Goal: Information Seeking & Learning: Learn about a topic

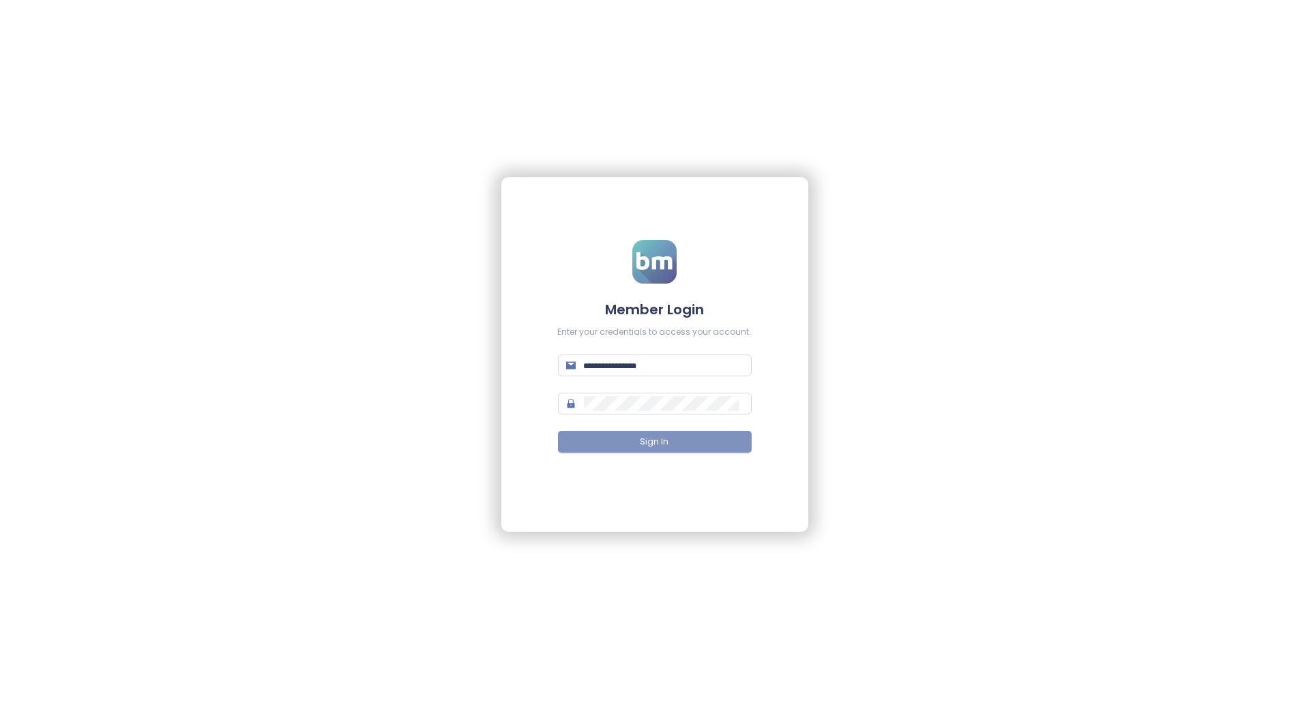
type input "**********"
click at [724, 451] on button "Sign In" at bounding box center [655, 442] width 194 height 22
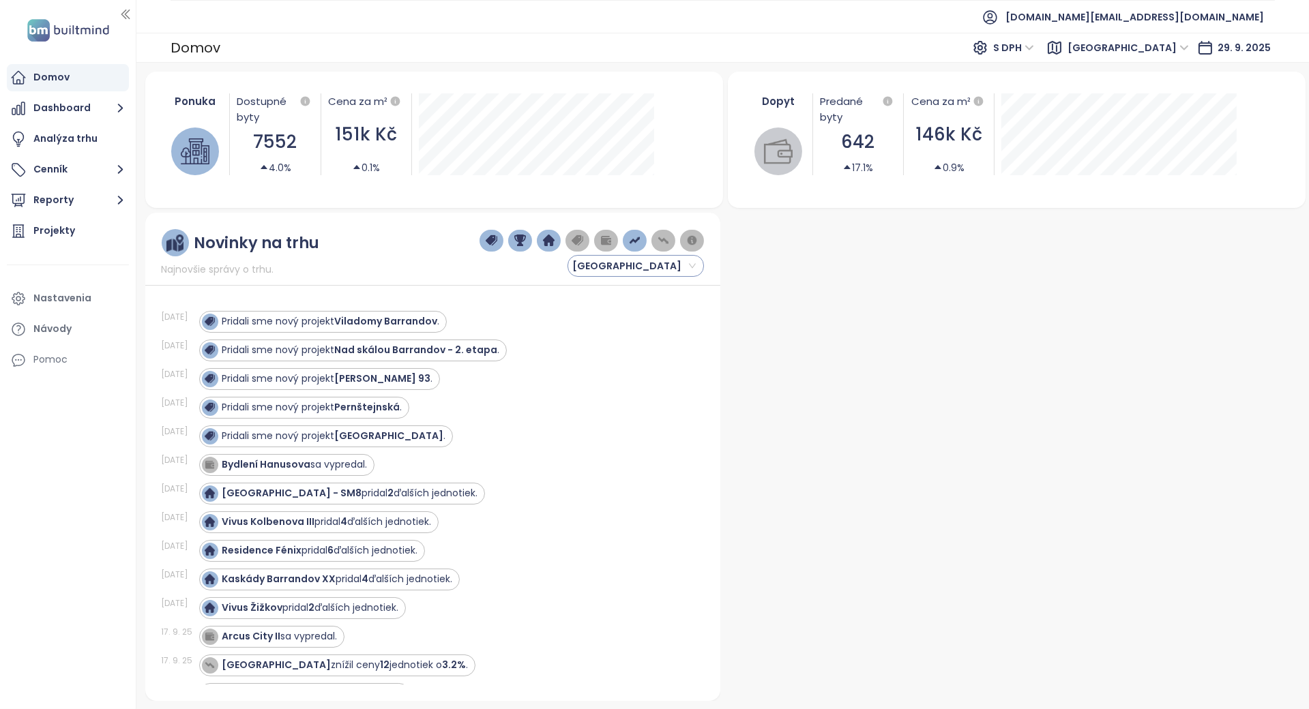
click at [649, 267] on span "Praha" at bounding box center [633, 266] width 123 height 20
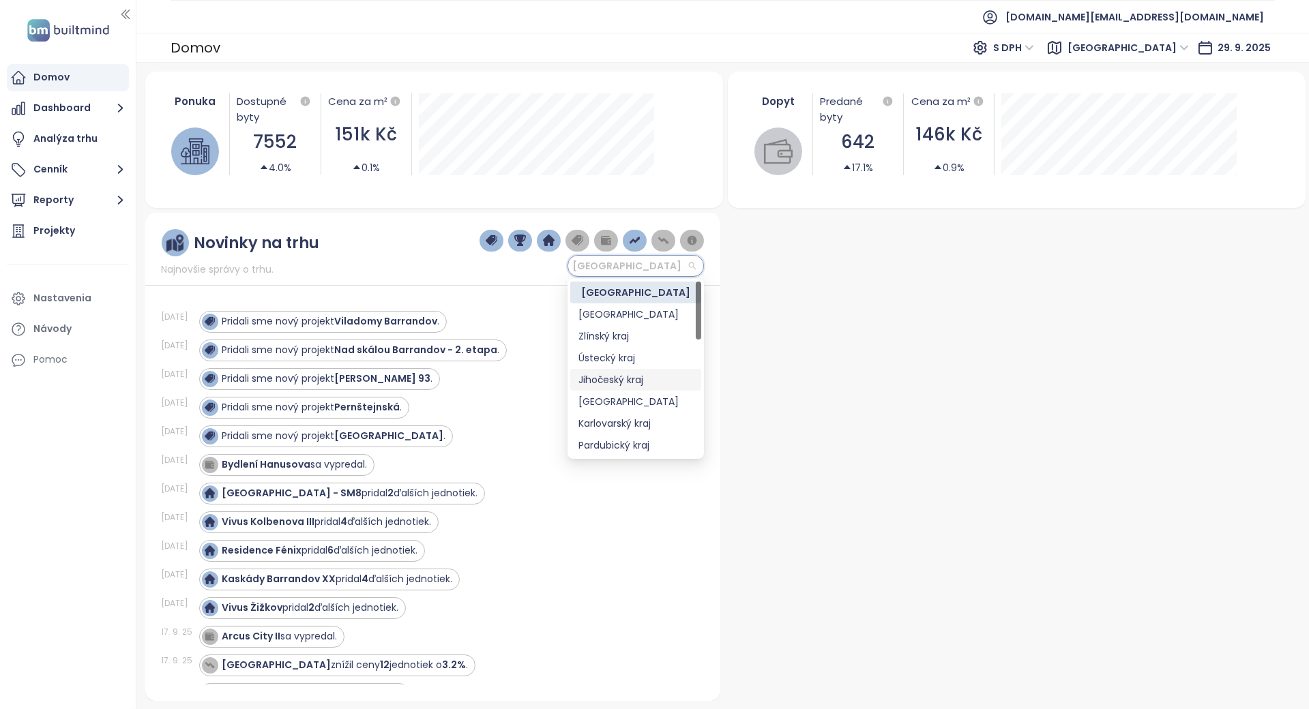
scroll to position [181, 0]
click at [624, 322] on div "Jihomoravský kraj" at bounding box center [636, 329] width 115 height 15
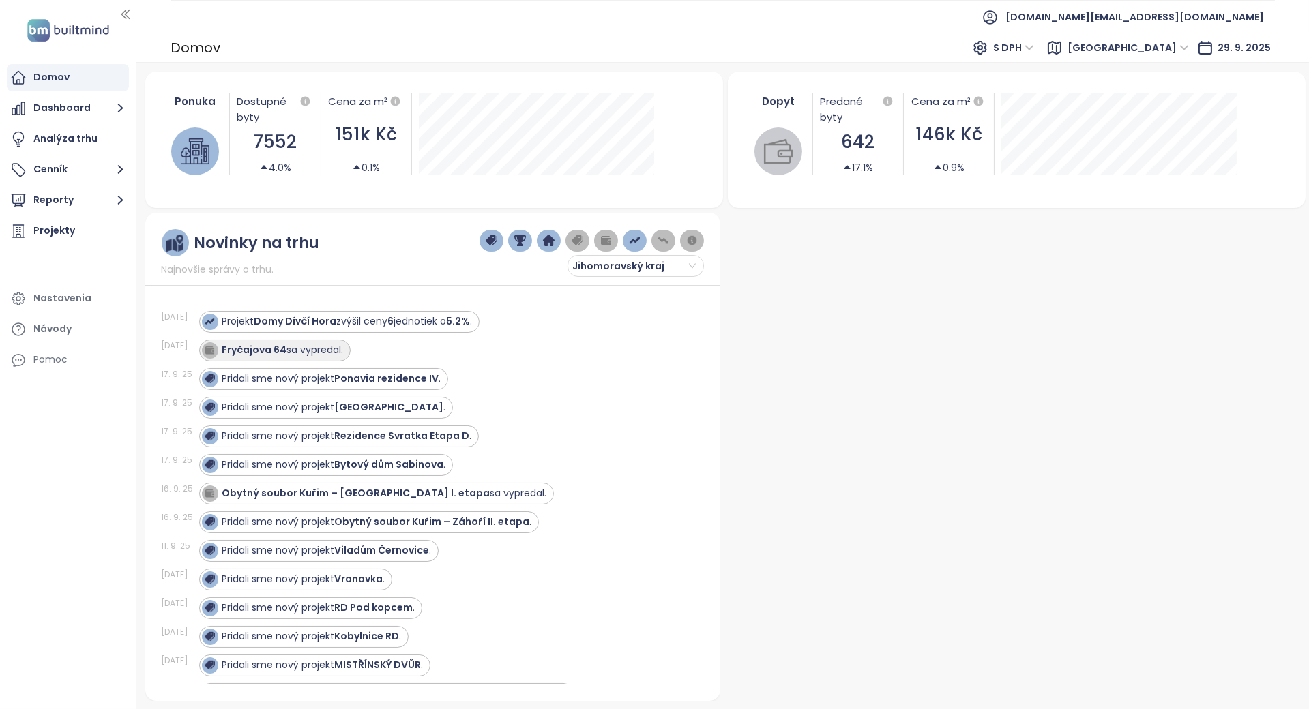
click at [293, 347] on div "Fryčajova 64 sa vypredal." at bounding box center [282, 350] width 121 height 14
click at [108, 229] on div "Projekty" at bounding box center [68, 231] width 122 height 27
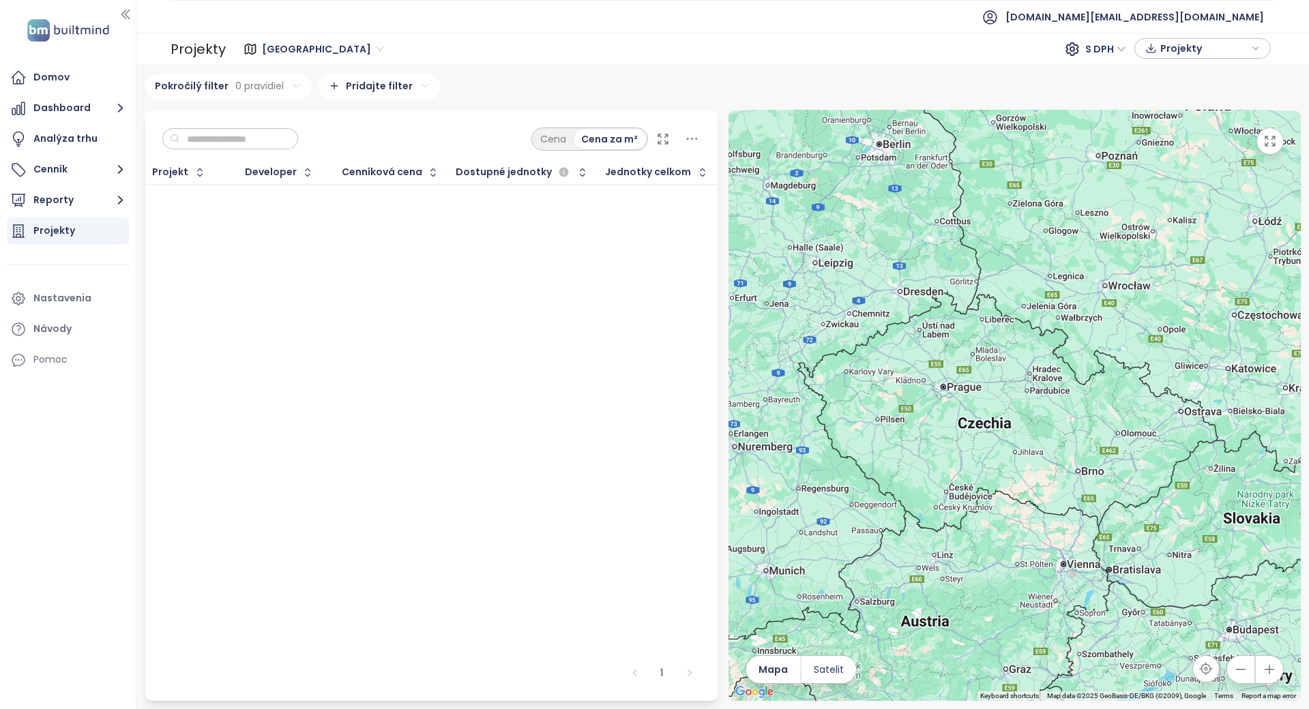
click at [250, 140] on input "text" at bounding box center [235, 139] width 111 height 20
type input "*******"
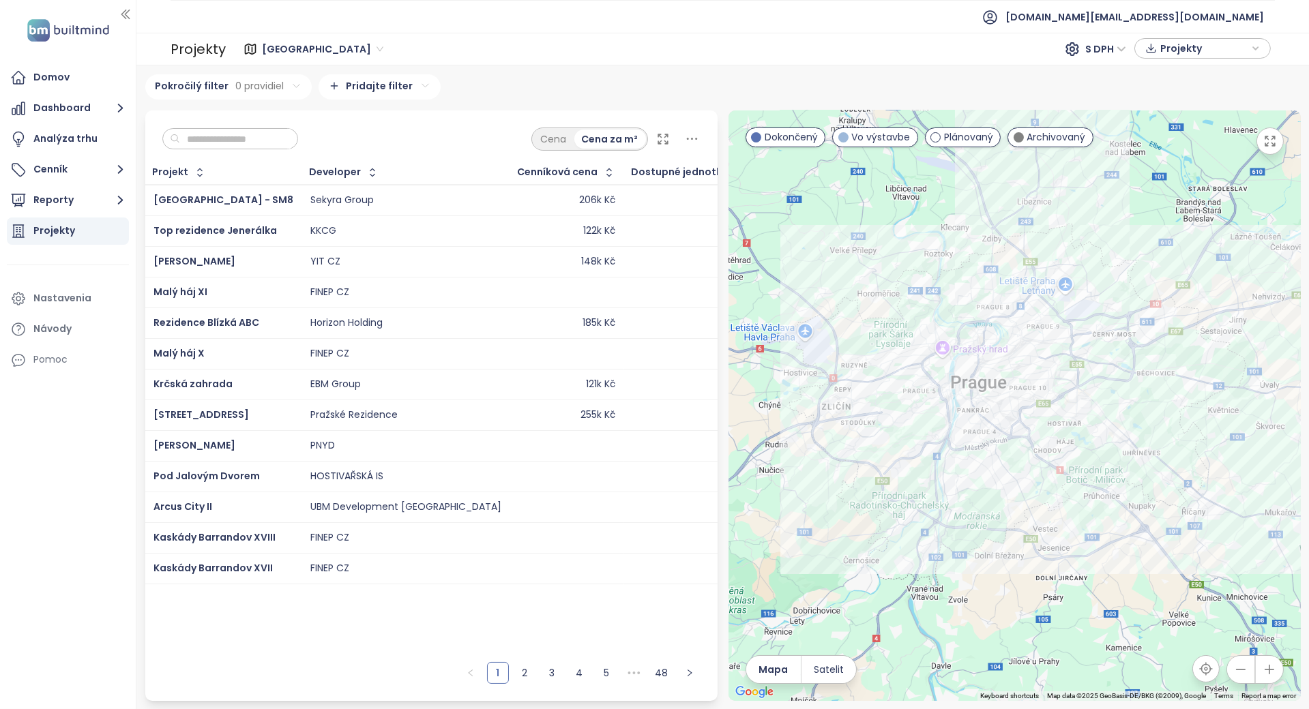
click at [252, 142] on input "text" at bounding box center [235, 139] width 111 height 20
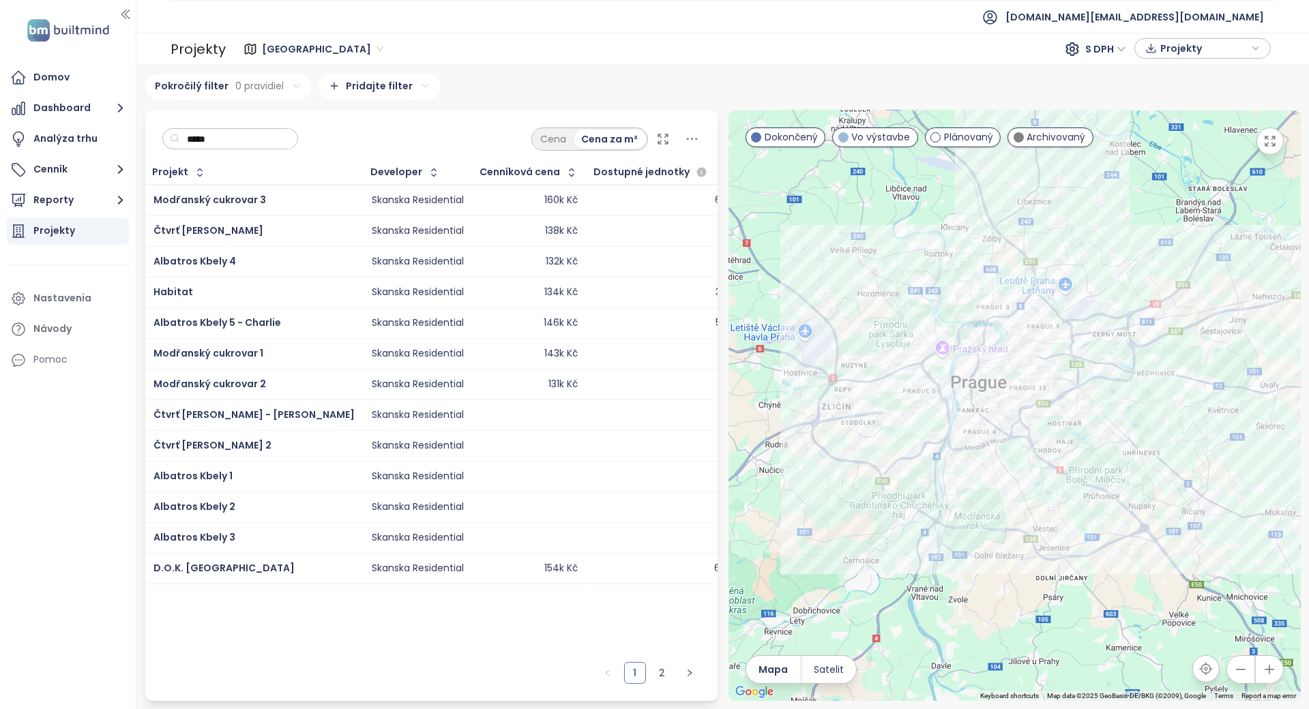
type input "*****"
drag, startPoint x: 229, startPoint y: 194, endPoint x: 227, endPoint y: 210, distance: 15.7
drag, startPoint x: 183, startPoint y: 312, endPoint x: 170, endPoint y: 317, distance: 13.6
click at [663, 664] on link "2" at bounding box center [662, 673] width 20 height 20
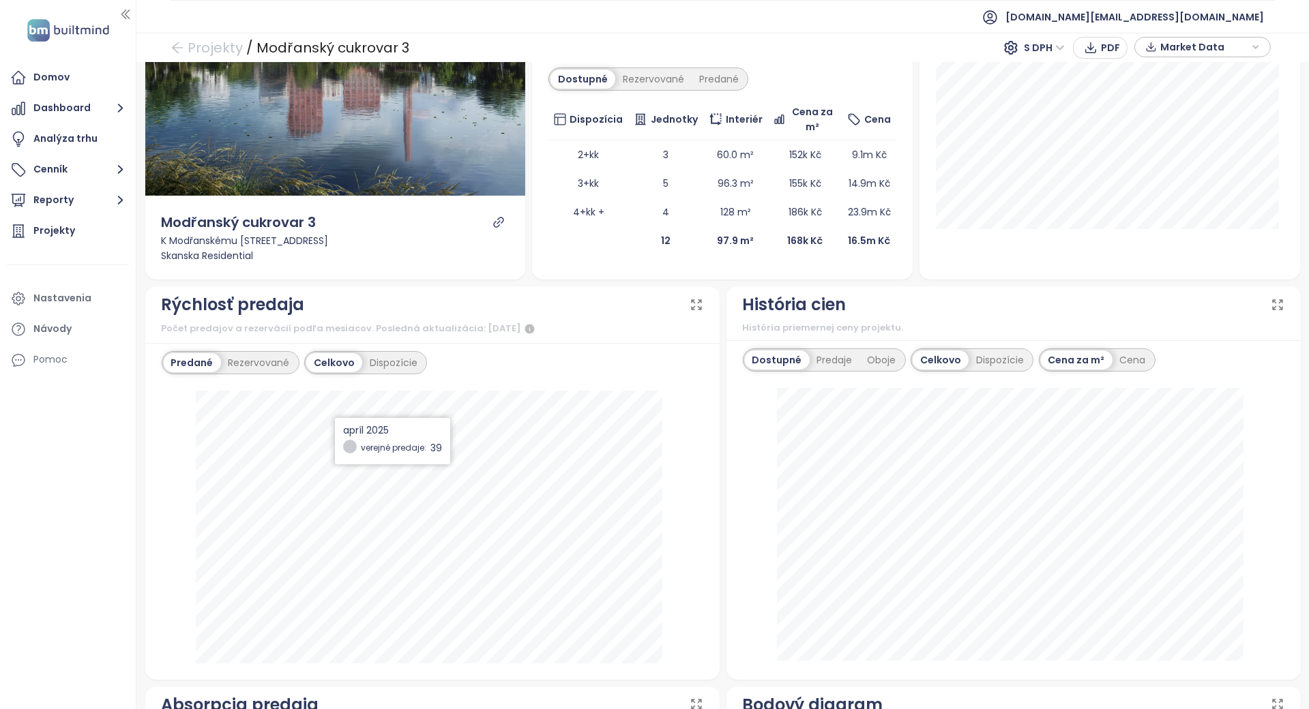
scroll to position [181, 0]
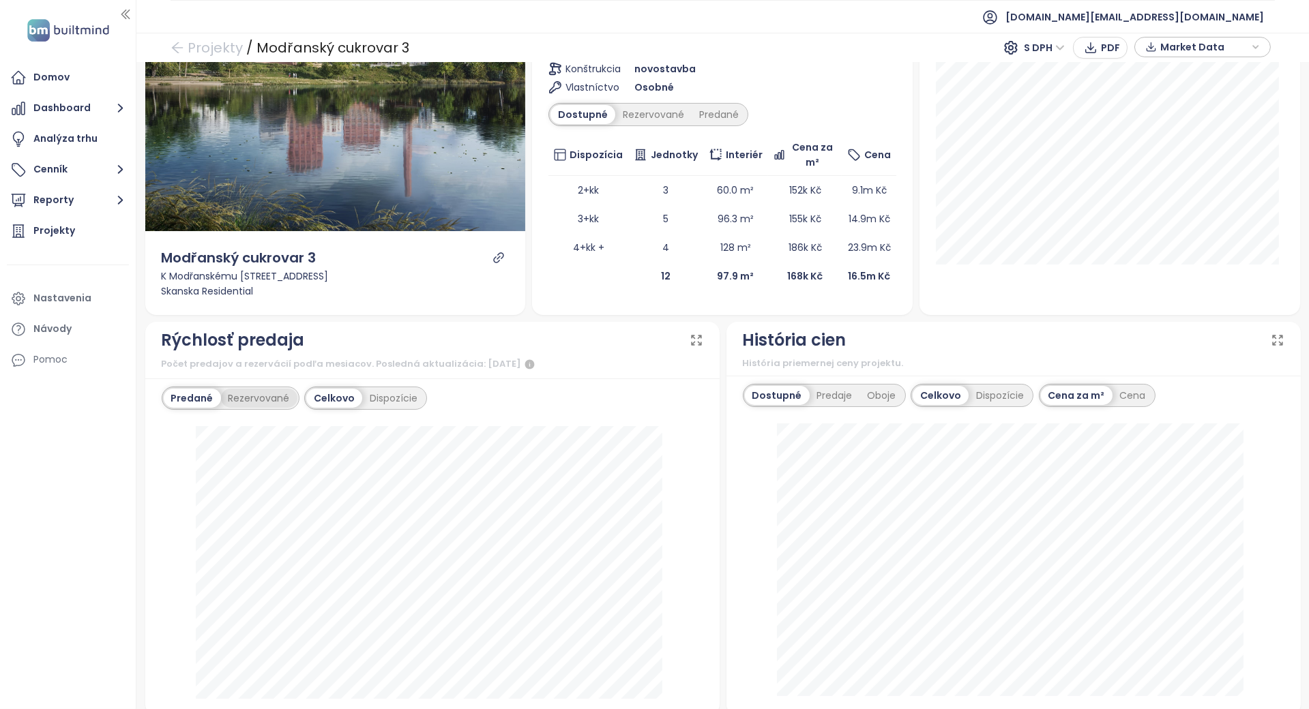
click at [279, 400] on div "Rezervované" at bounding box center [259, 398] width 76 height 19
click at [203, 395] on div "Predané" at bounding box center [191, 398] width 55 height 19
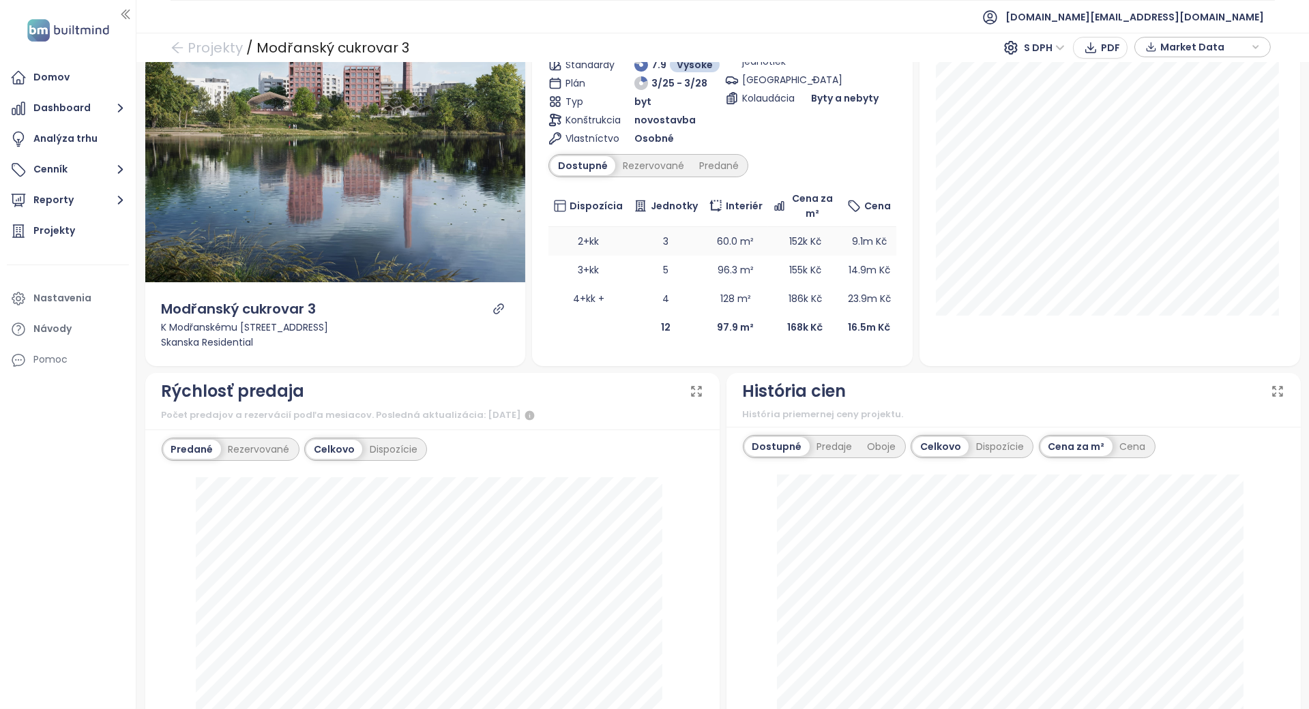
scroll to position [91, 0]
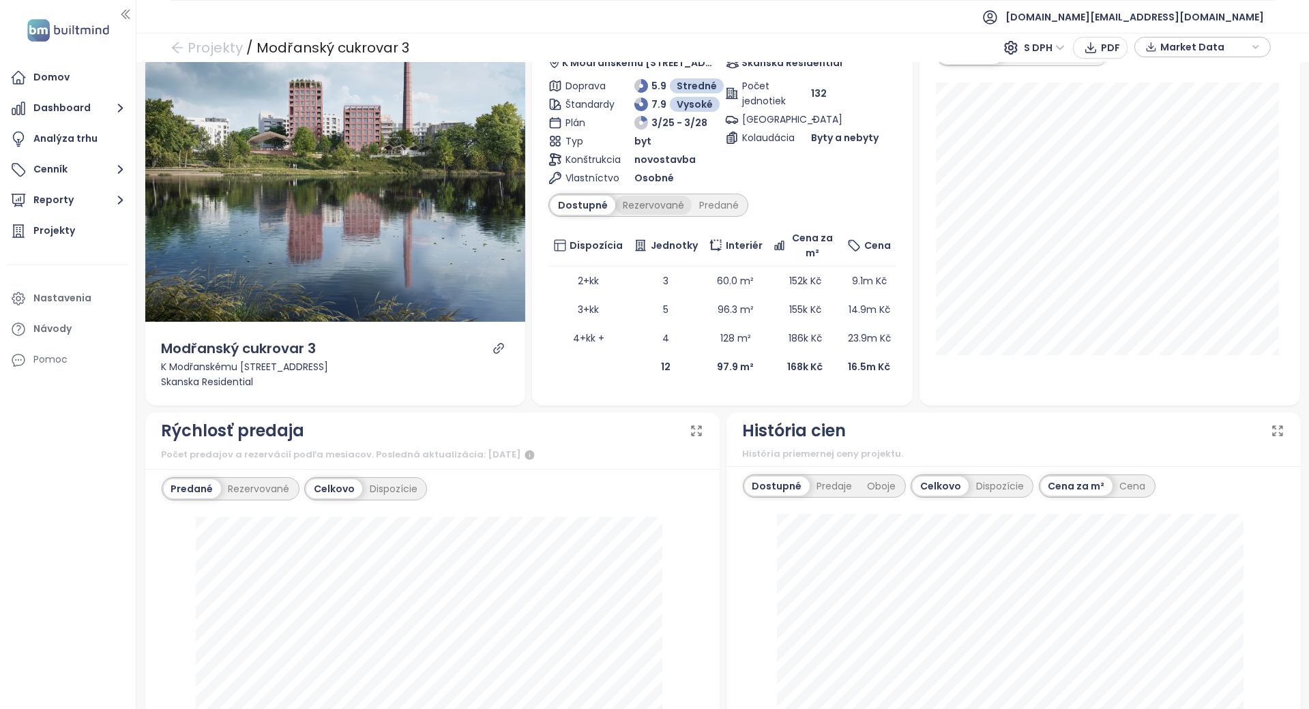
click at [630, 201] on div "Rezervované" at bounding box center [653, 205] width 76 height 19
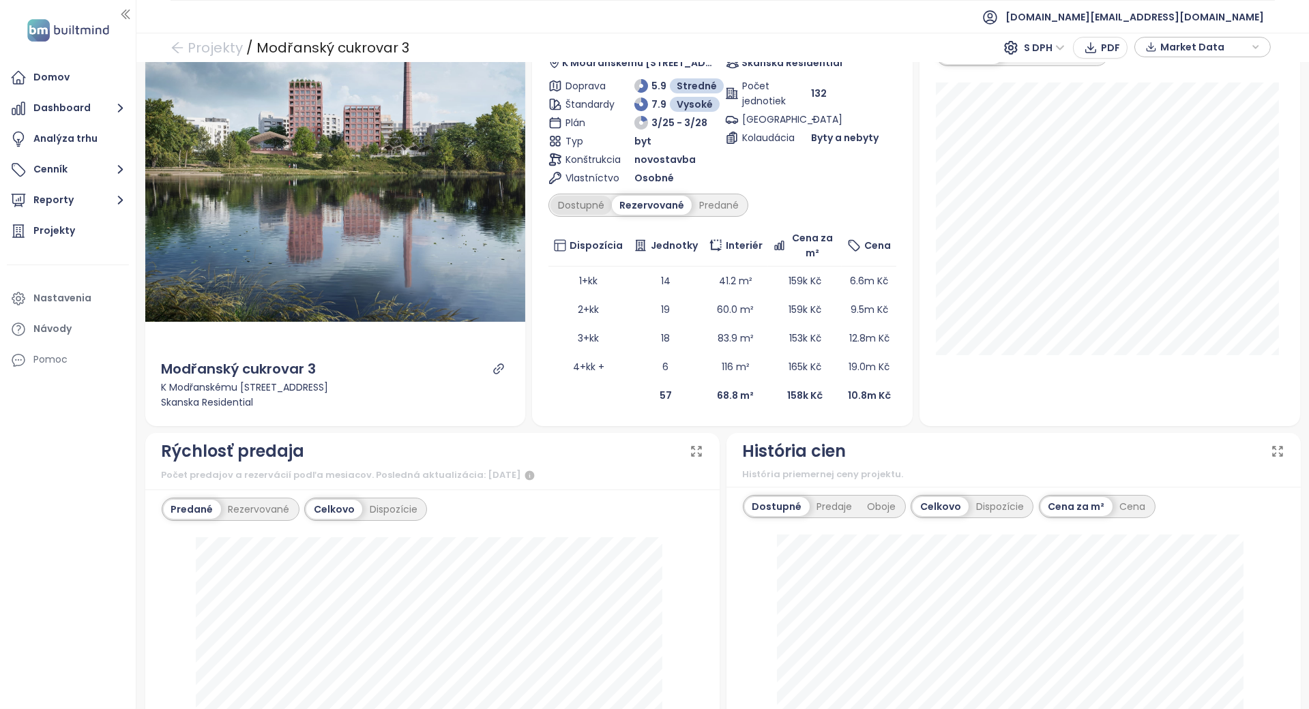
click at [568, 198] on div "Dostupné" at bounding box center [581, 205] width 61 height 19
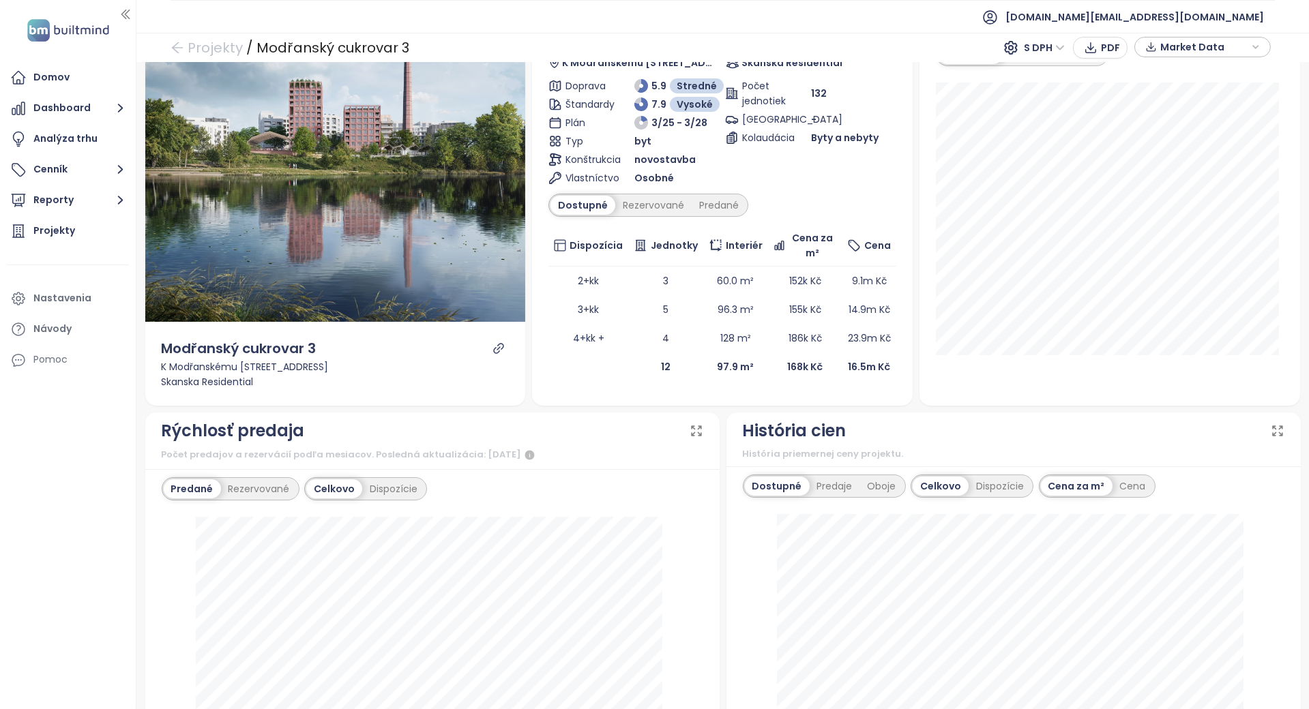
scroll to position [273, 0]
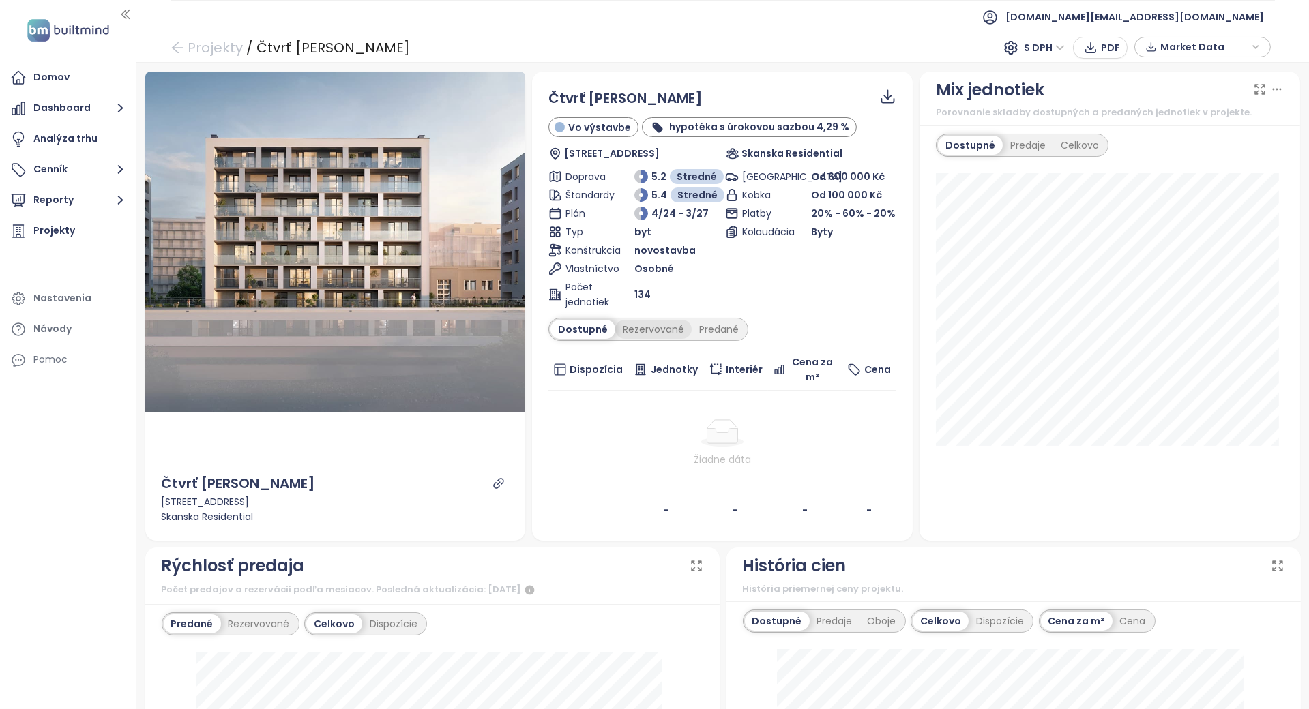
click at [641, 325] on div "Rezervované" at bounding box center [653, 329] width 76 height 19
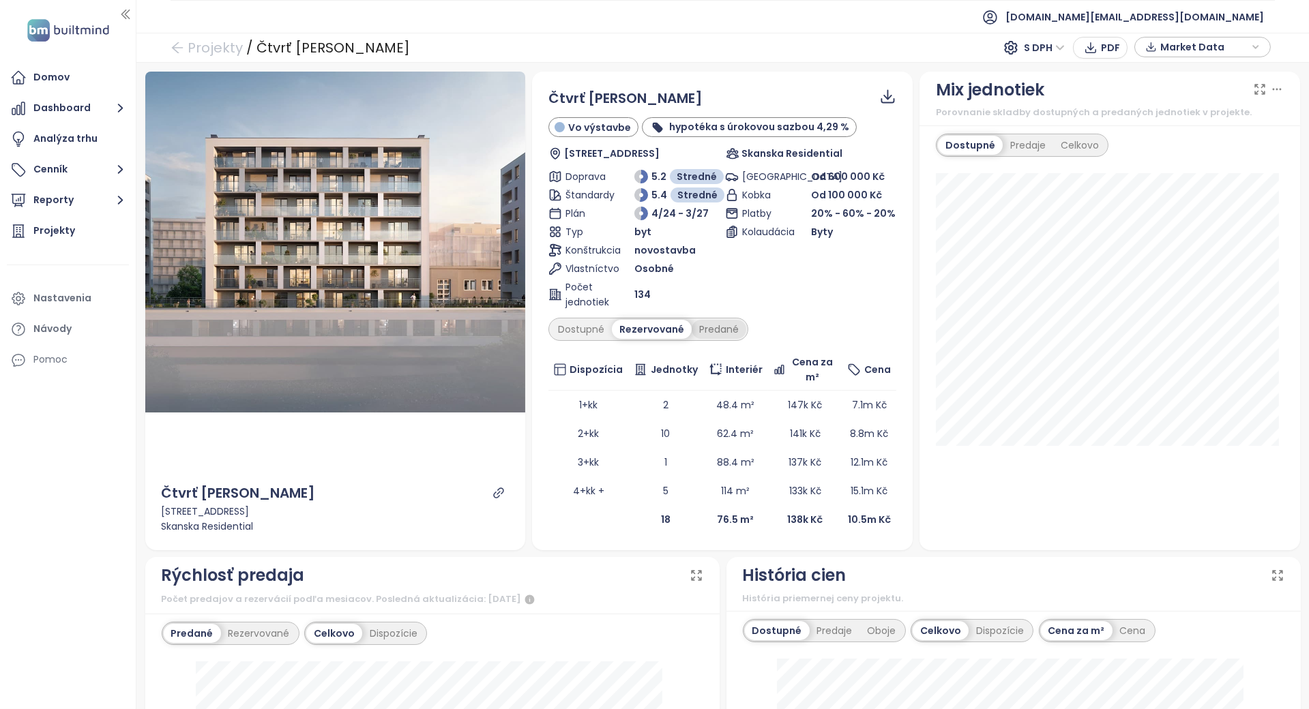
click at [733, 334] on div "Predané" at bounding box center [719, 329] width 55 height 19
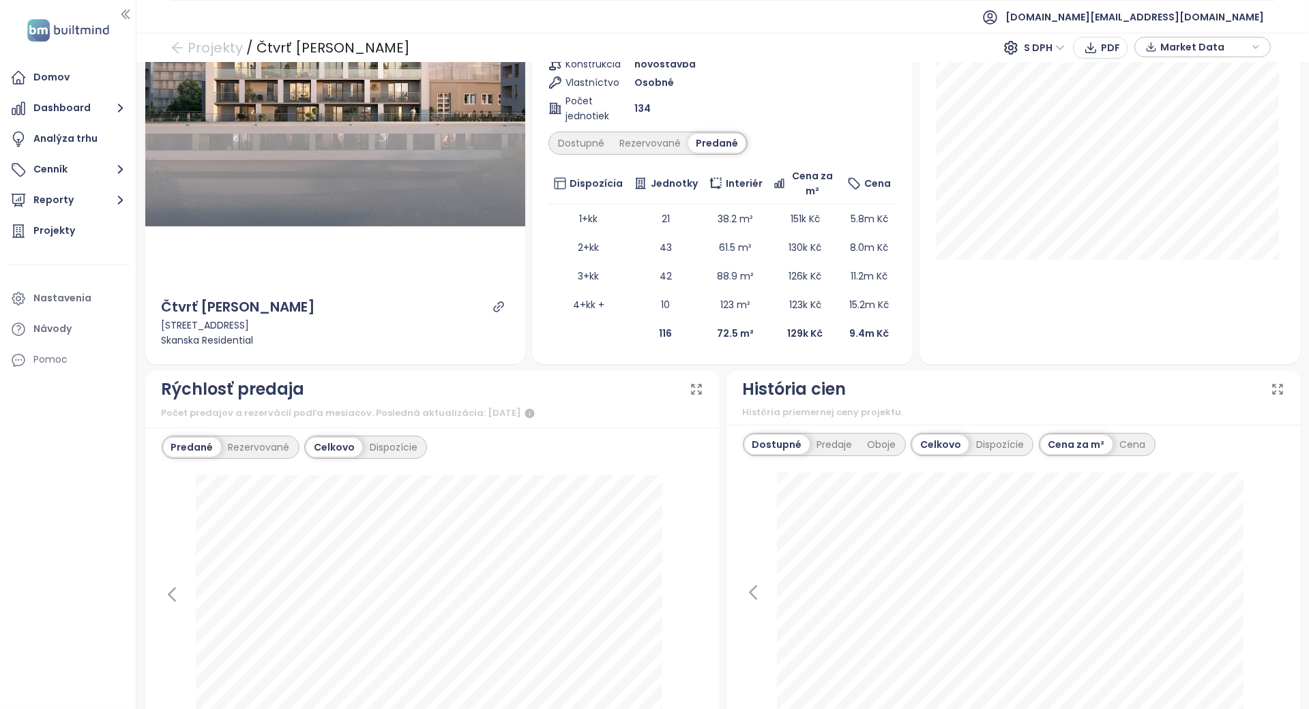
scroll to position [454, 0]
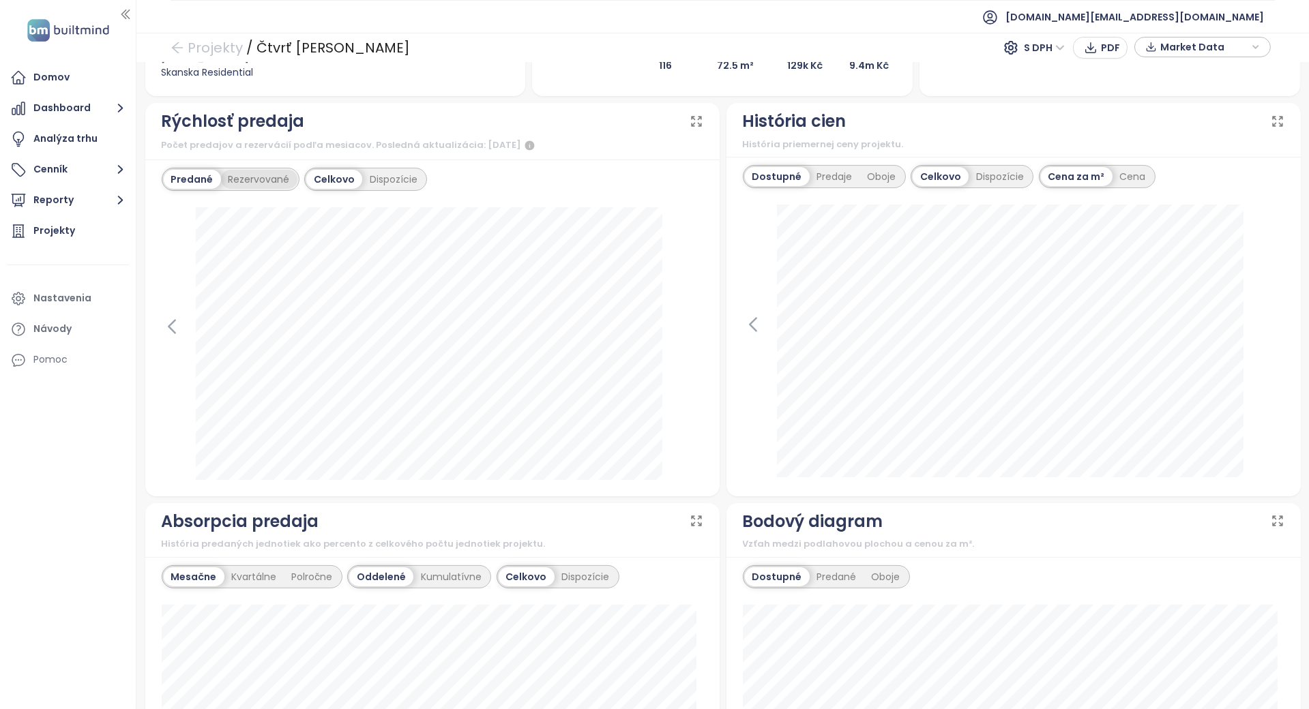
click at [268, 172] on div "Rezervované" at bounding box center [259, 179] width 76 height 19
drag, startPoint x: 436, startPoint y: 46, endPoint x: 256, endPoint y: 49, distance: 180.1
click at [256, 49] on div "Projekty / Čtvrť Emila Kolbena - KAM S DPH PDF Market Data" at bounding box center [722, 48] width 1173 height 30
copy div "Čtvrť Emila Kolbena - KAM"
click at [173, 175] on div "Predané" at bounding box center [191, 179] width 55 height 19
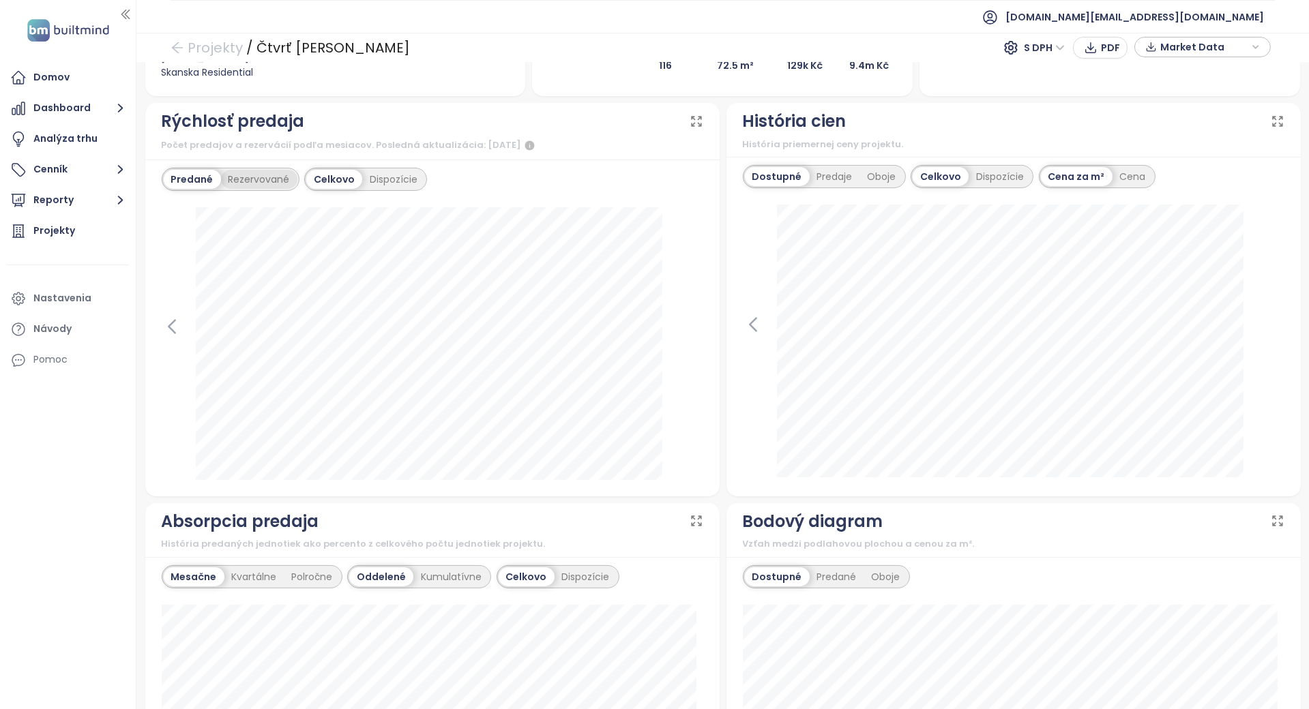
click at [251, 180] on div "Rezervované" at bounding box center [259, 179] width 76 height 19
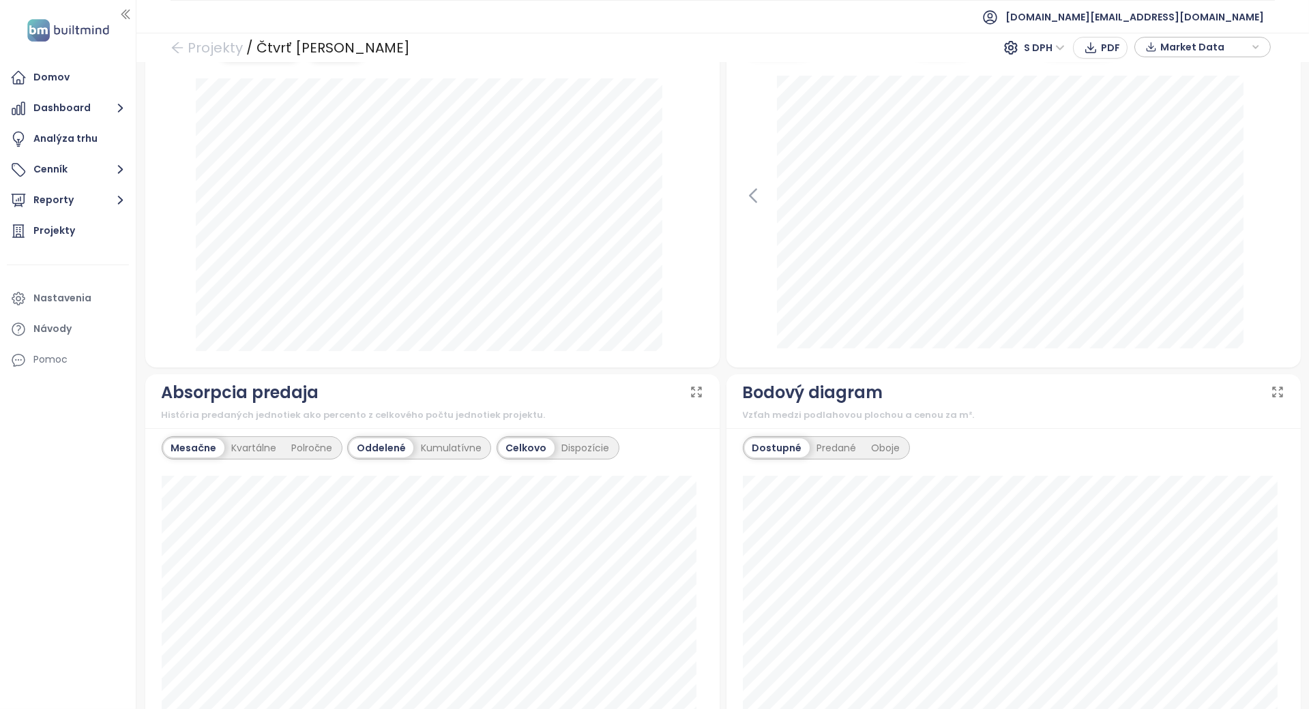
scroll to position [273, 0]
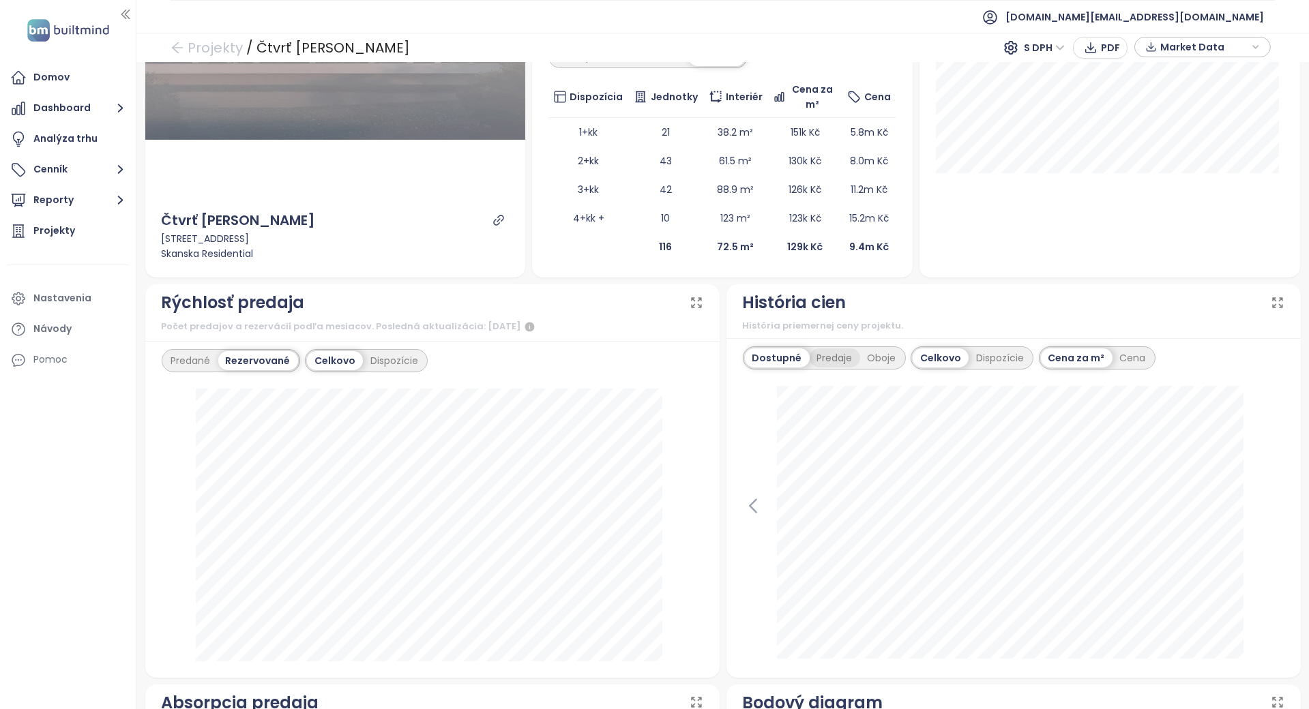
click at [820, 361] on div "Predaje" at bounding box center [835, 358] width 50 height 19
click at [870, 358] on div "Oboje" at bounding box center [882, 358] width 44 height 19
click at [790, 353] on div "Dostupné" at bounding box center [775, 358] width 61 height 19
click at [178, 353] on div "Predané" at bounding box center [191, 360] width 55 height 19
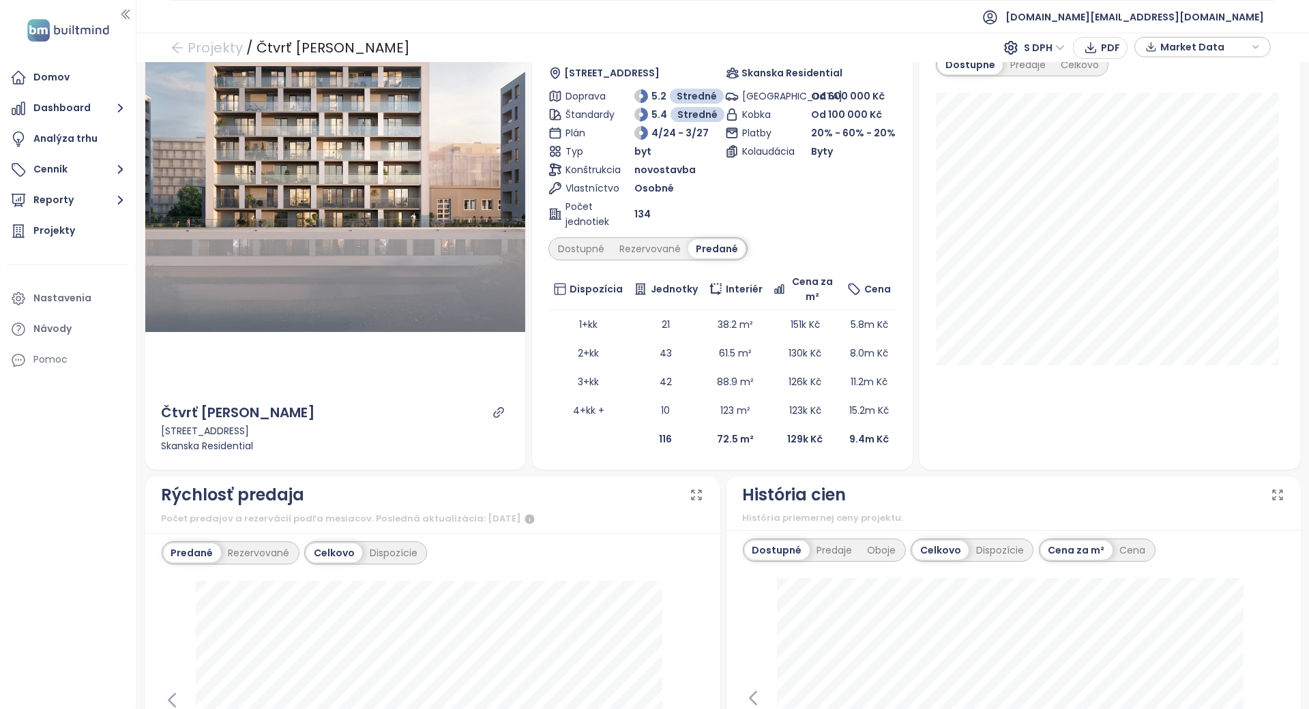
scroll to position [0, 0]
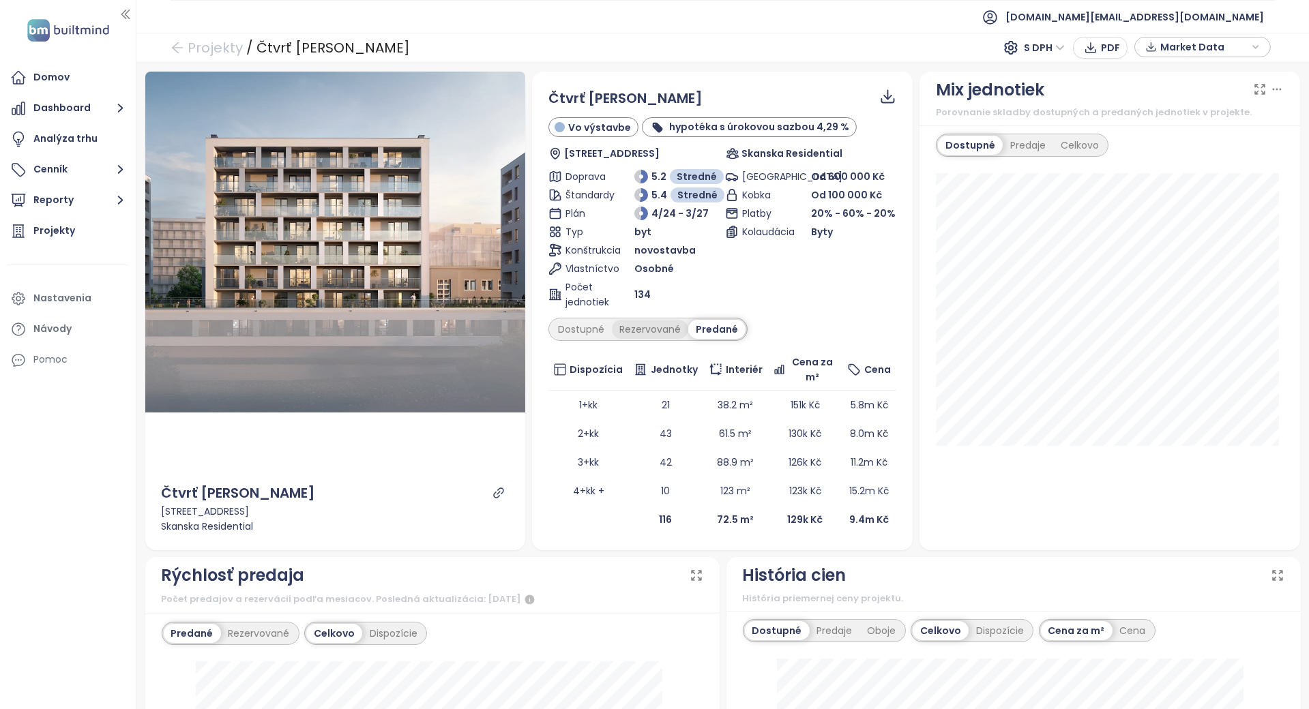
click at [624, 329] on div "Rezervované" at bounding box center [650, 329] width 76 height 19
click at [576, 329] on div "Dostupné" at bounding box center [581, 329] width 61 height 19
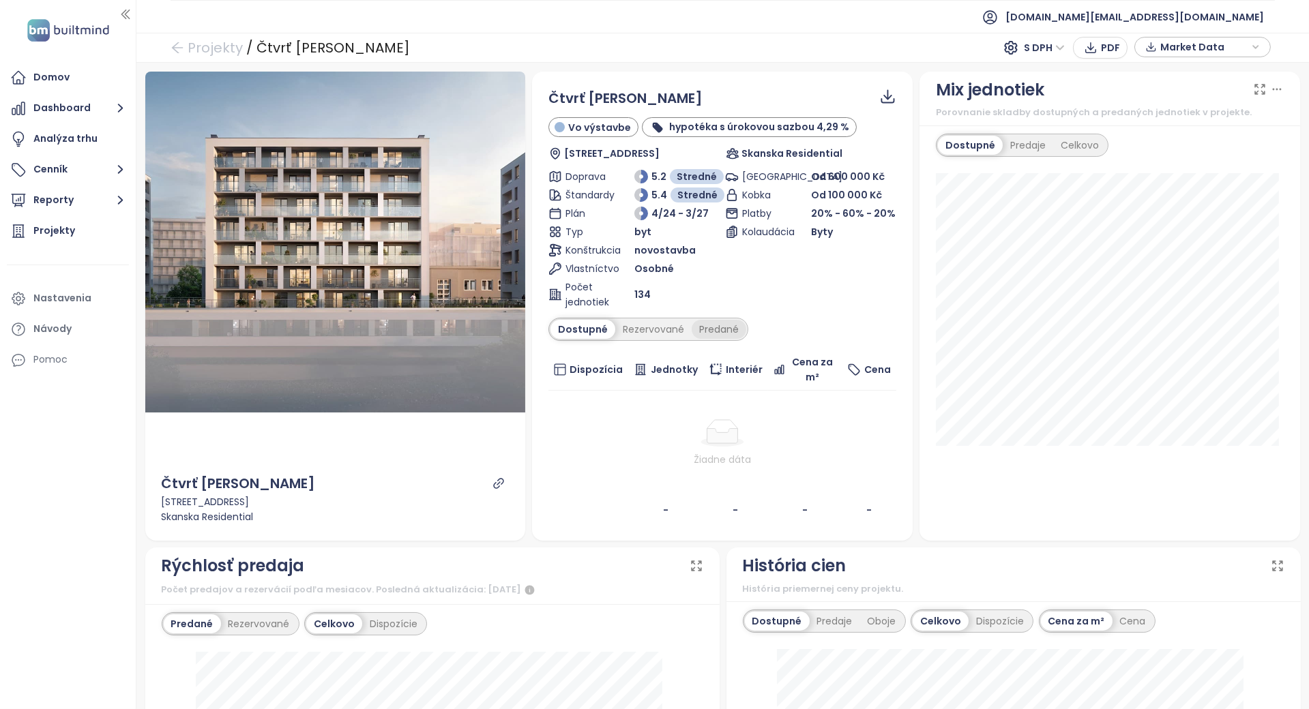
click at [714, 335] on div "Predané" at bounding box center [719, 329] width 55 height 19
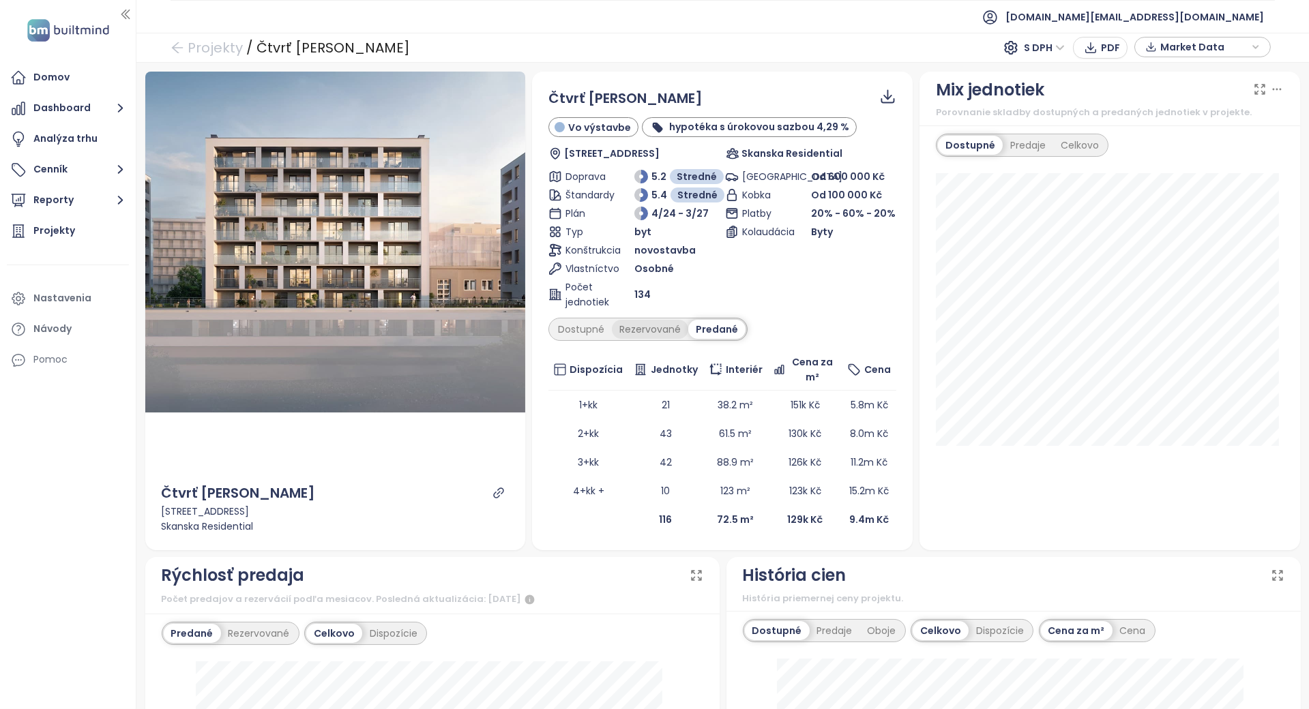
click at [665, 329] on div "Rezervované" at bounding box center [650, 329] width 76 height 19
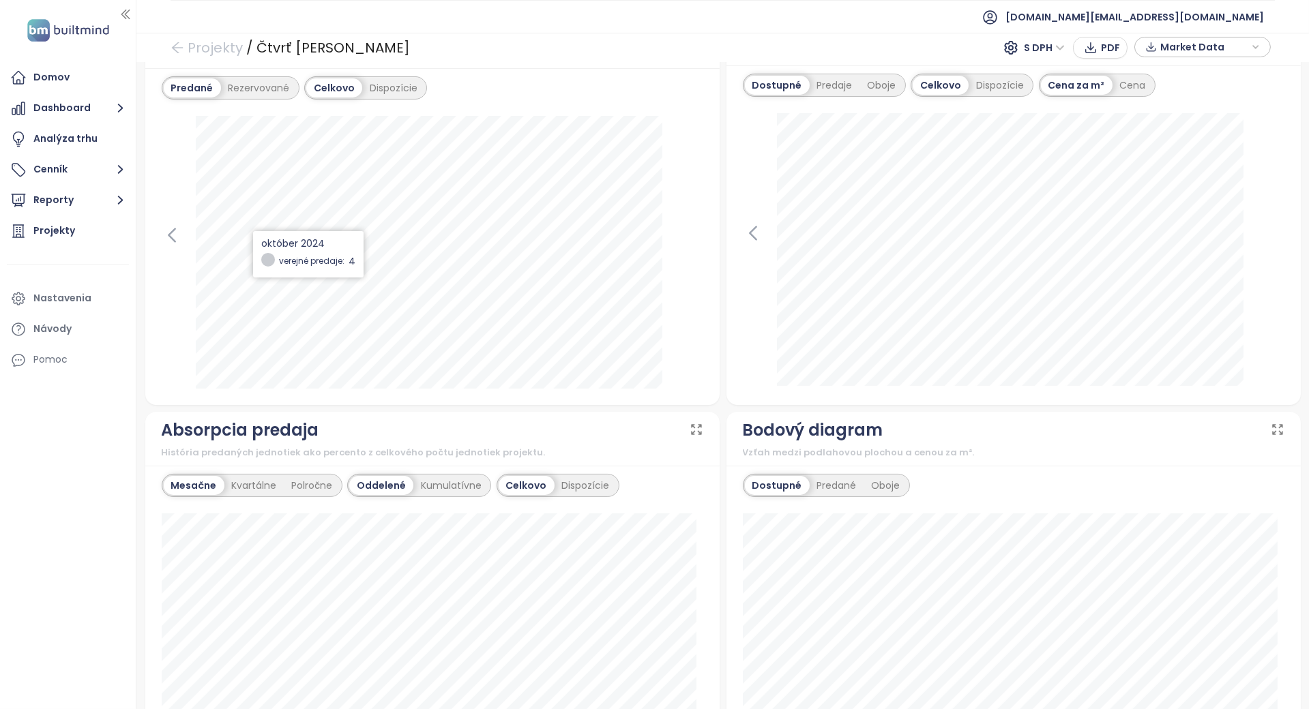
scroll to position [273, 0]
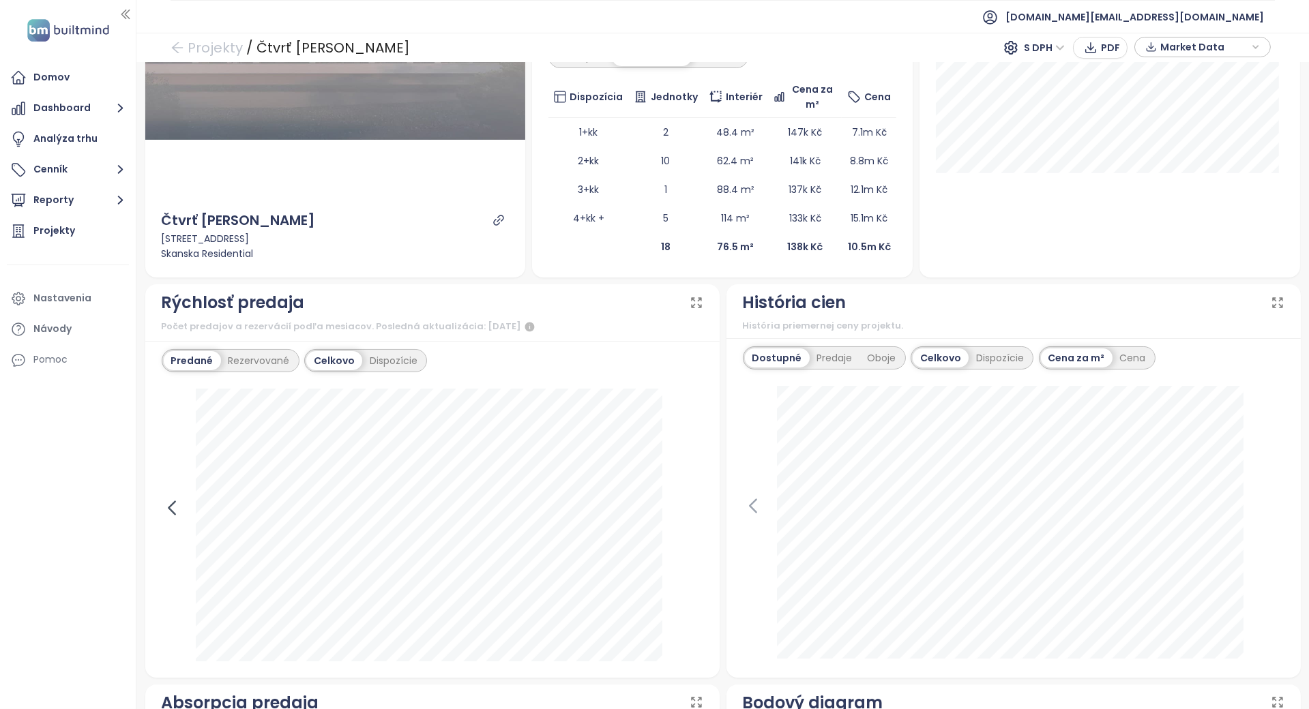
click at [179, 511] on icon at bounding box center [172, 508] width 20 height 20
click at [696, 503] on div "Predané Rezervované Celkovo Dispozície september 2024 verejné predaje: 3" at bounding box center [432, 509] width 574 height 337
click at [683, 502] on icon at bounding box center [693, 508] width 20 height 20
click at [748, 502] on icon at bounding box center [753, 506] width 20 height 20
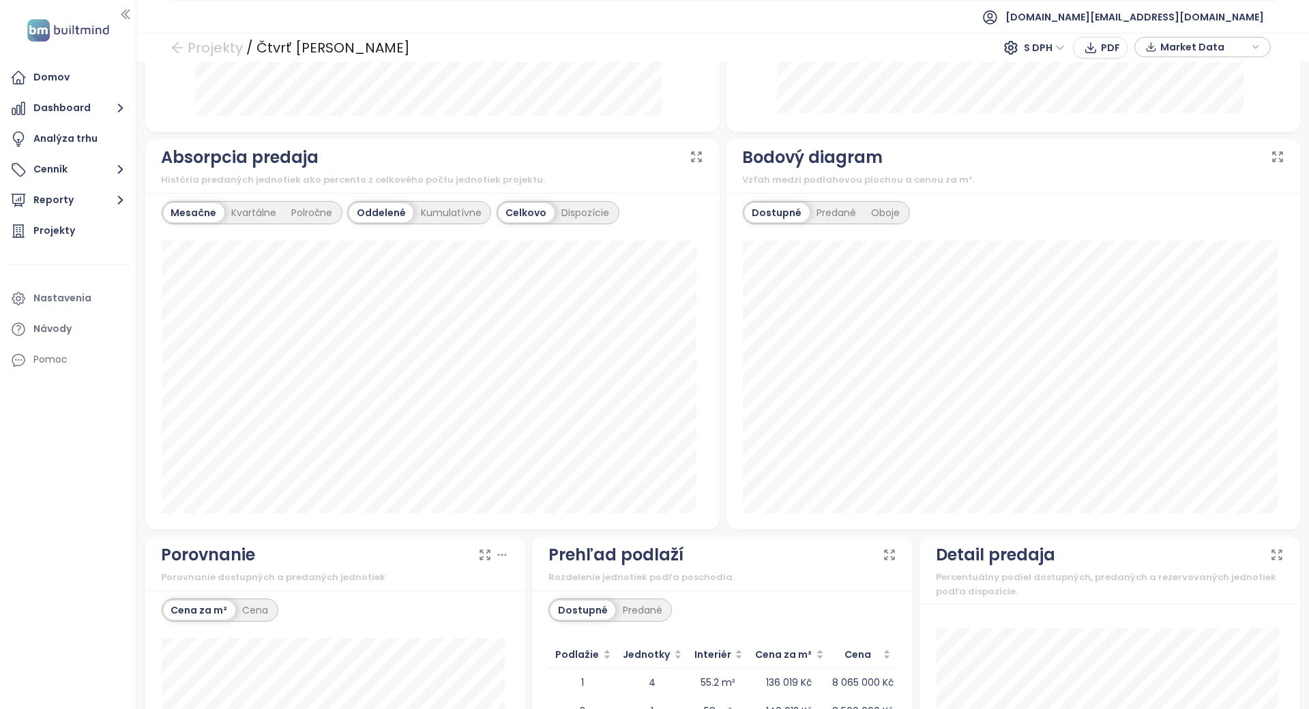
scroll to position [1068, 0]
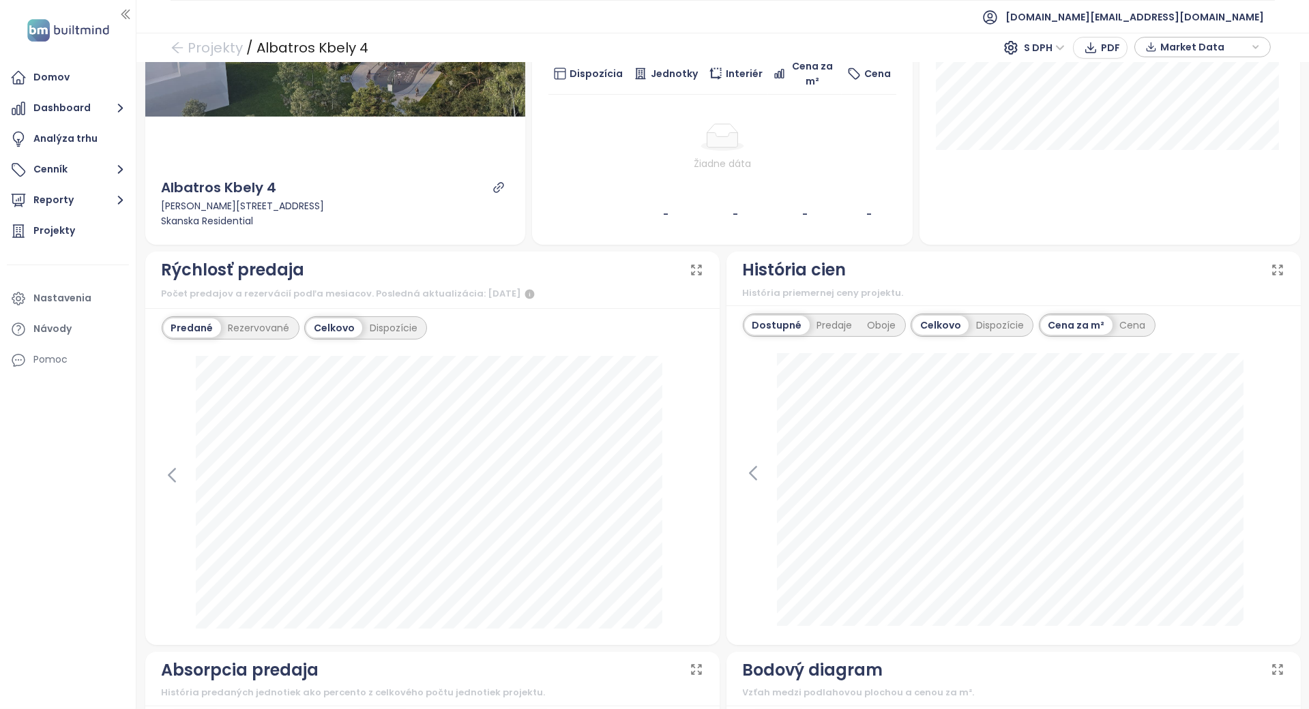
scroll to position [364, 0]
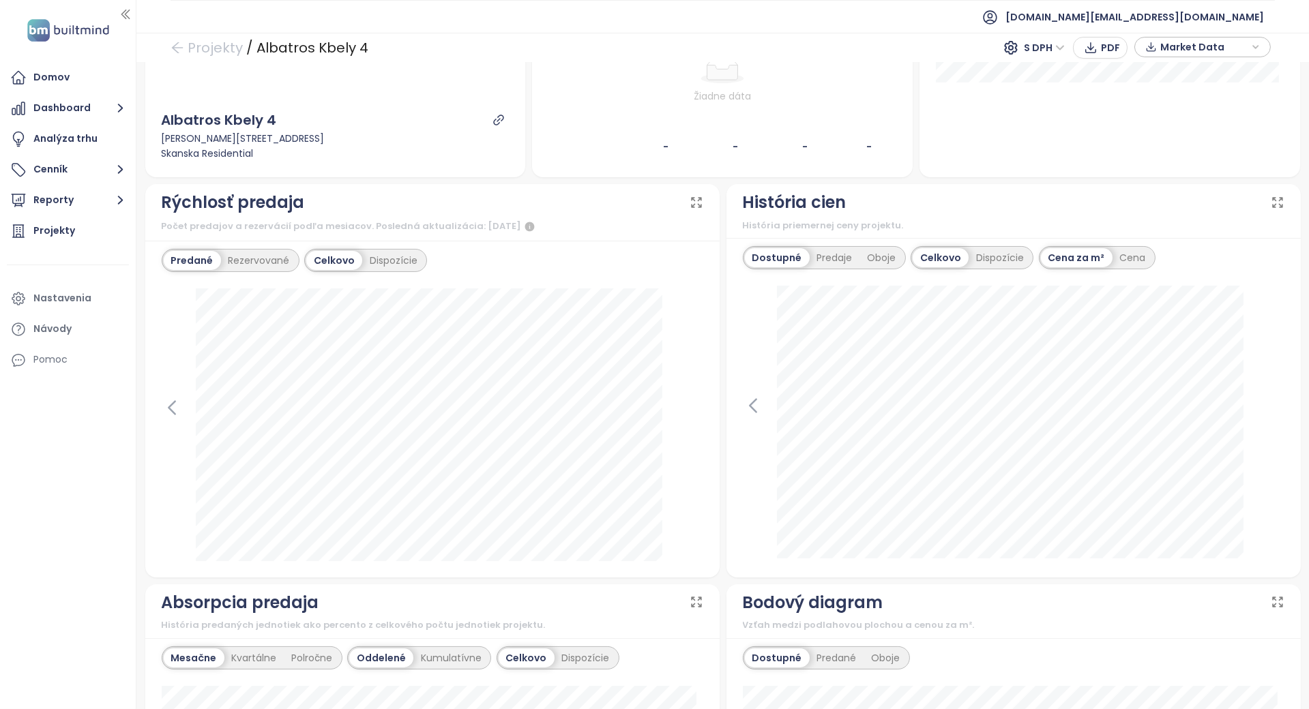
click at [265, 249] on div "Predané Rezervované" at bounding box center [231, 260] width 138 height 23
click at [259, 267] on div "Rezervované" at bounding box center [259, 260] width 76 height 19
click at [199, 258] on div "Predané" at bounding box center [191, 260] width 55 height 19
click at [170, 407] on icon at bounding box center [172, 407] width 6 height 13
click at [669, 399] on div "[DATE] verejné predaje: 12" at bounding box center [433, 425] width 542 height 273
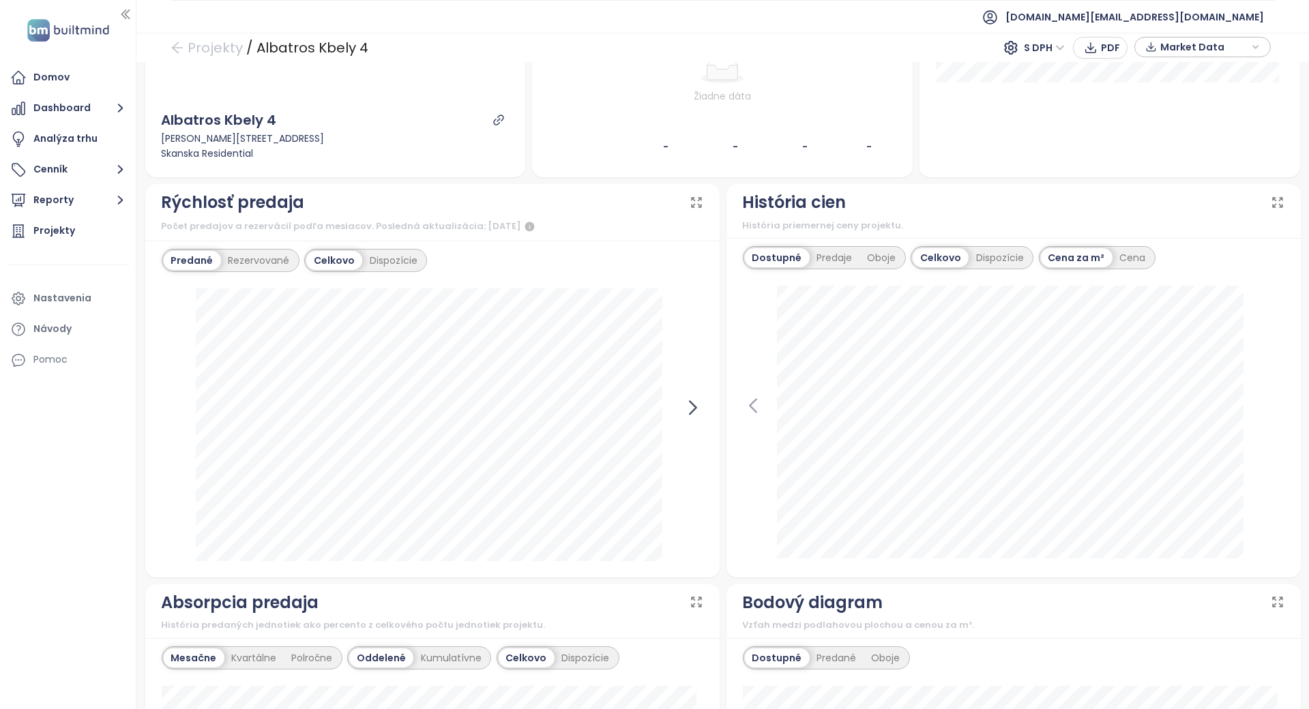
click at [683, 404] on icon at bounding box center [693, 408] width 20 height 20
click at [173, 405] on icon at bounding box center [172, 408] width 20 height 20
click at [683, 399] on icon at bounding box center [693, 408] width 20 height 20
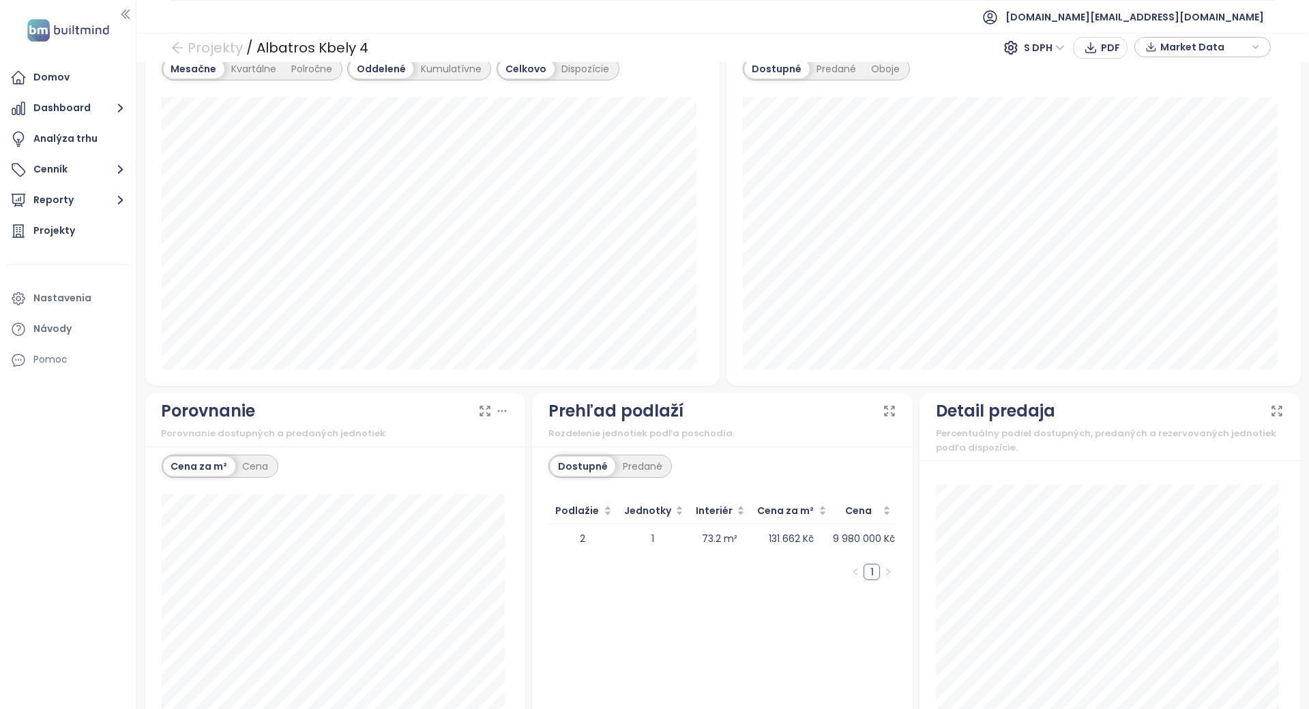
scroll to position [1034, 0]
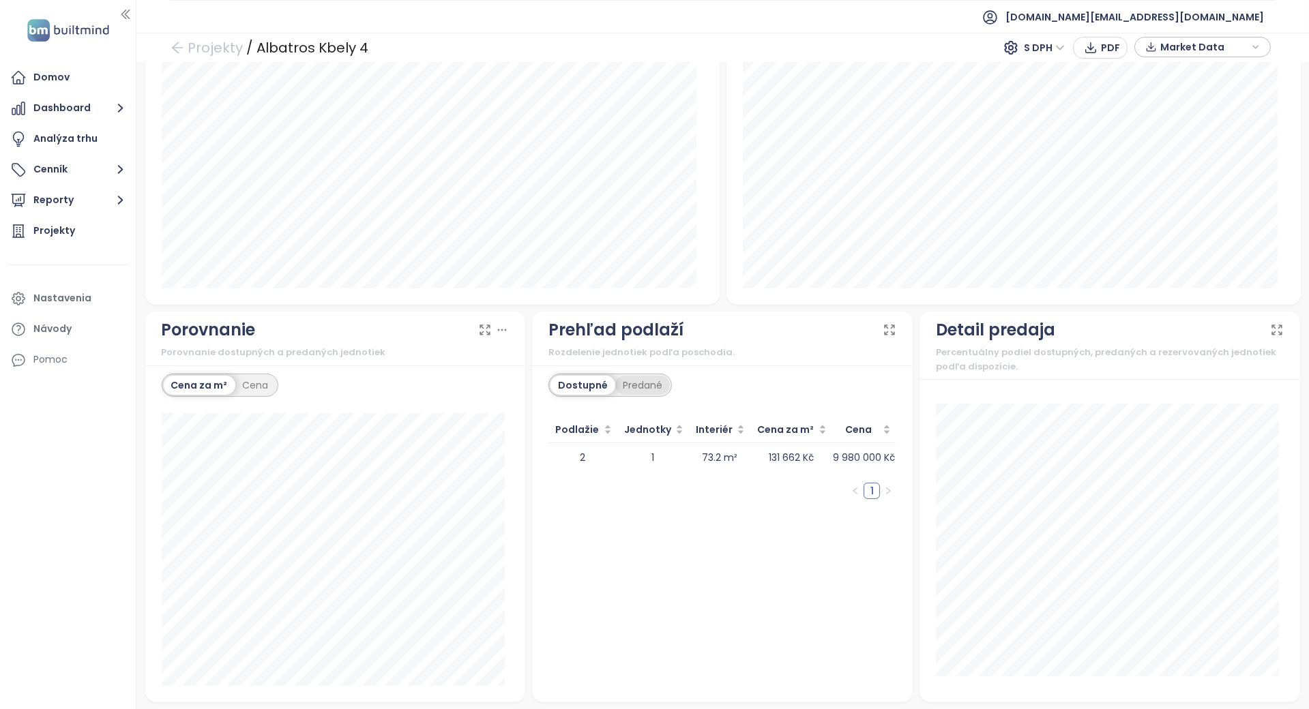
click at [654, 383] on div "Predané" at bounding box center [642, 385] width 55 height 19
click at [558, 383] on div "Dostupné" at bounding box center [581, 385] width 61 height 19
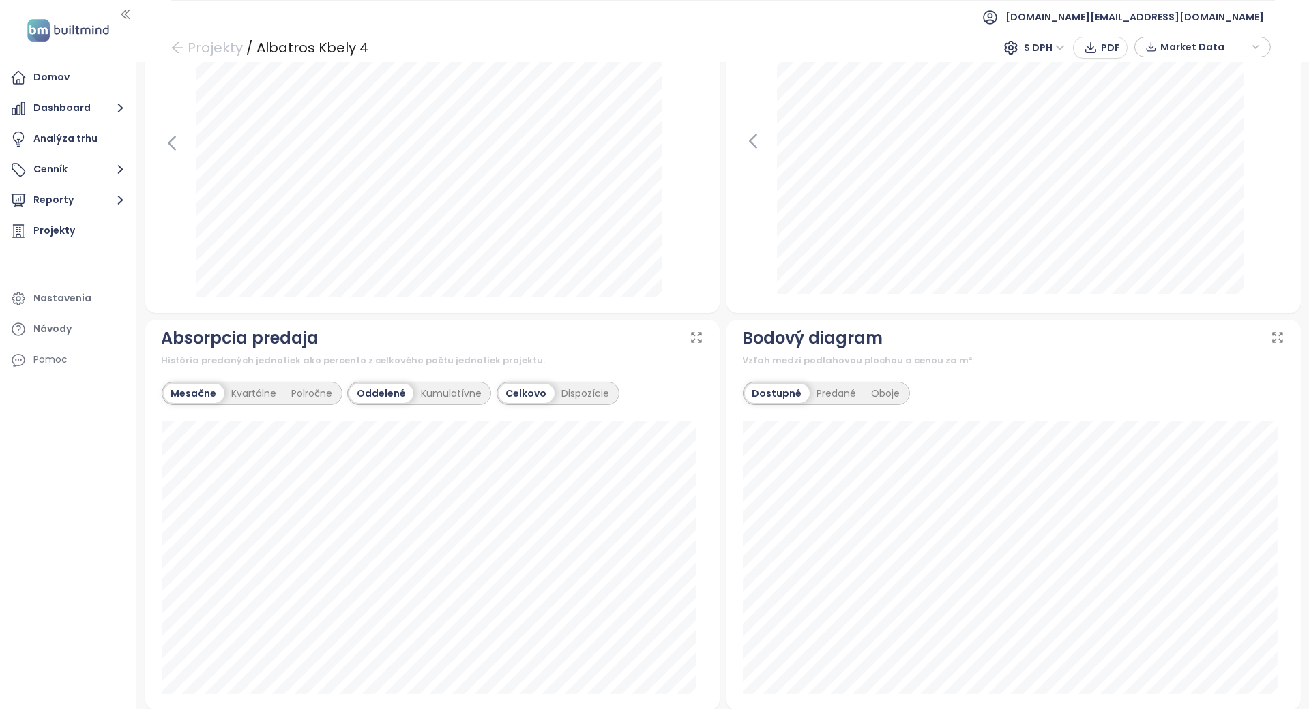
scroll to position [0, 0]
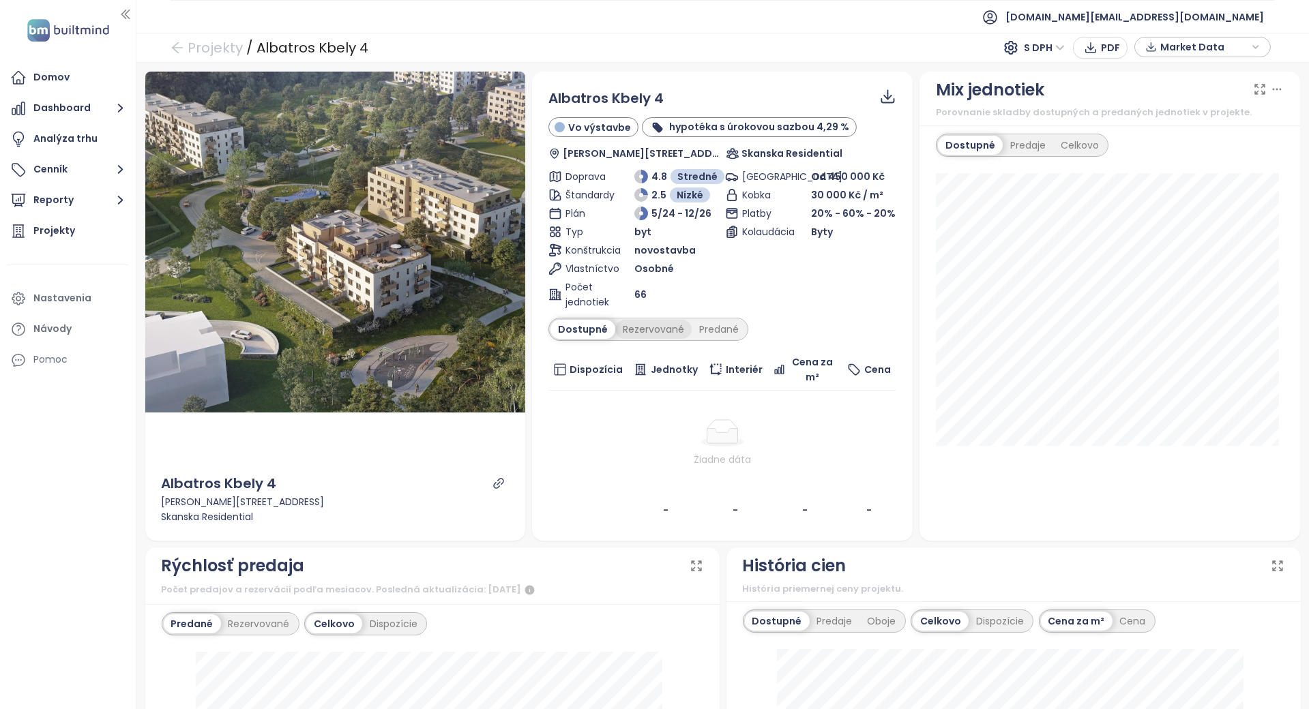
click at [663, 332] on div "Rezervované" at bounding box center [653, 329] width 76 height 19
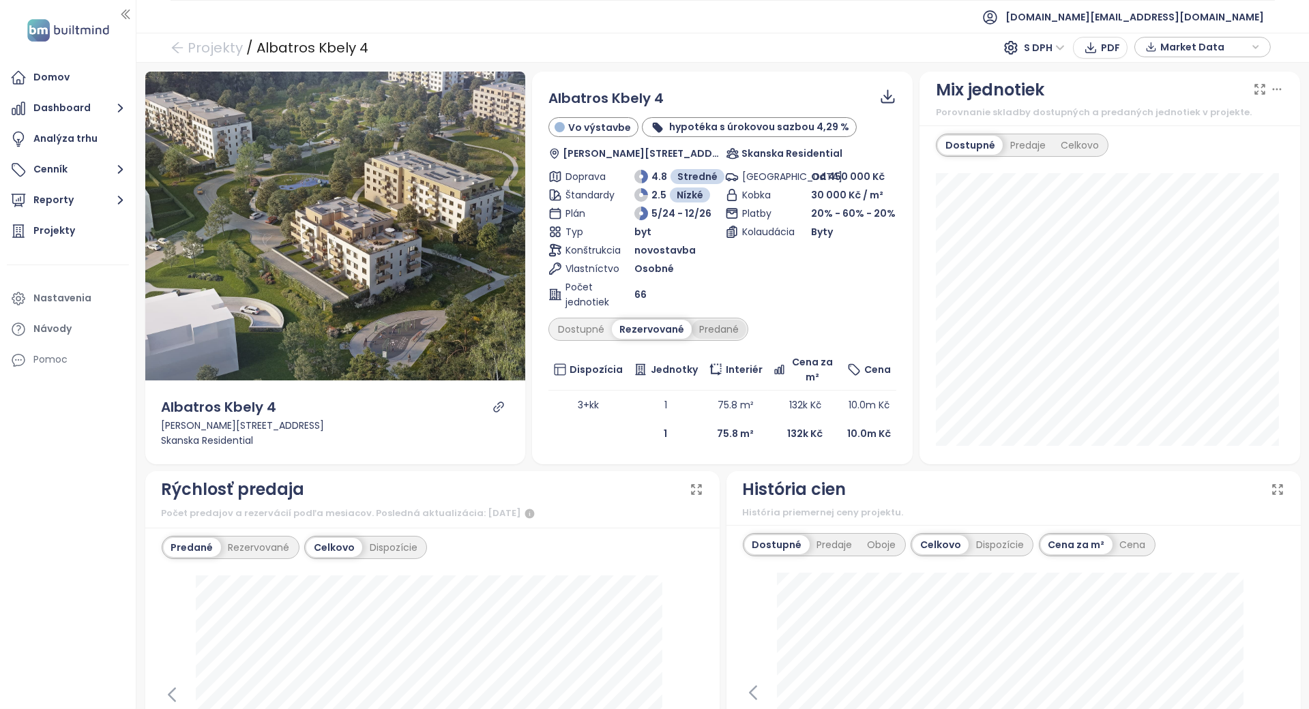
click at [703, 322] on div "Predané" at bounding box center [719, 329] width 55 height 19
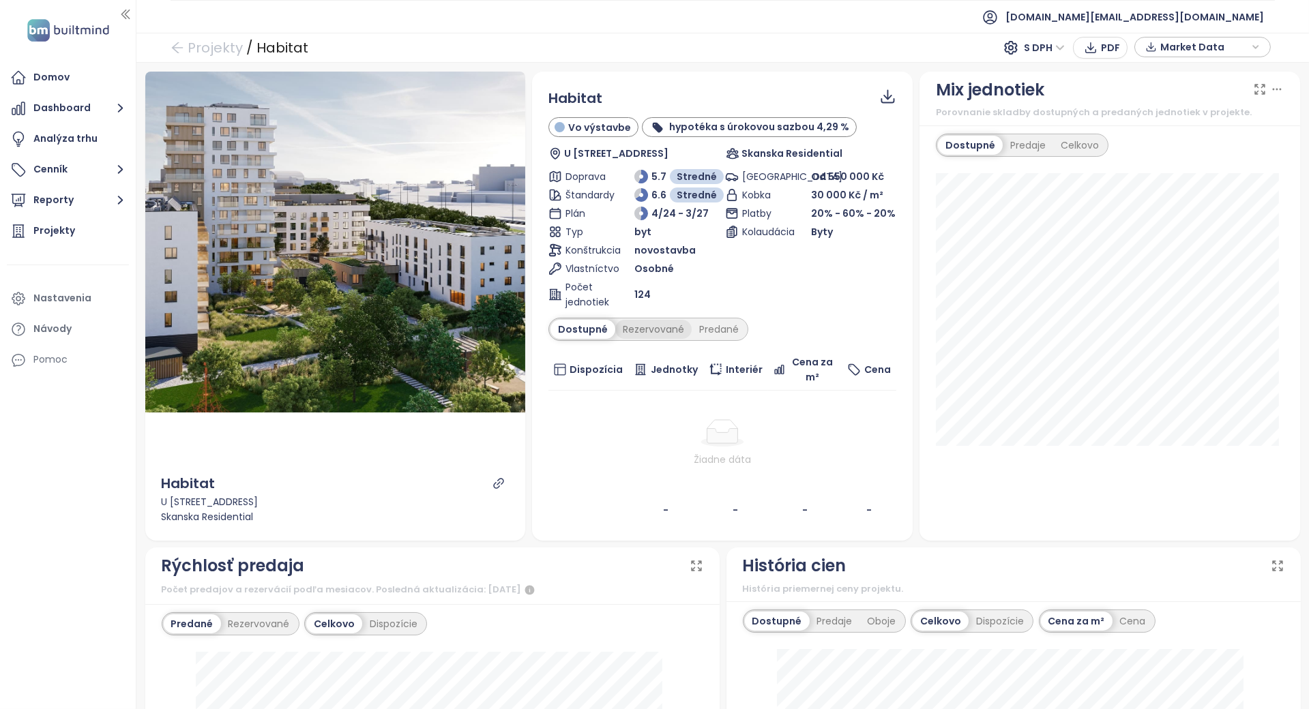
click at [636, 327] on div "Rezervované" at bounding box center [653, 329] width 76 height 19
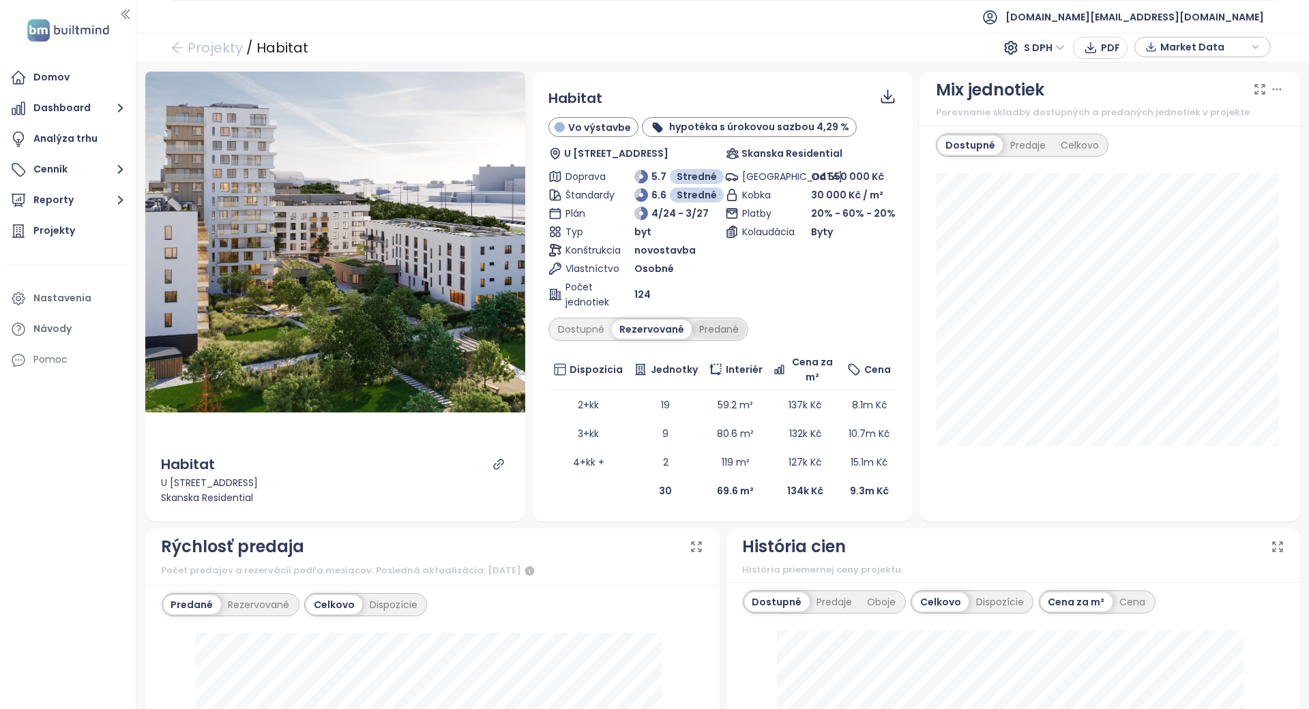
click at [716, 325] on div "Predané" at bounding box center [719, 329] width 55 height 19
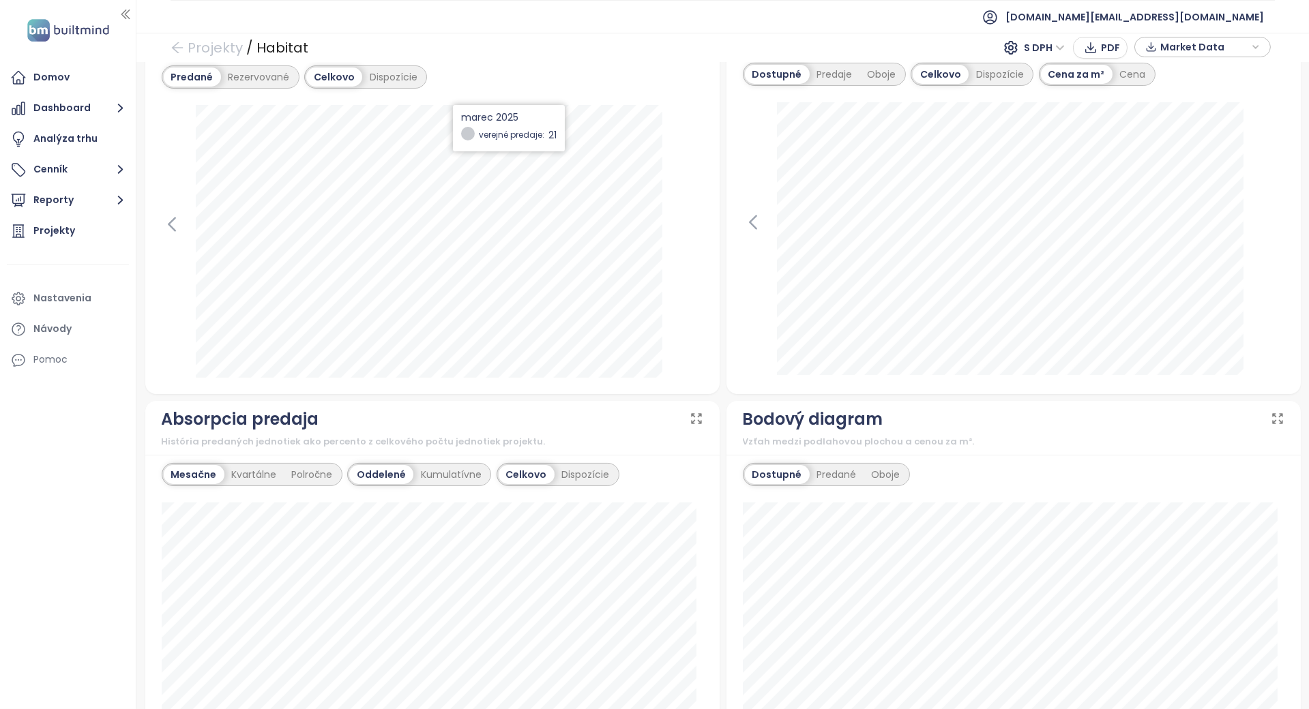
scroll to position [454, 0]
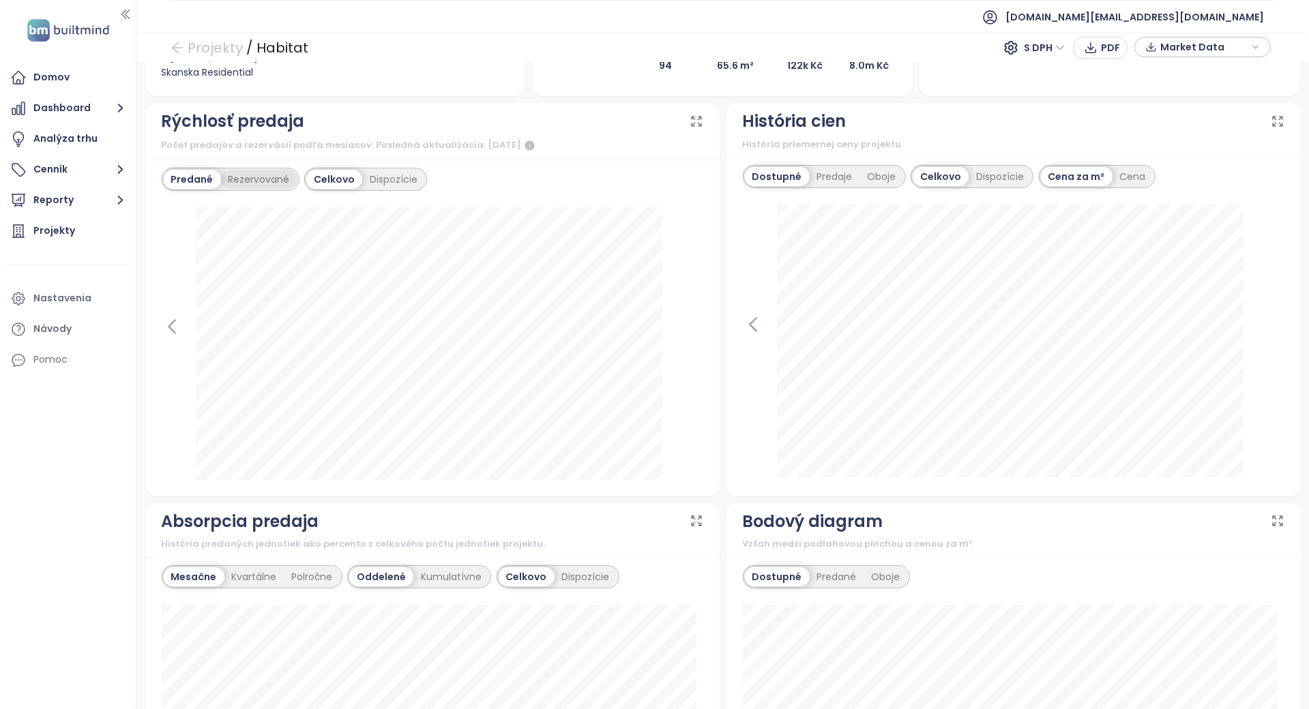
click at [292, 175] on div "Rezervované" at bounding box center [259, 179] width 76 height 19
click at [189, 181] on div "Predané" at bounding box center [191, 179] width 55 height 19
click at [254, 168] on div "Predané Rezervované" at bounding box center [231, 179] width 138 height 23
click at [252, 173] on div "Rezervované" at bounding box center [259, 179] width 76 height 19
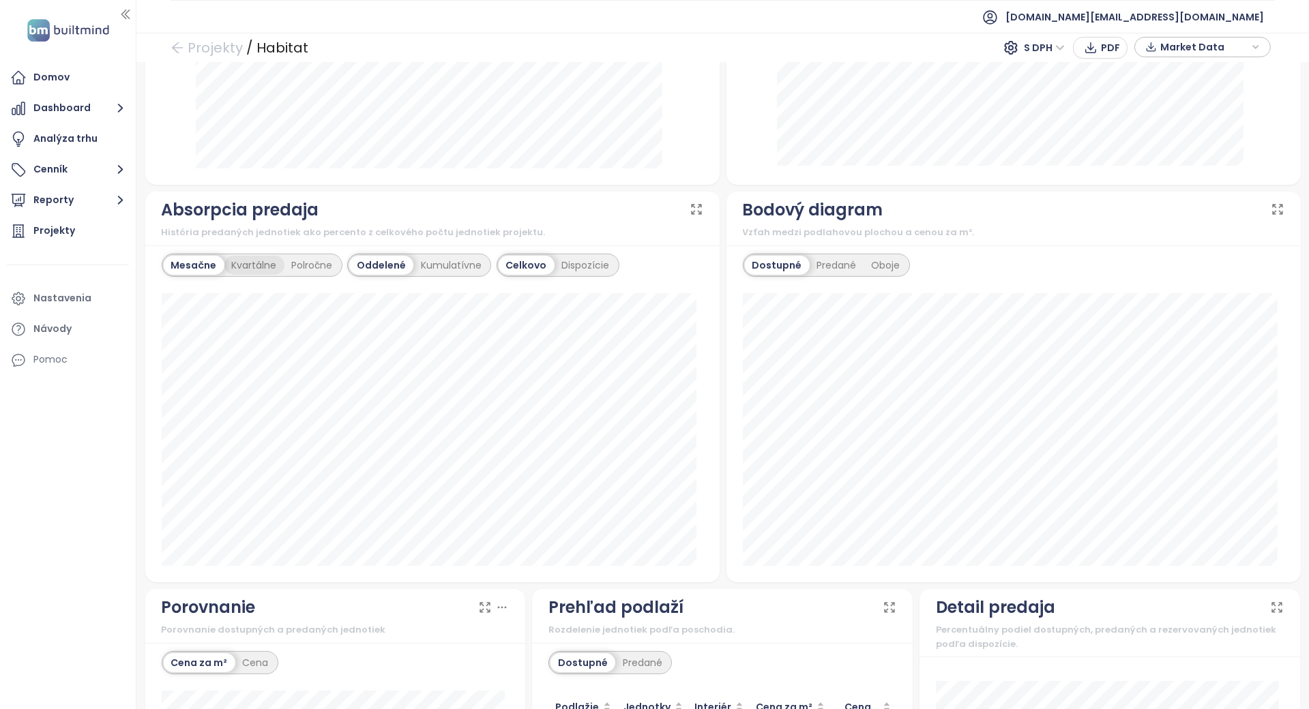
scroll to position [733, 0]
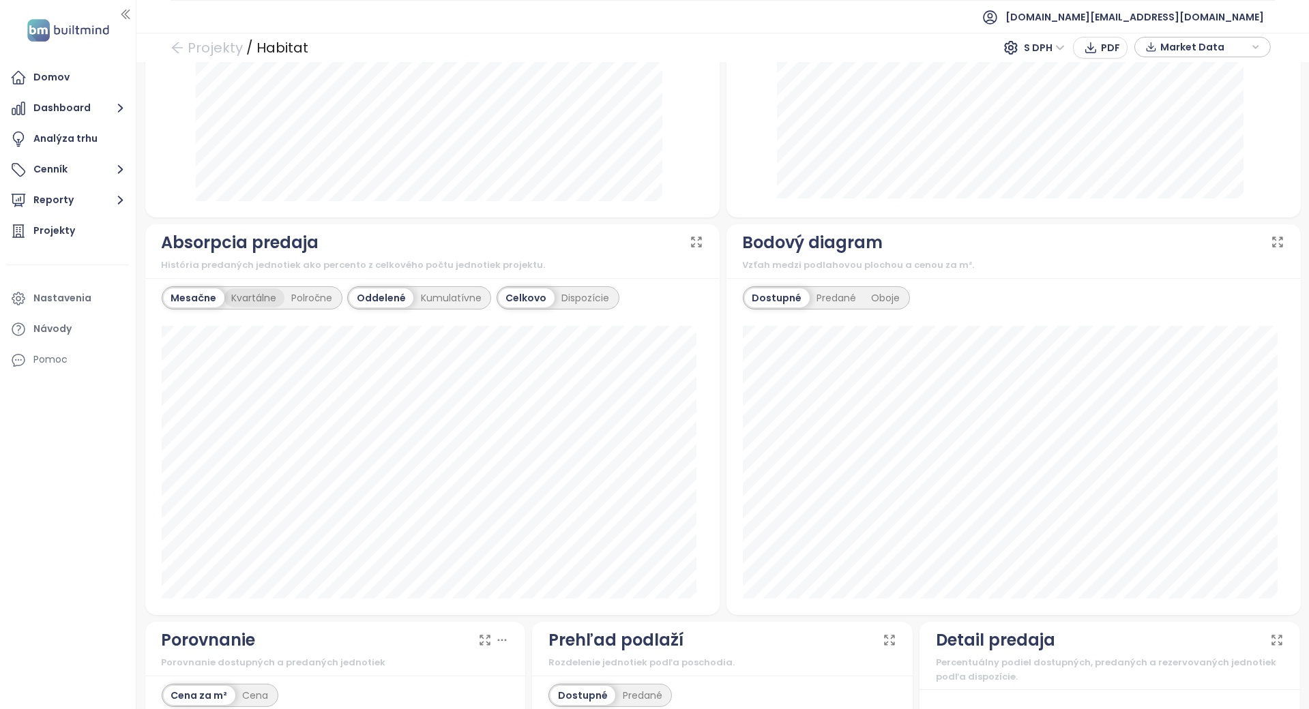
click at [274, 295] on div "Kvartálne" at bounding box center [254, 298] width 60 height 19
click at [304, 294] on div "Polročne" at bounding box center [314, 298] width 56 height 19
click at [431, 295] on div "Kumulatívne" at bounding box center [453, 298] width 76 height 19
click at [579, 297] on div "Dispozície" at bounding box center [585, 298] width 63 height 19
click at [184, 294] on div "Mesačne" at bounding box center [193, 298] width 58 height 19
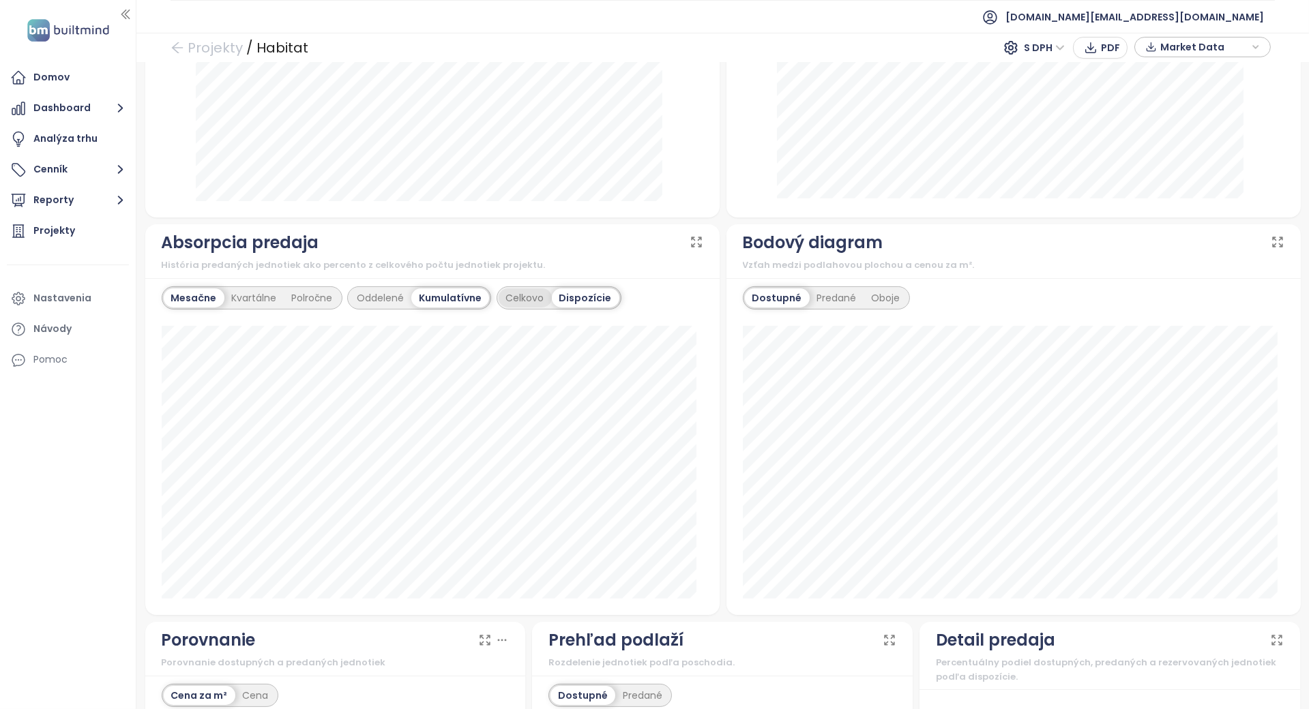
click at [499, 291] on div "Celkovo" at bounding box center [525, 298] width 53 height 19
click at [269, 301] on div "Kvartálne" at bounding box center [254, 298] width 60 height 19
click at [368, 287] on div "Oddelené Kumulatívne" at bounding box center [421, 298] width 144 height 23
click at [368, 294] on div "Oddelené" at bounding box center [382, 298] width 62 height 19
click at [556, 293] on div "Dispozície" at bounding box center [587, 298] width 63 height 19
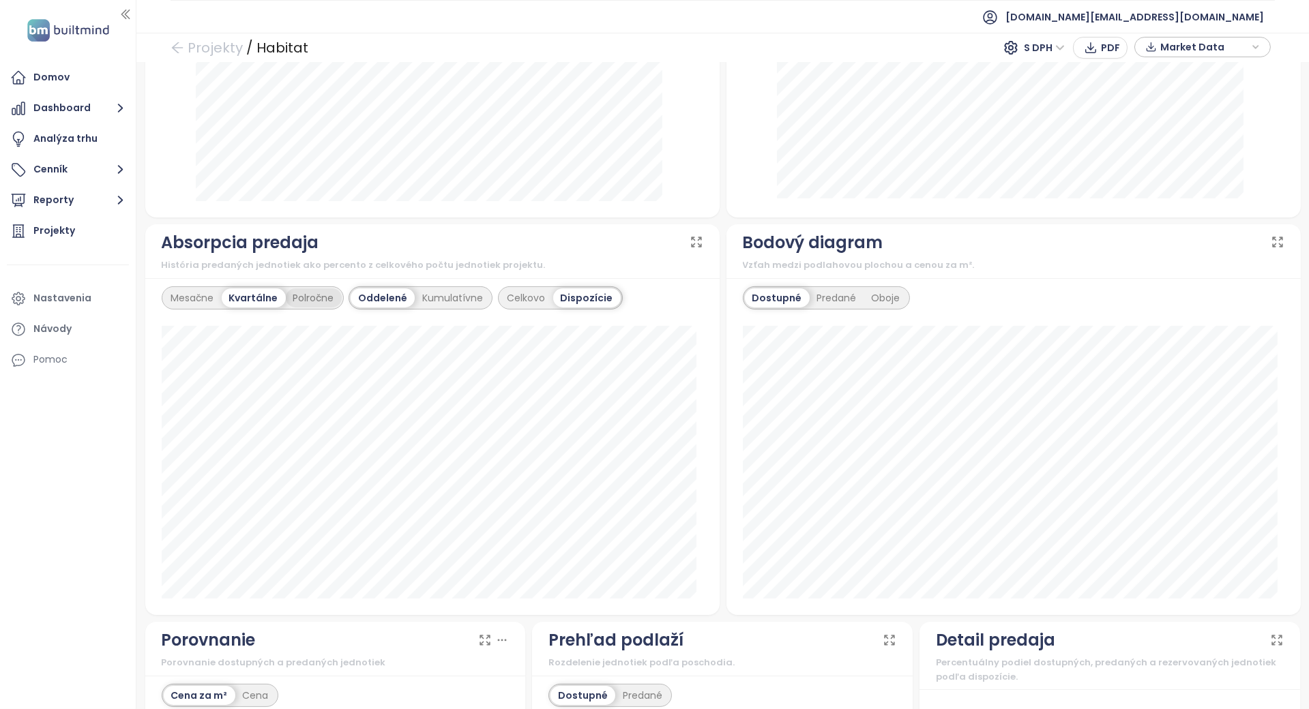
click at [318, 297] on div "Polročne" at bounding box center [314, 298] width 56 height 19
click at [214, 297] on div "Mesačne" at bounding box center [193, 298] width 58 height 19
drag, startPoint x: 214, startPoint y: 297, endPoint x: 147, endPoint y: 287, distance: 67.7
click at [147, 287] on div "Mesačne Kvartálne Polročne Oddelené Kumulatívne Celkovo Dispozície" at bounding box center [432, 446] width 574 height 337
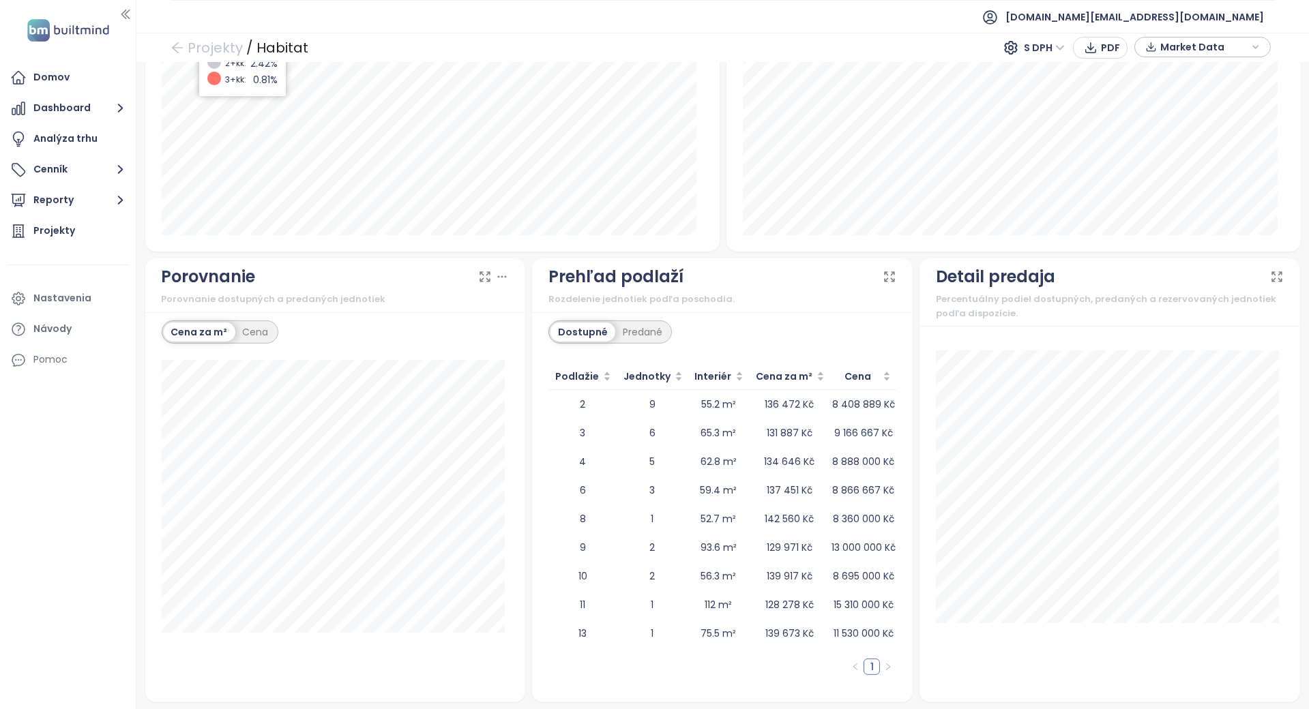
scroll to position [0, 0]
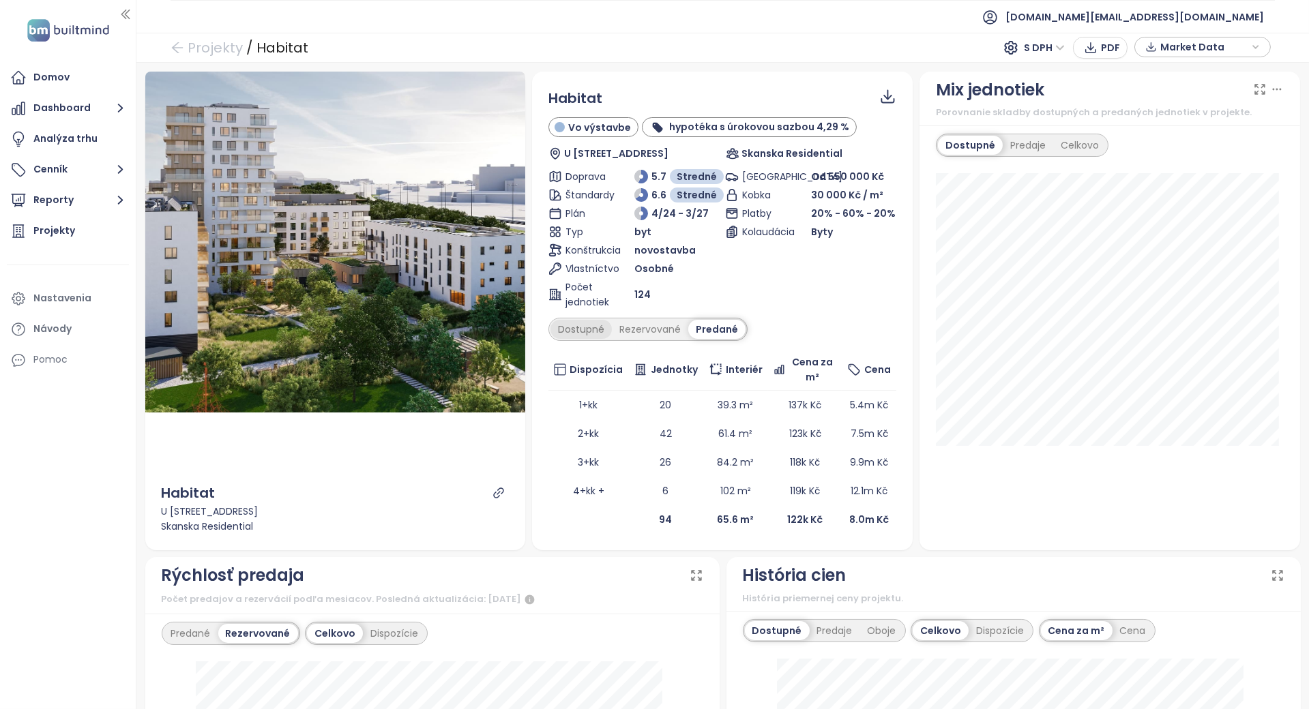
click at [593, 333] on div "Dostupné" at bounding box center [581, 329] width 61 height 19
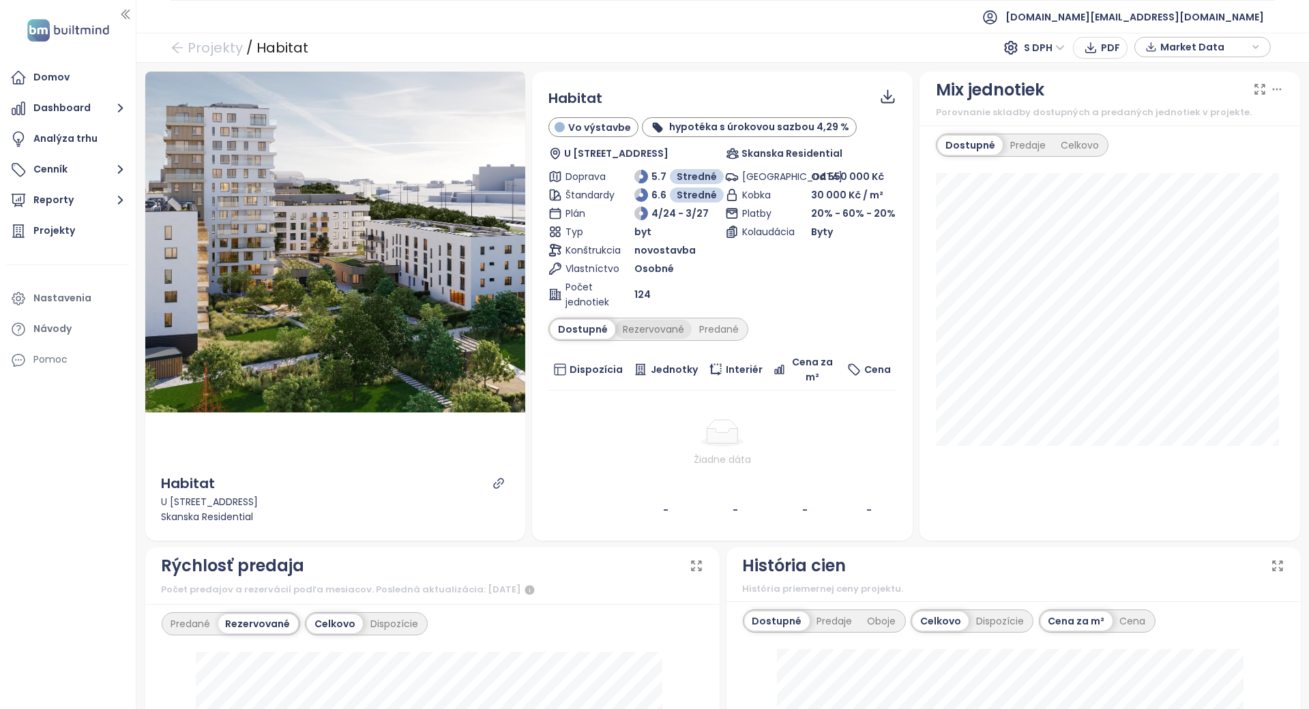
click at [619, 332] on div "Rezervované" at bounding box center [653, 329] width 76 height 19
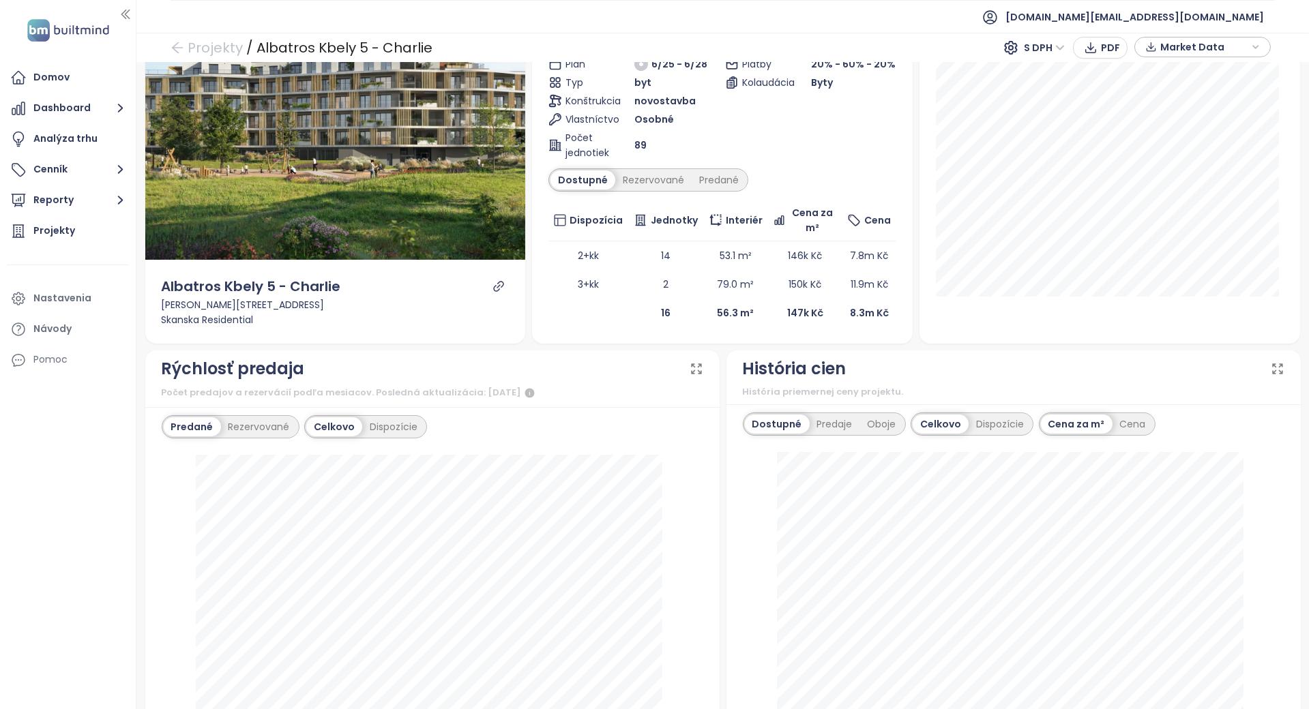
scroll to position [364, 0]
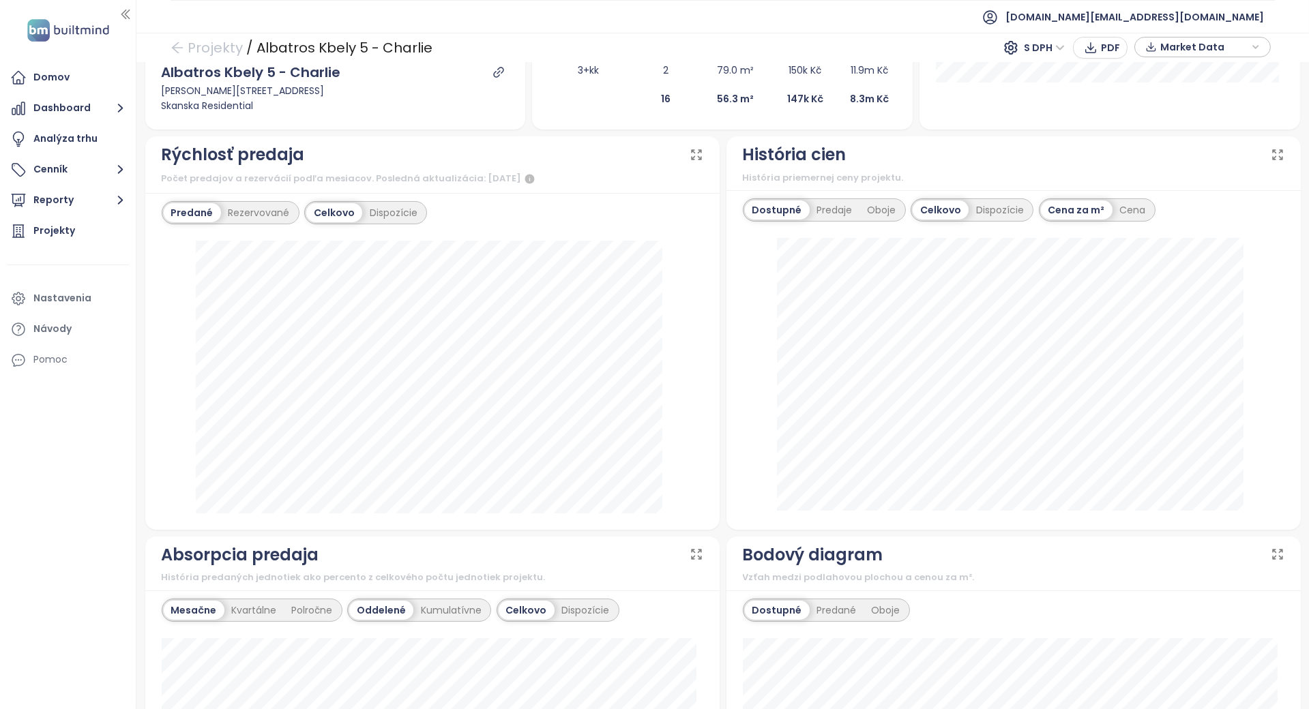
click at [276, 222] on div "Predané Rezervované" at bounding box center [231, 212] width 138 height 23
click at [278, 216] on div "Rezervované" at bounding box center [259, 212] width 76 height 19
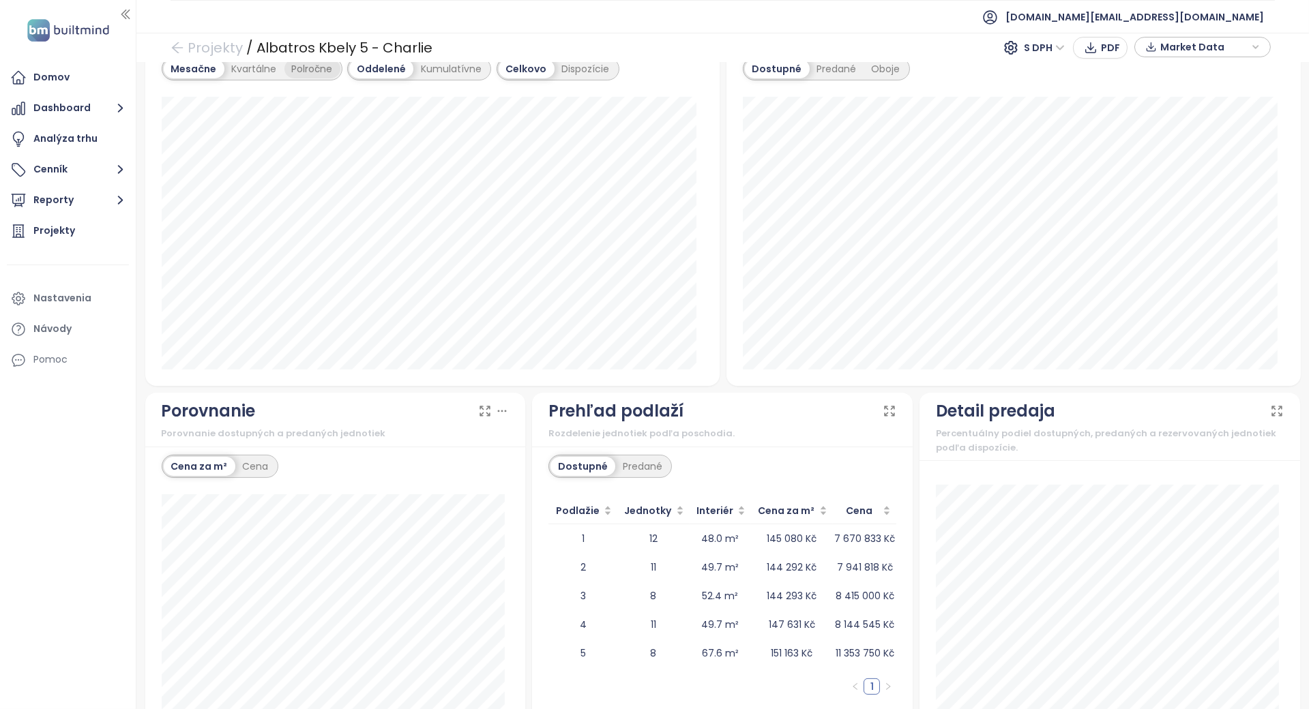
scroll to position [986, 0]
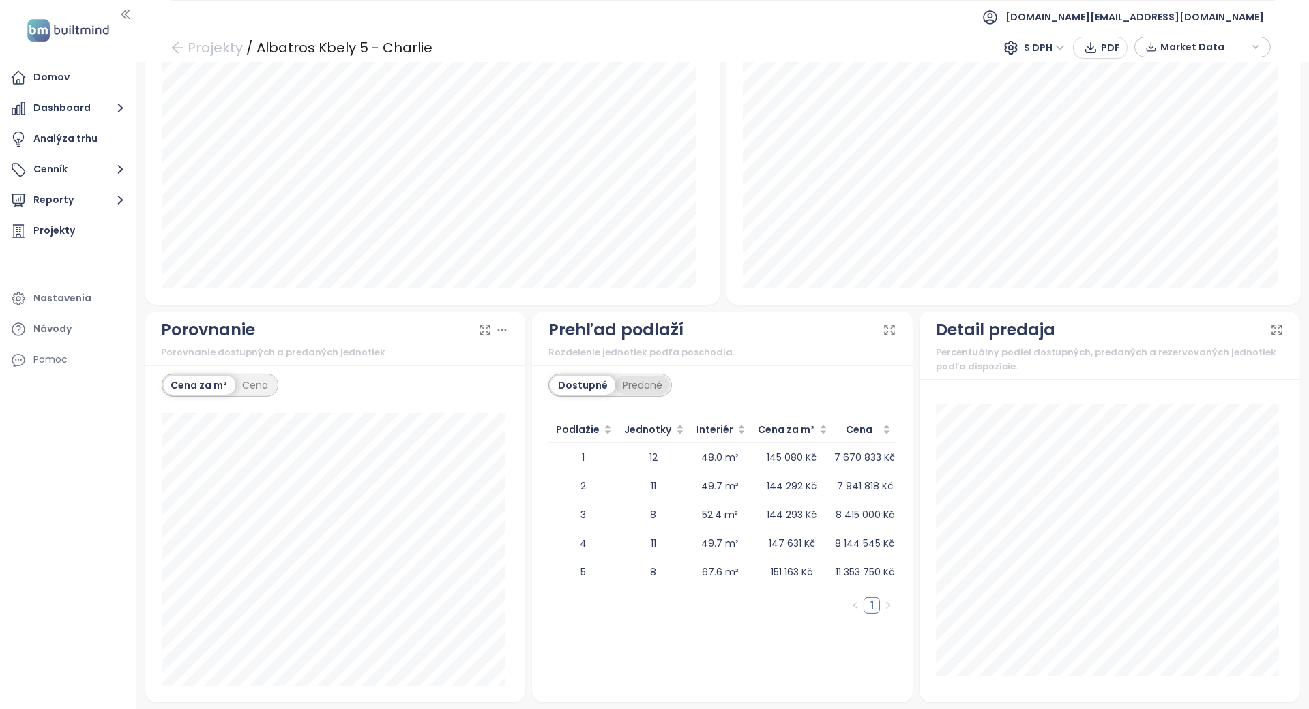
click at [615, 380] on div "Predané" at bounding box center [642, 385] width 55 height 19
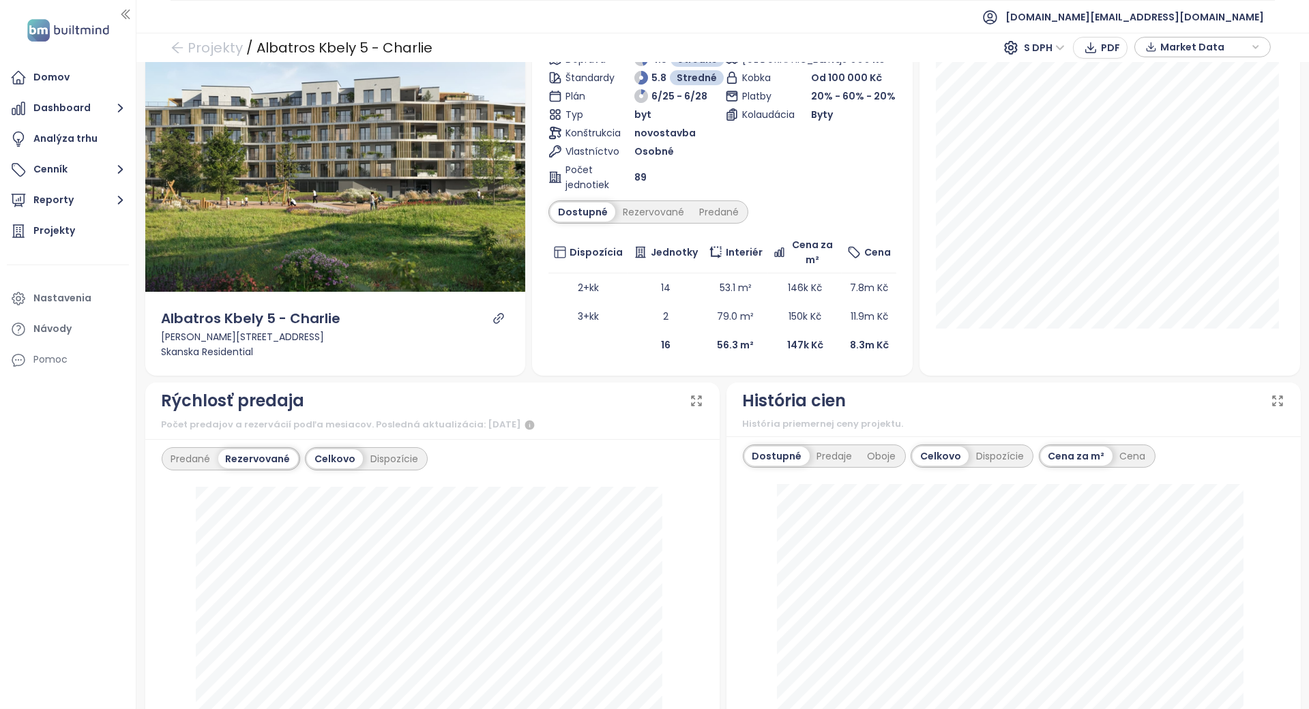
scroll to position [0, 0]
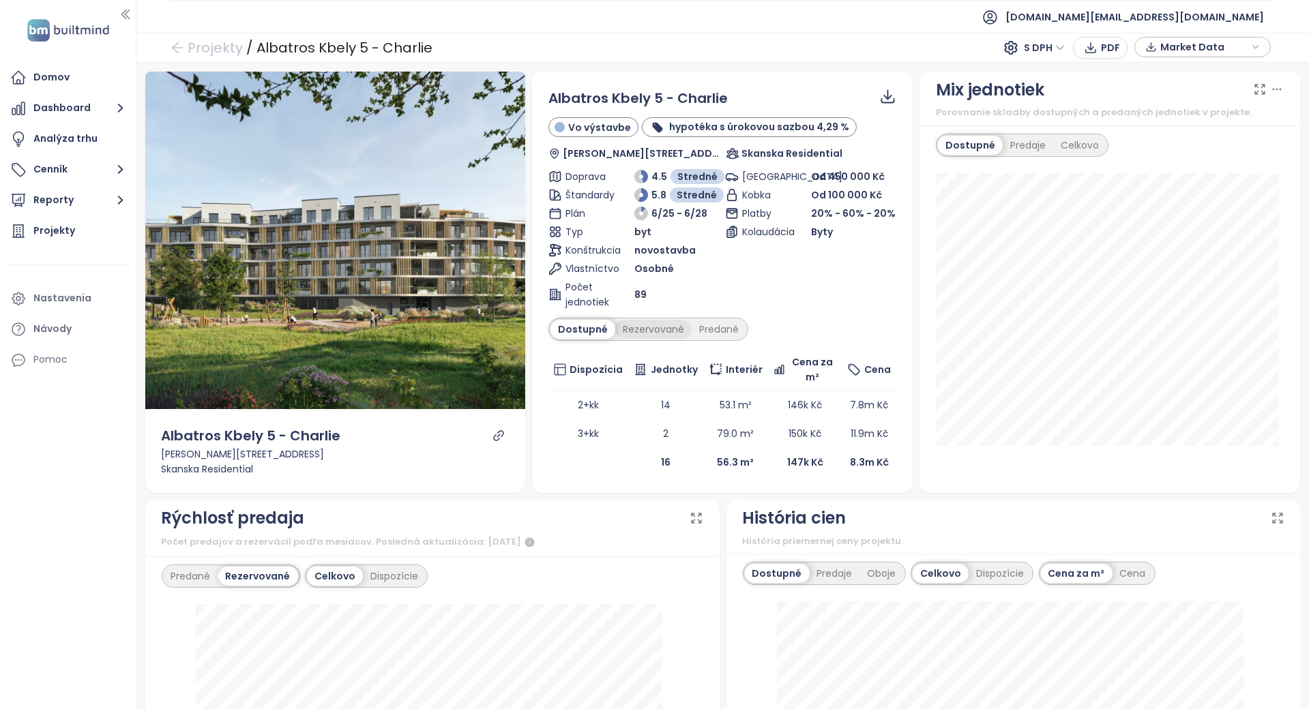
click at [656, 323] on div "Rezervované" at bounding box center [653, 329] width 76 height 19
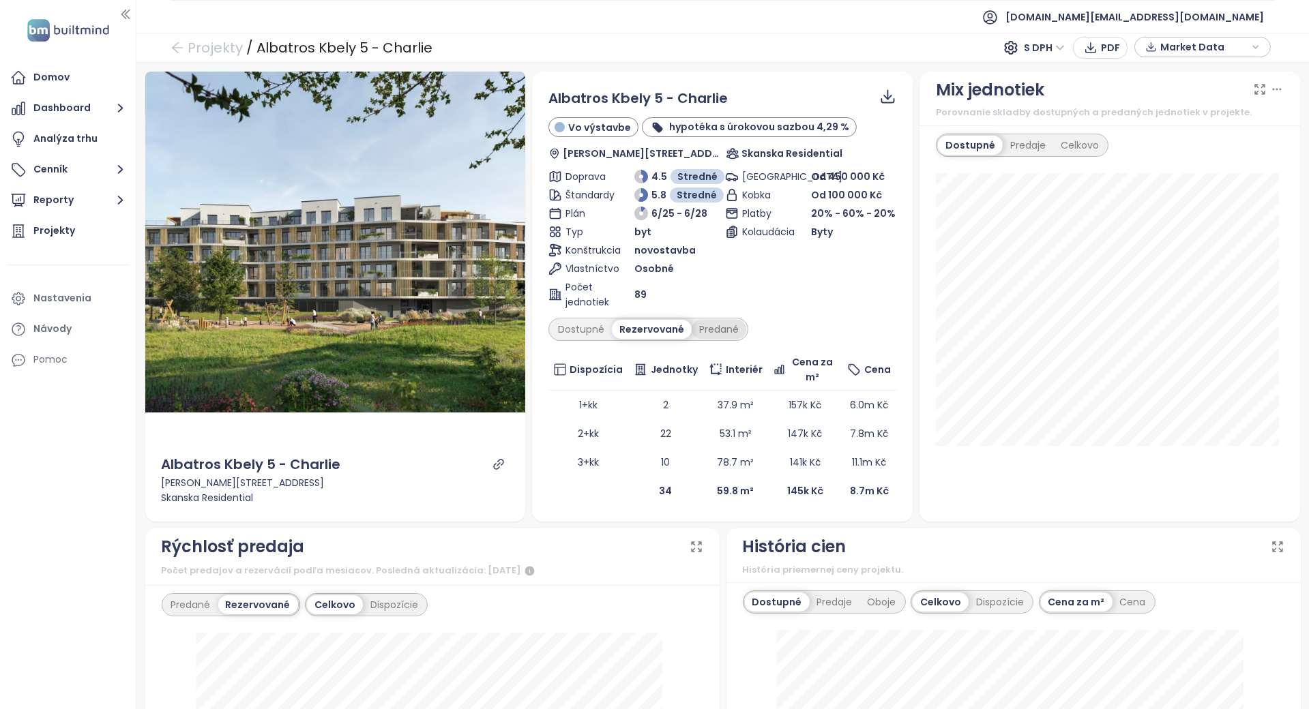
click at [703, 330] on div "Predané" at bounding box center [719, 329] width 55 height 19
click at [635, 332] on div "Rezervované" at bounding box center [650, 329] width 76 height 19
click at [580, 334] on div "Dostupné" at bounding box center [581, 329] width 61 height 19
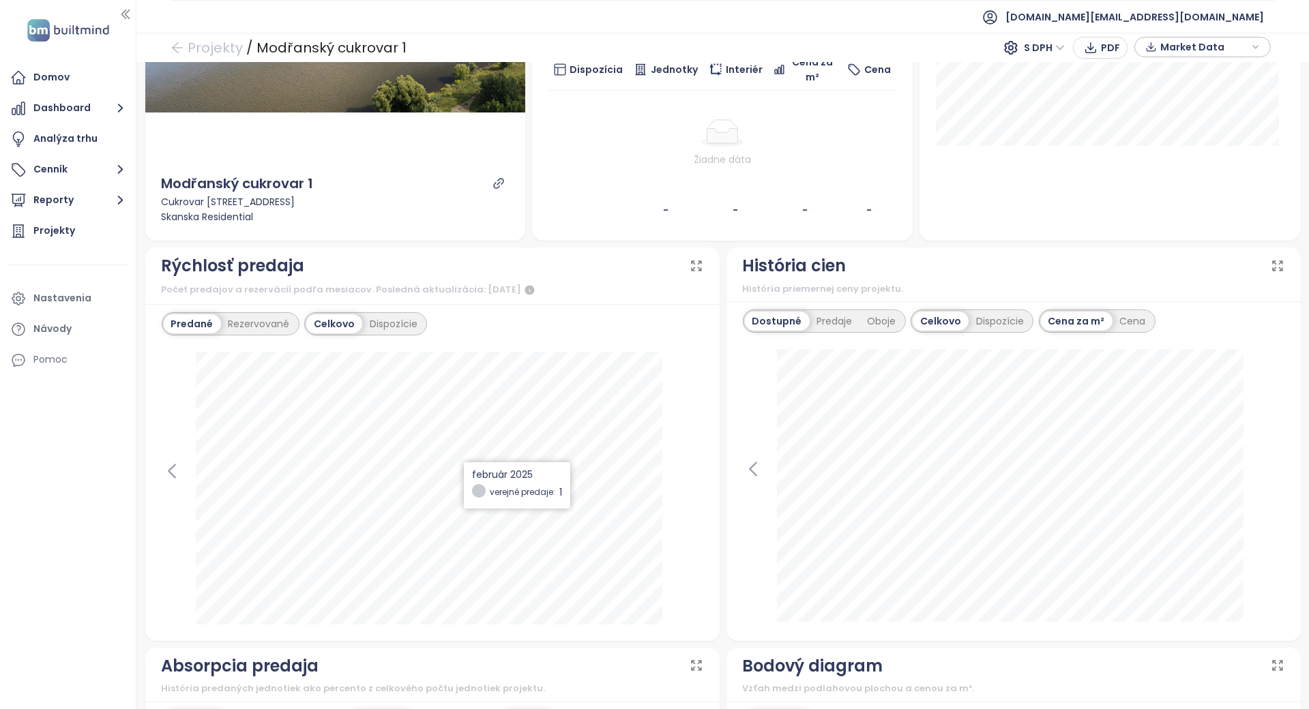
scroll to position [181, 0]
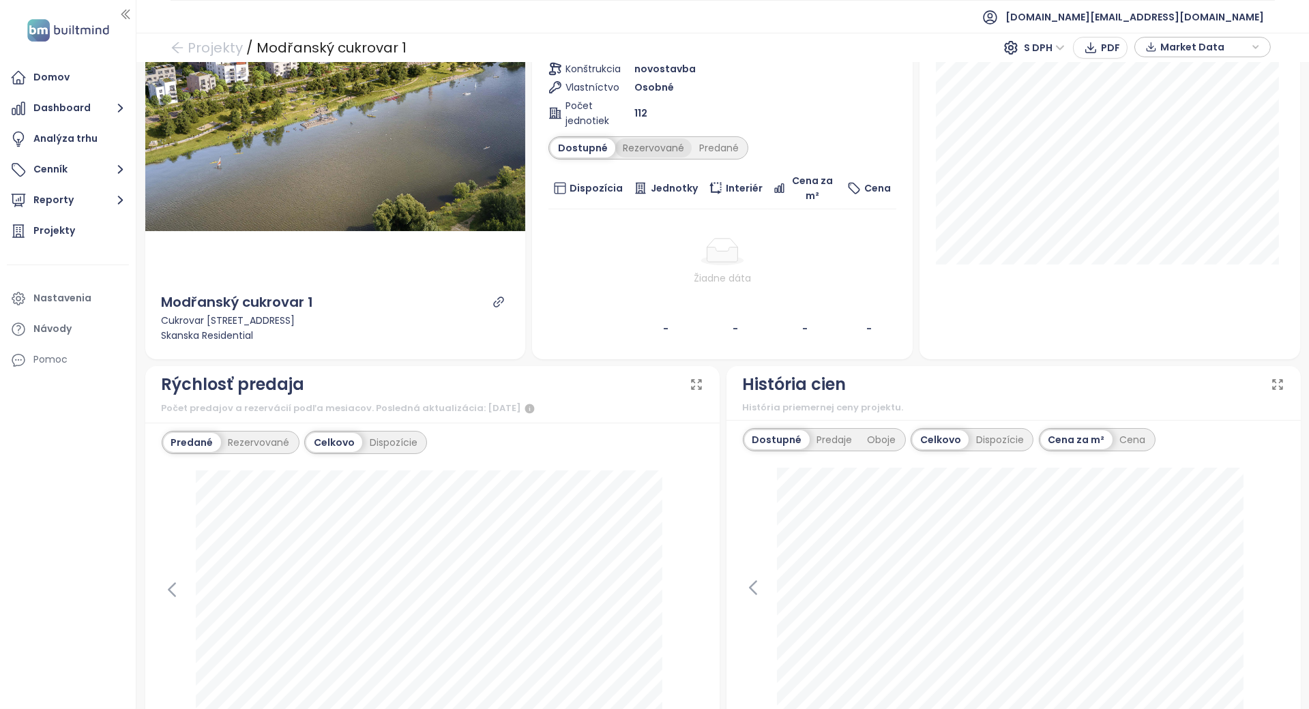
click at [642, 153] on div "Rezervované" at bounding box center [653, 147] width 76 height 19
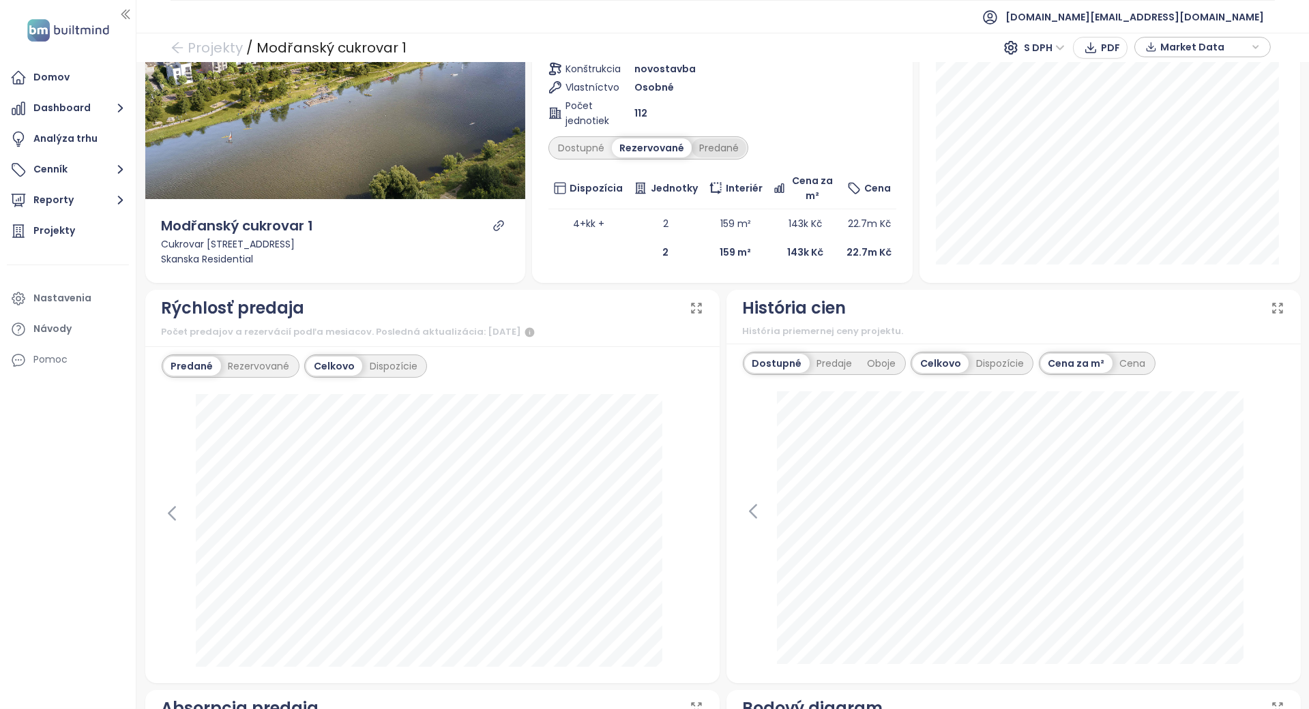
click at [716, 145] on div "Predané" at bounding box center [719, 147] width 55 height 19
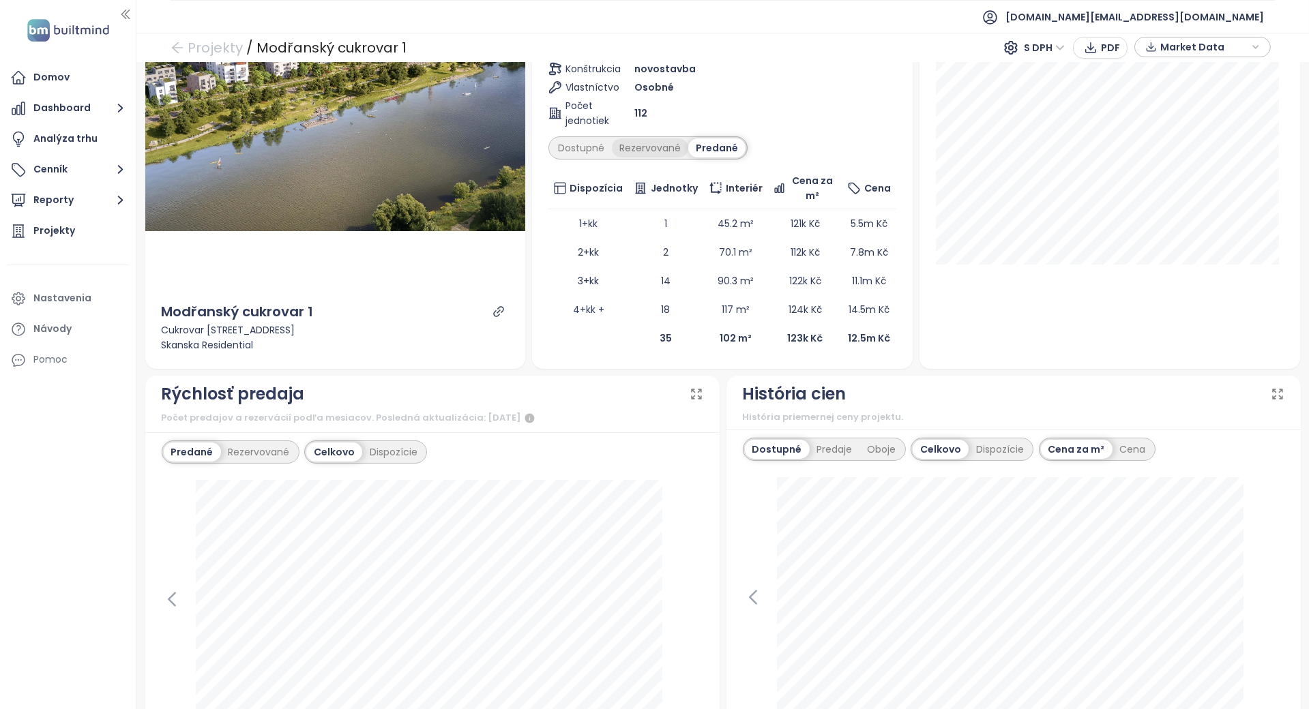
click at [639, 156] on div "Rezervované" at bounding box center [650, 147] width 76 height 19
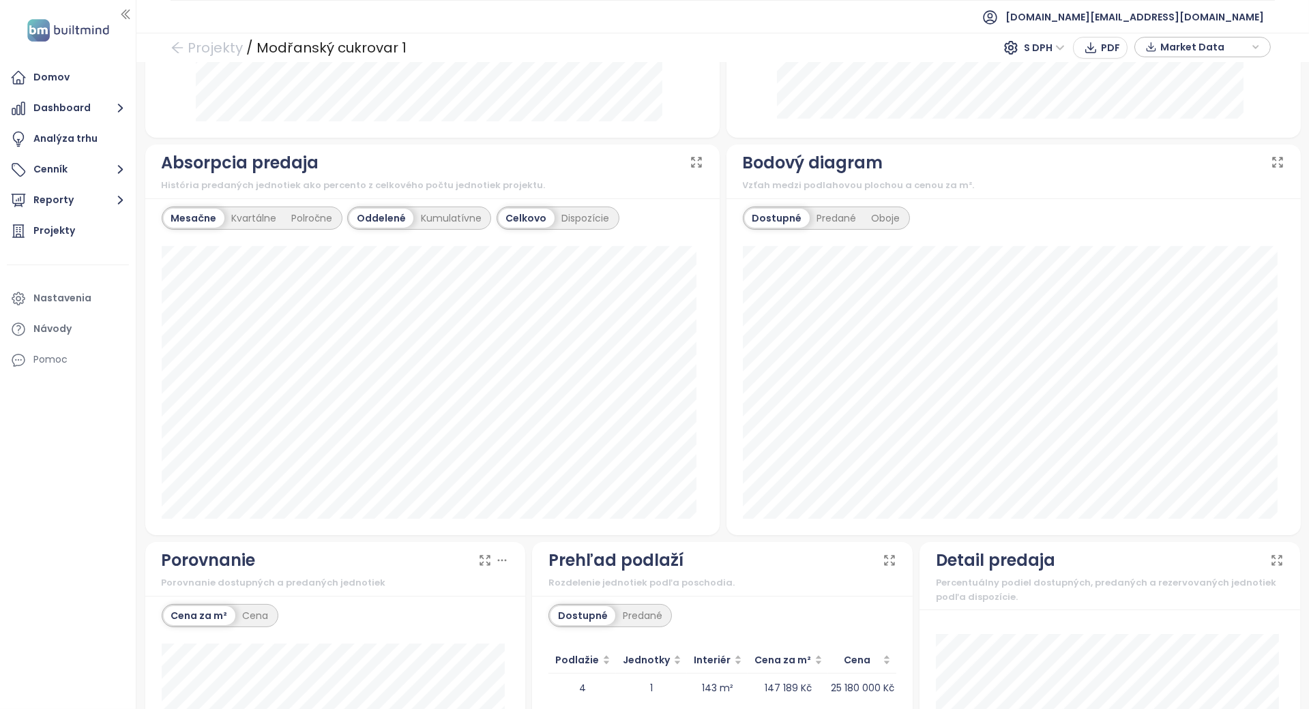
scroll to position [958, 0]
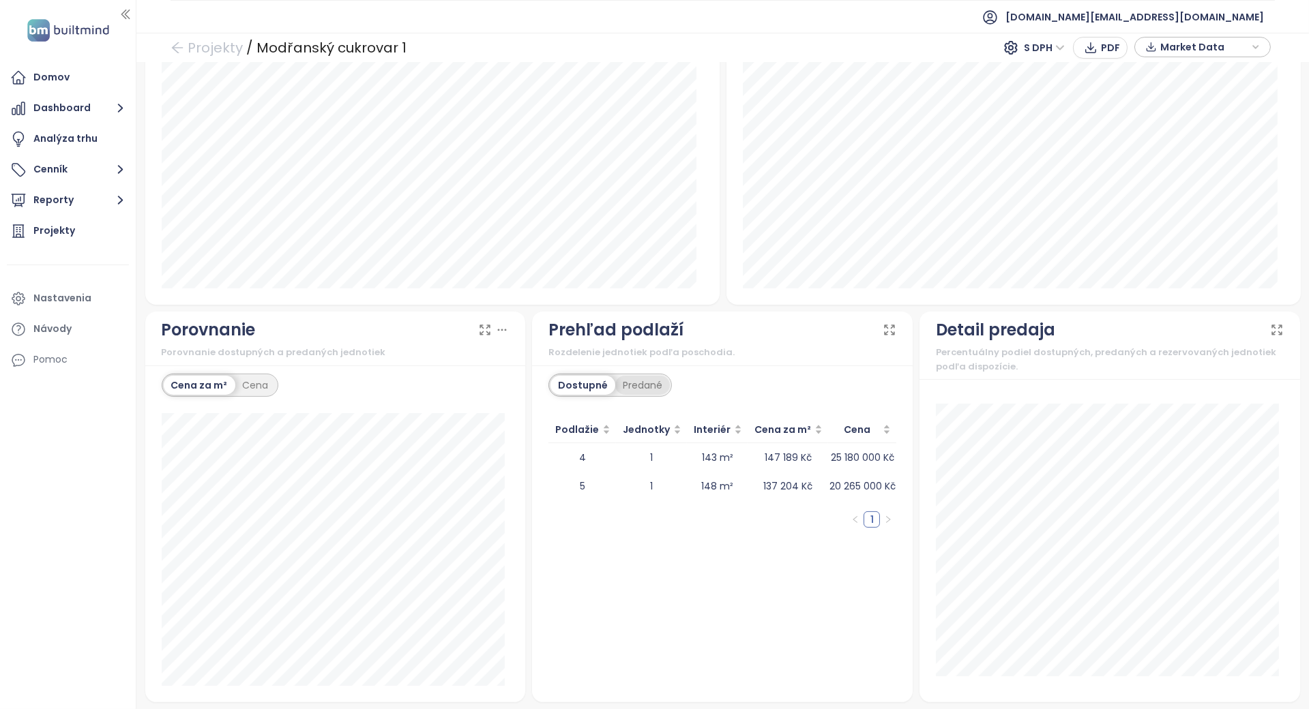
click at [621, 381] on div "Predané" at bounding box center [642, 385] width 55 height 19
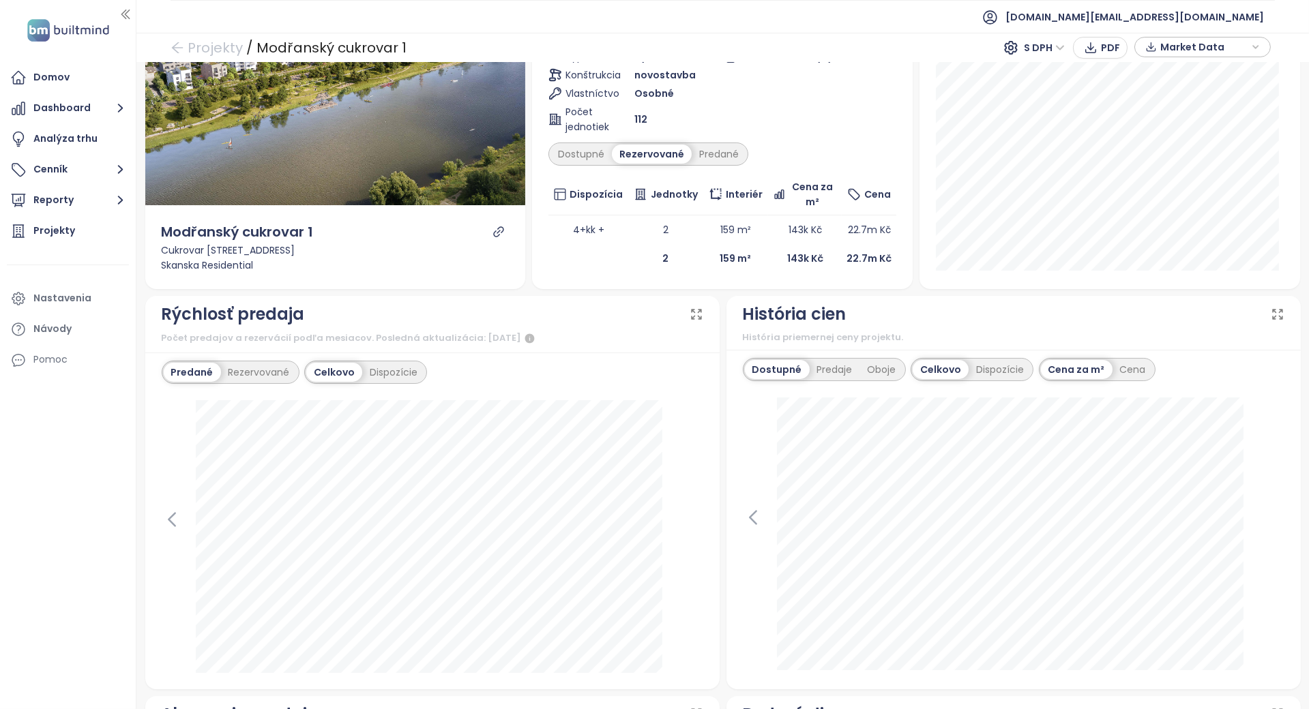
scroll to position [181, 0]
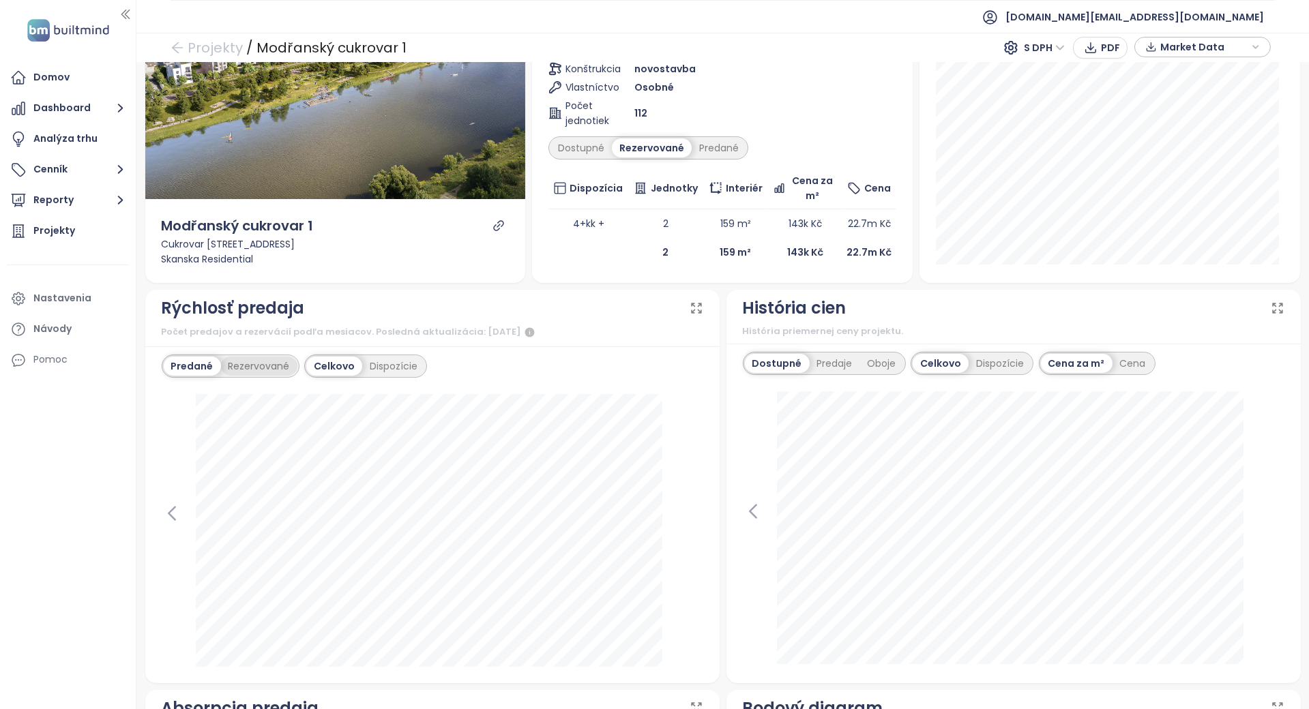
click at [275, 366] on div "Rezervované" at bounding box center [259, 366] width 76 height 19
click at [179, 506] on icon at bounding box center [172, 513] width 20 height 20
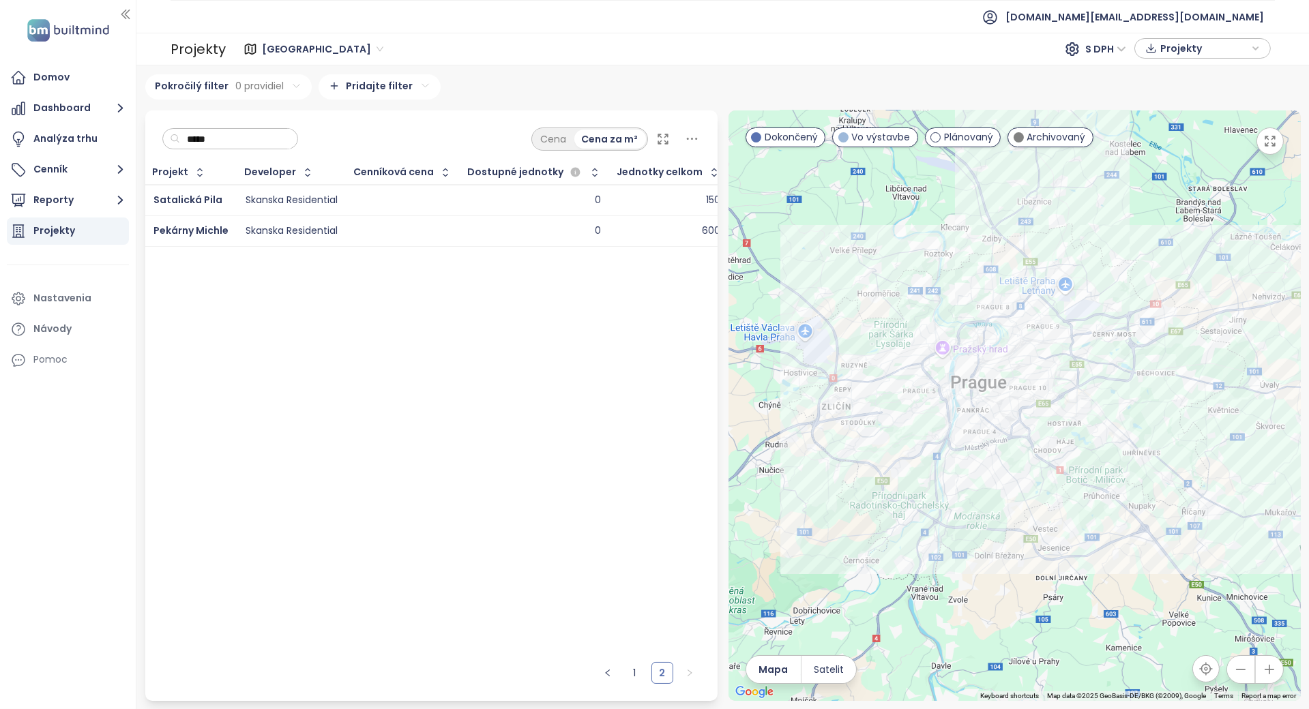
click at [595, 667] on ul "1 2" at bounding box center [649, 679] width 138 height 46
click at [601, 667] on button "button" at bounding box center [608, 673] width 22 height 22
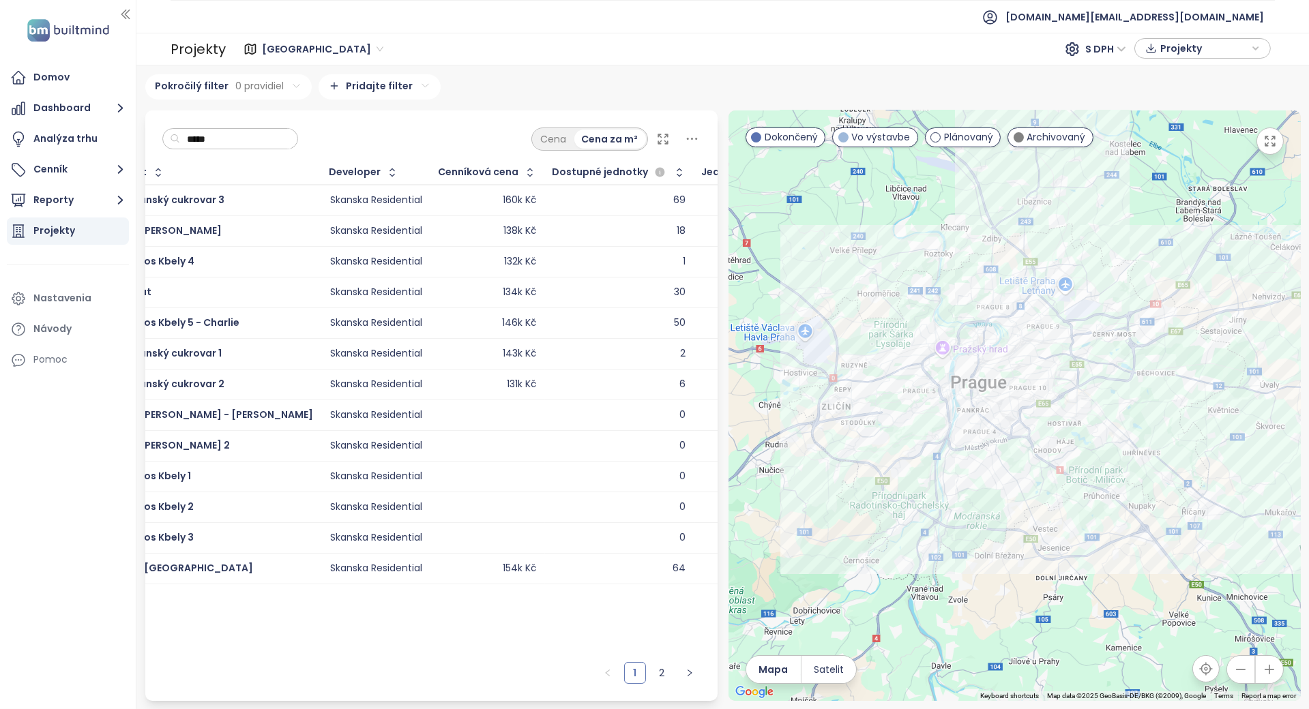
scroll to position [0, 22]
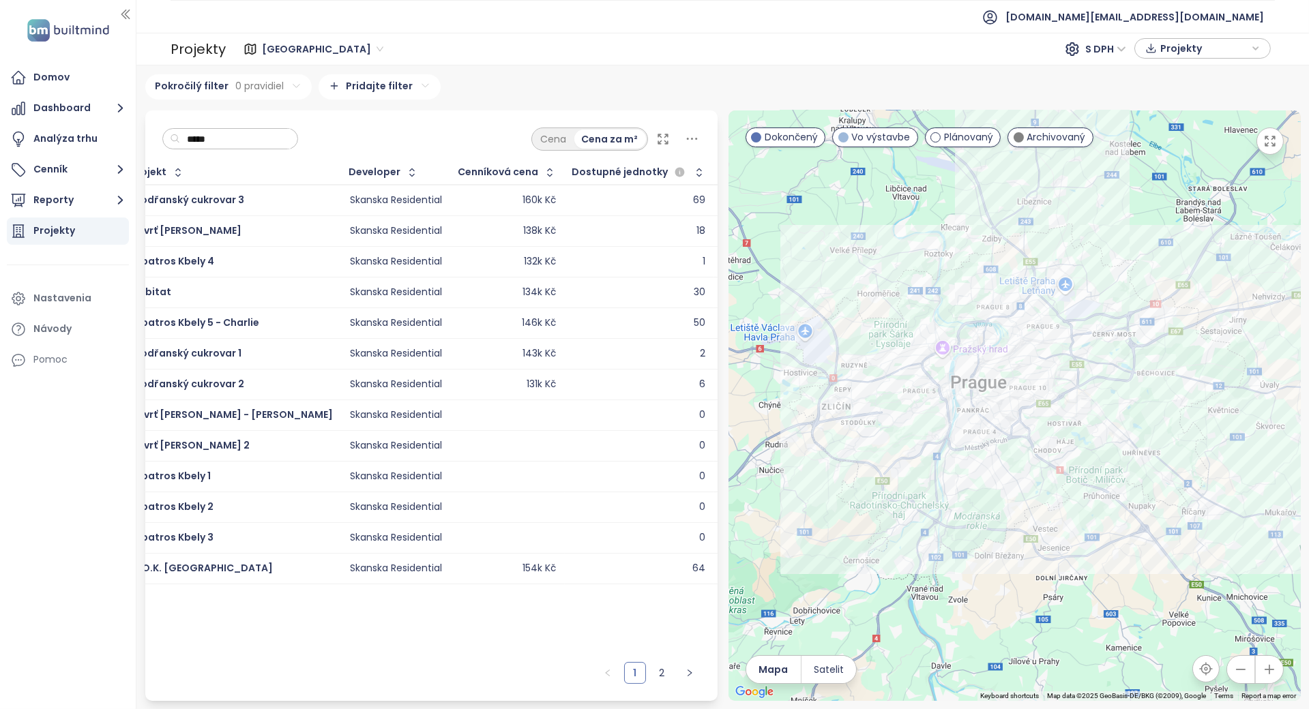
click at [85, 243] on div "Projekty" at bounding box center [68, 231] width 122 height 27
click at [101, 80] on div "Domov" at bounding box center [68, 77] width 122 height 27
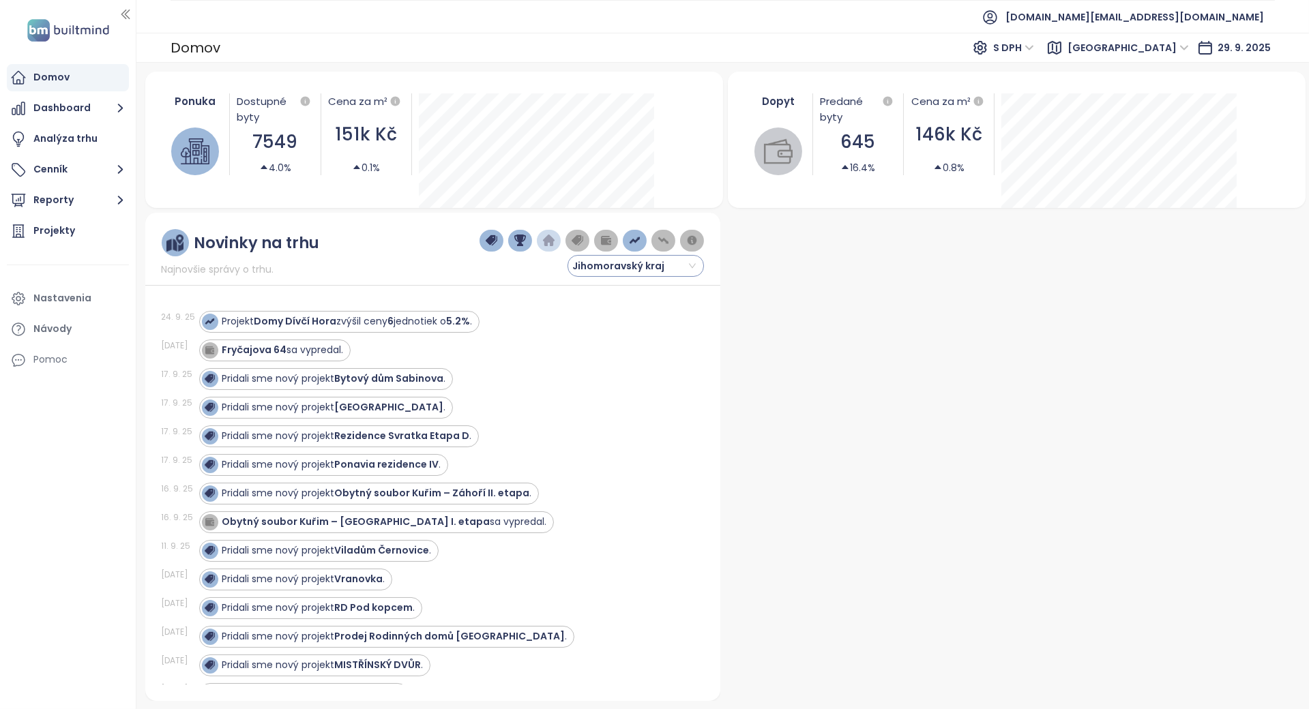
click at [581, 259] on span "Jihomoravský kraj" at bounding box center [633, 266] width 123 height 20
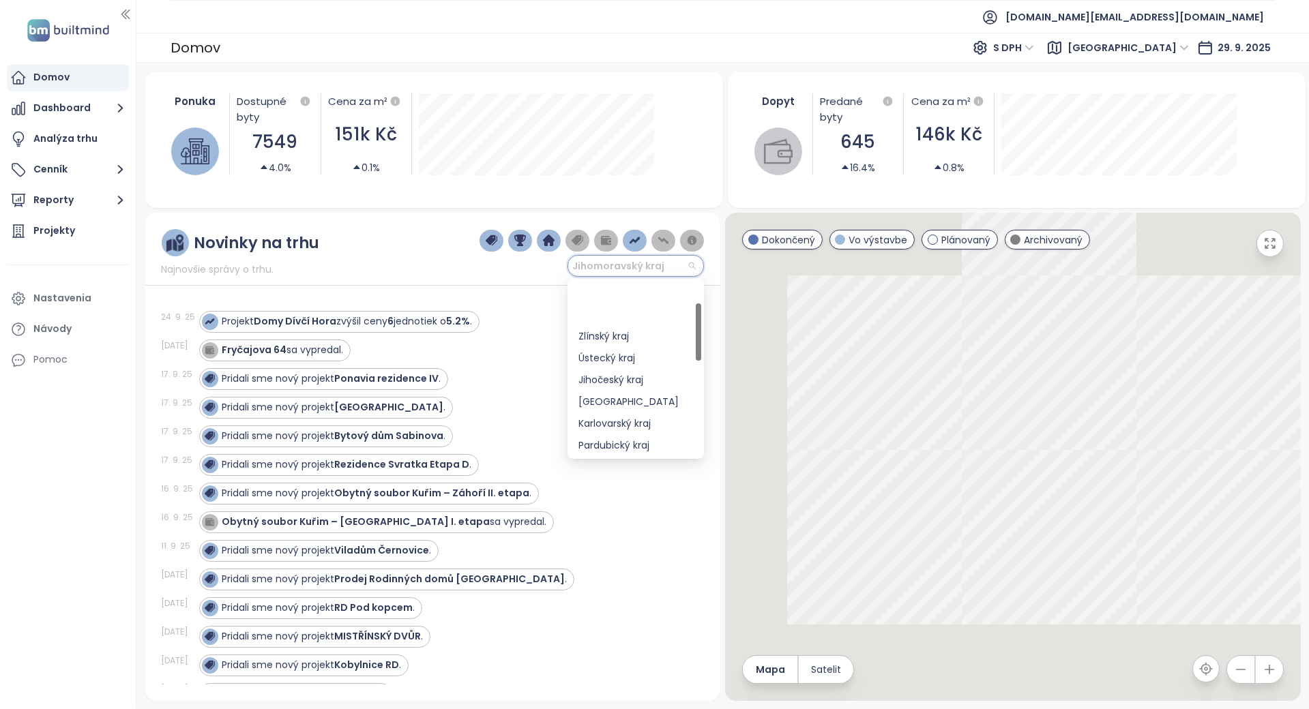
scroll to position [65, 0]
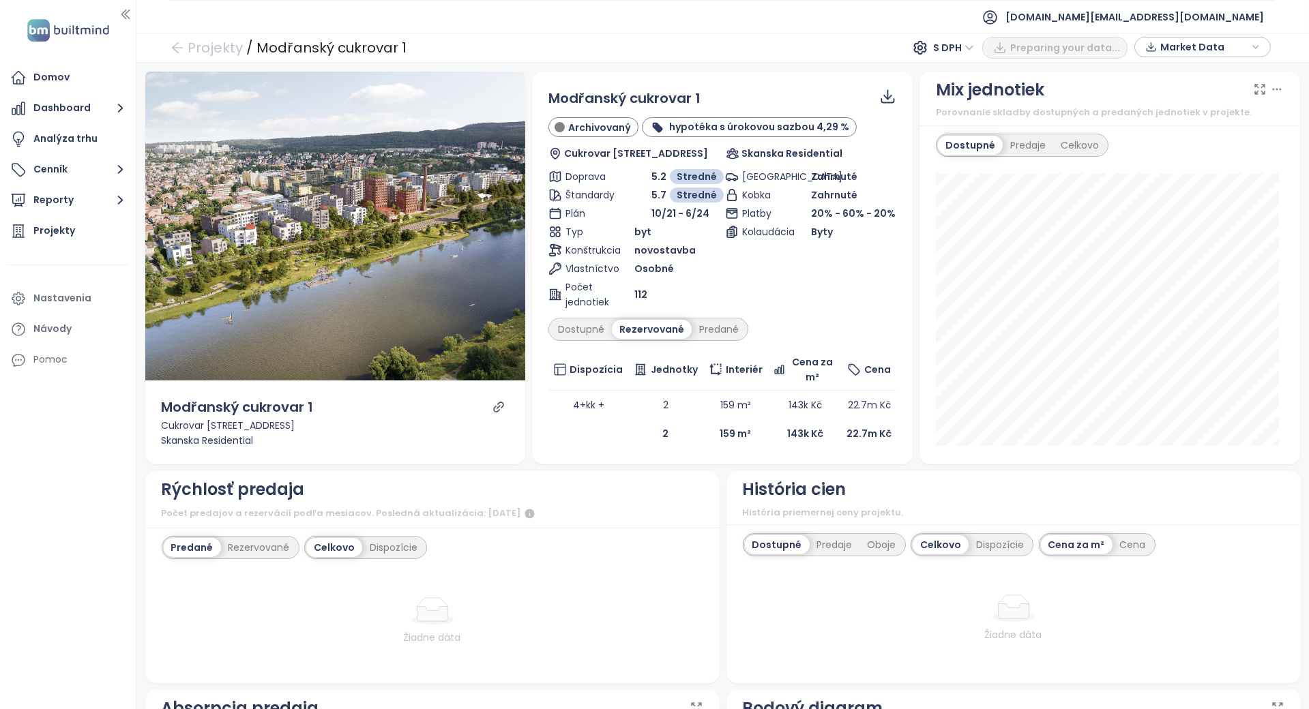
scroll to position [512, 0]
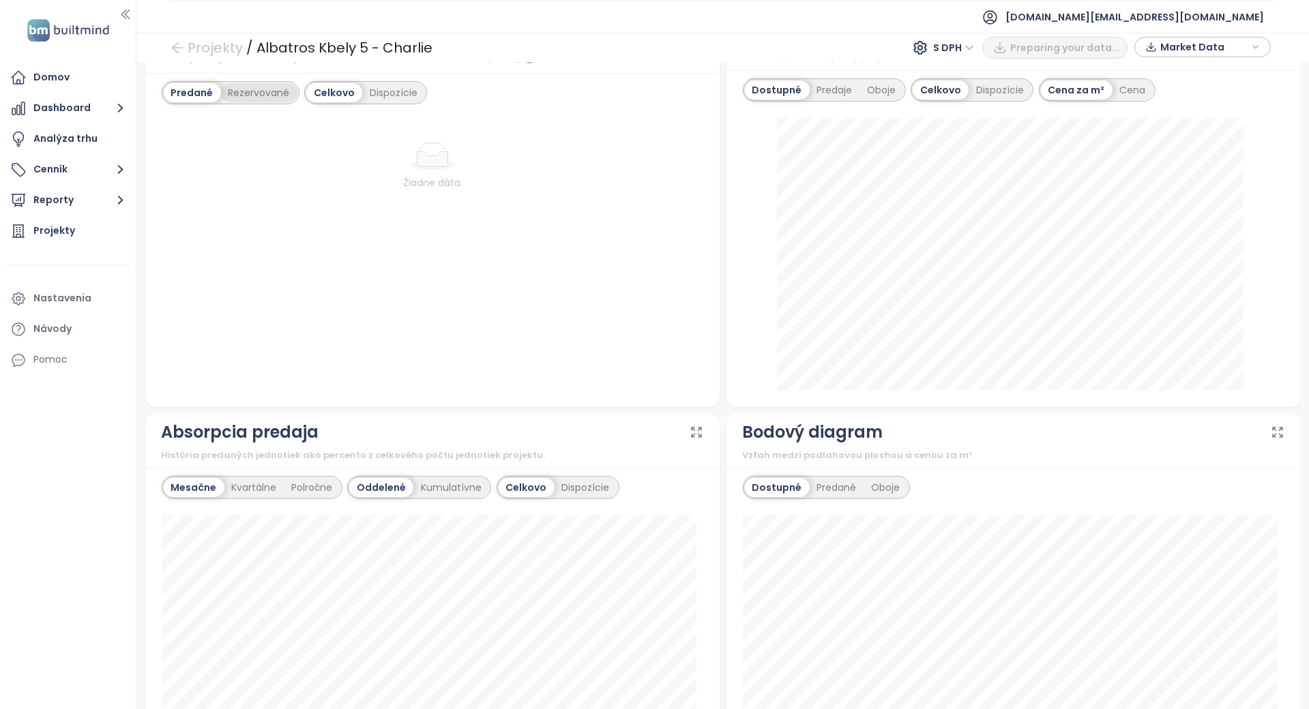
click at [282, 92] on div "Rezervované" at bounding box center [259, 92] width 76 height 19
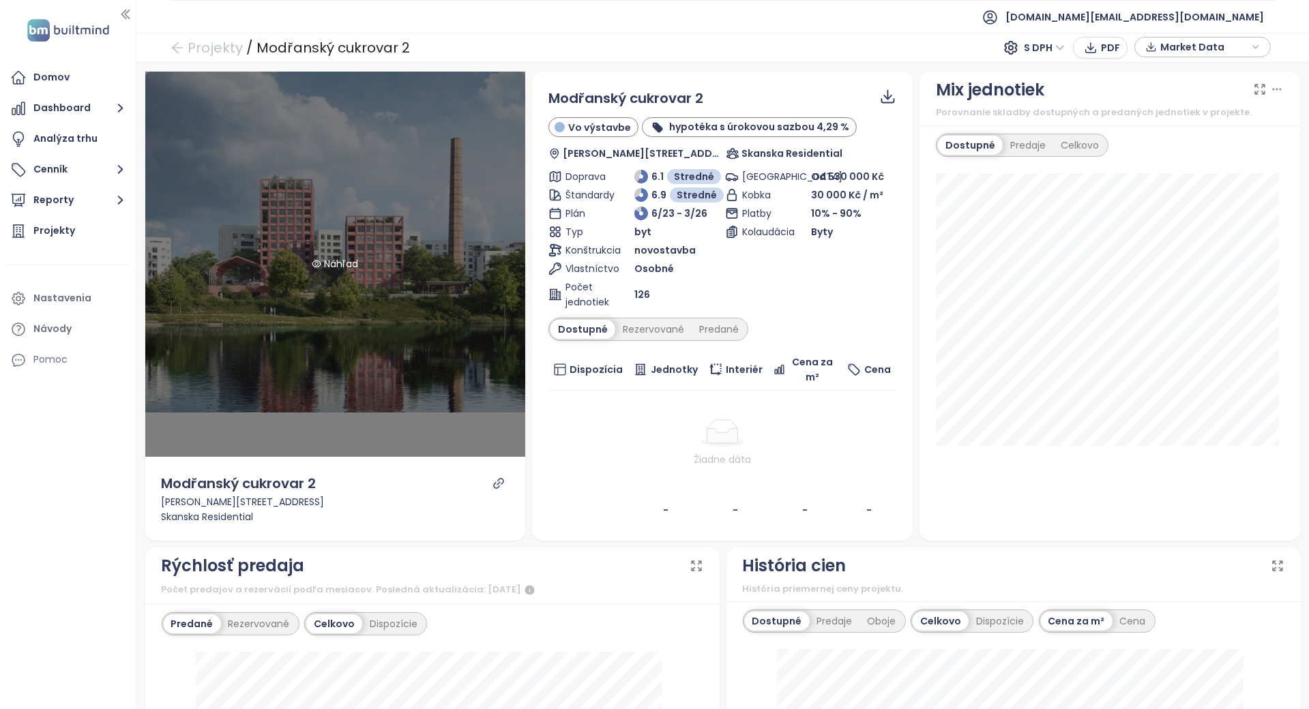
scroll to position [273, 0]
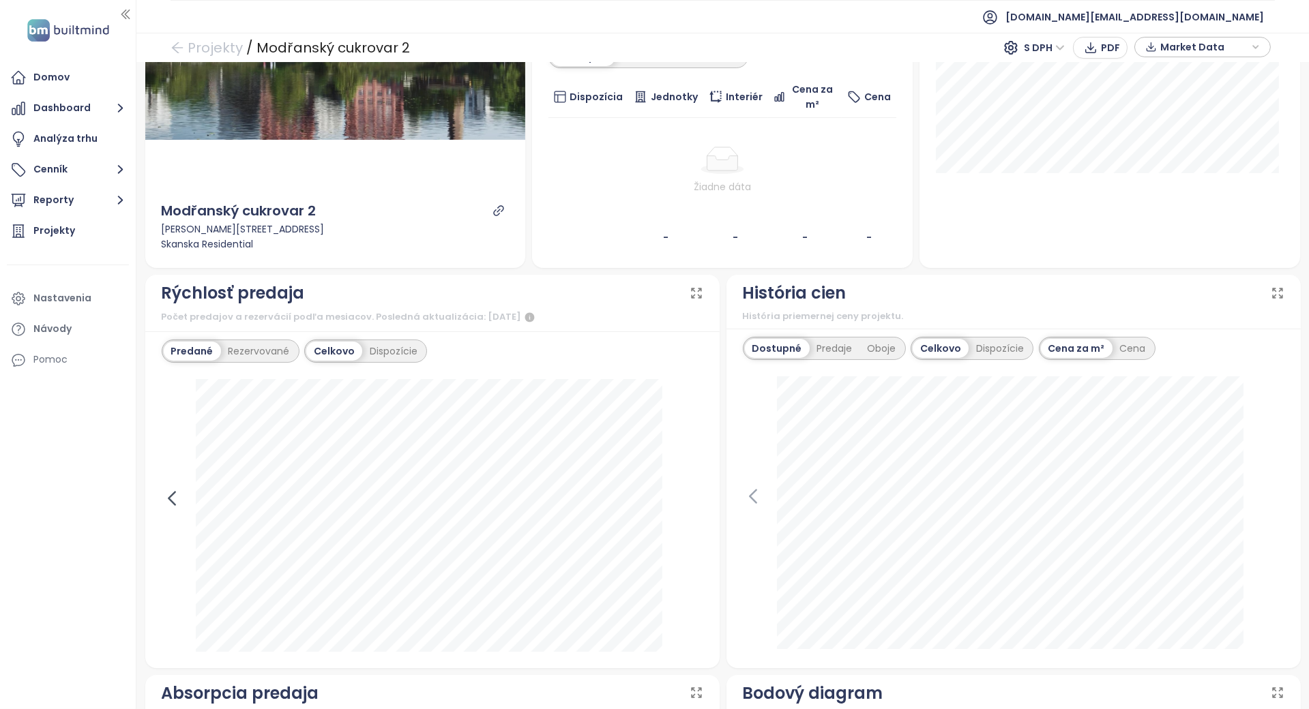
click at [179, 497] on icon at bounding box center [172, 498] width 20 height 20
click at [281, 349] on div "Rezervované" at bounding box center [259, 351] width 76 height 19
click at [171, 497] on icon at bounding box center [172, 498] width 6 height 13
click at [386, 348] on div "Dispozície" at bounding box center [394, 351] width 63 height 19
click at [196, 342] on div "Predané" at bounding box center [191, 351] width 55 height 19
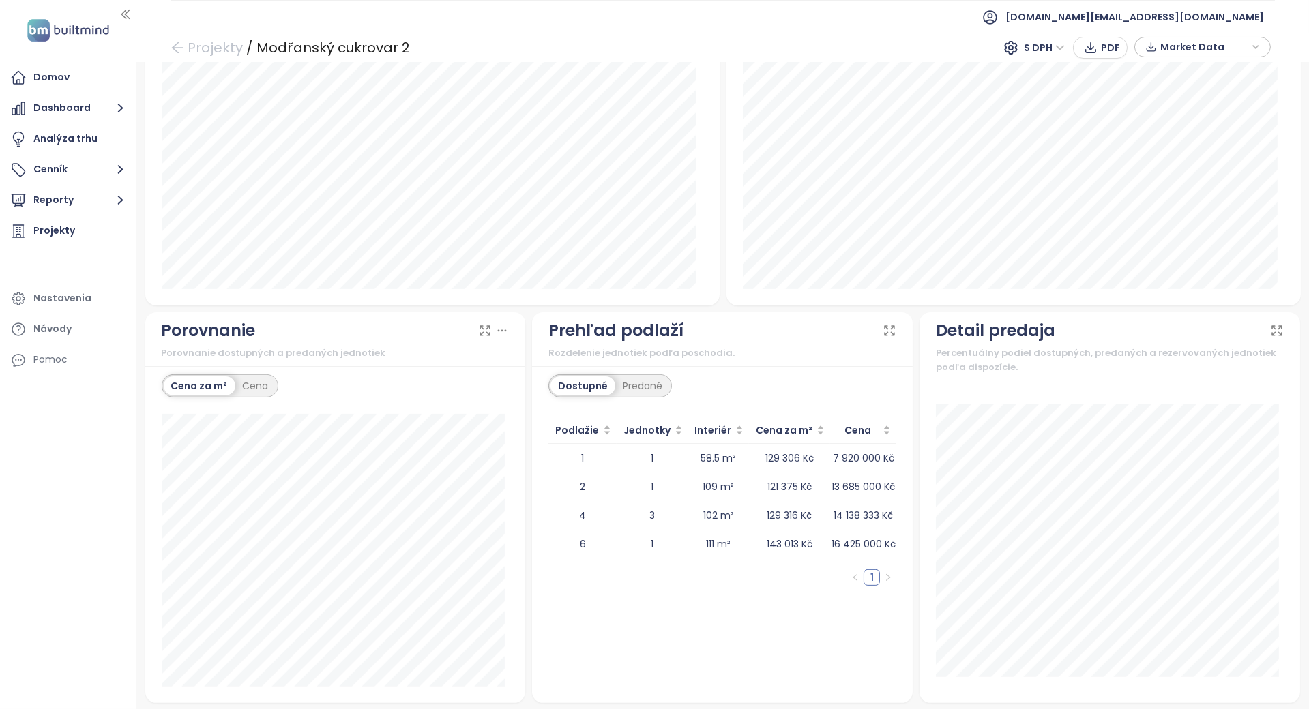
scroll to position [1034, 0]
click at [649, 387] on div "Predané" at bounding box center [642, 385] width 55 height 19
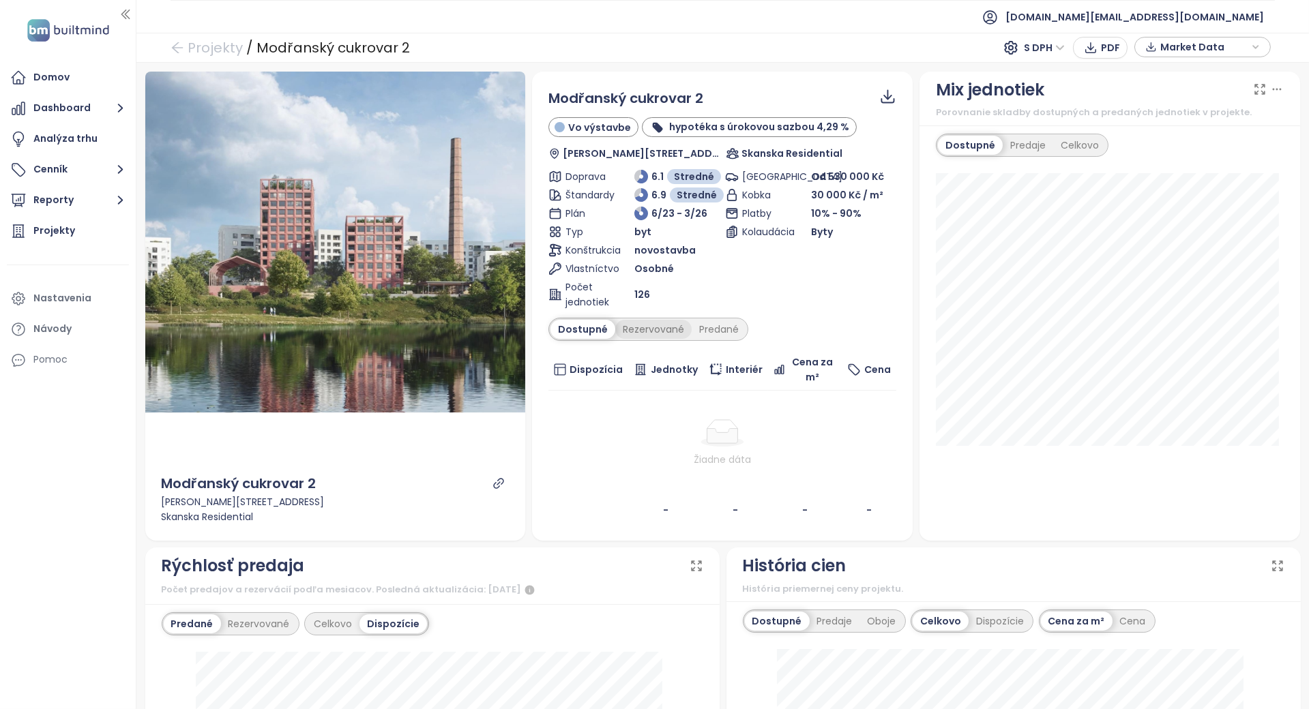
click at [644, 334] on div "Rezervované" at bounding box center [653, 329] width 76 height 19
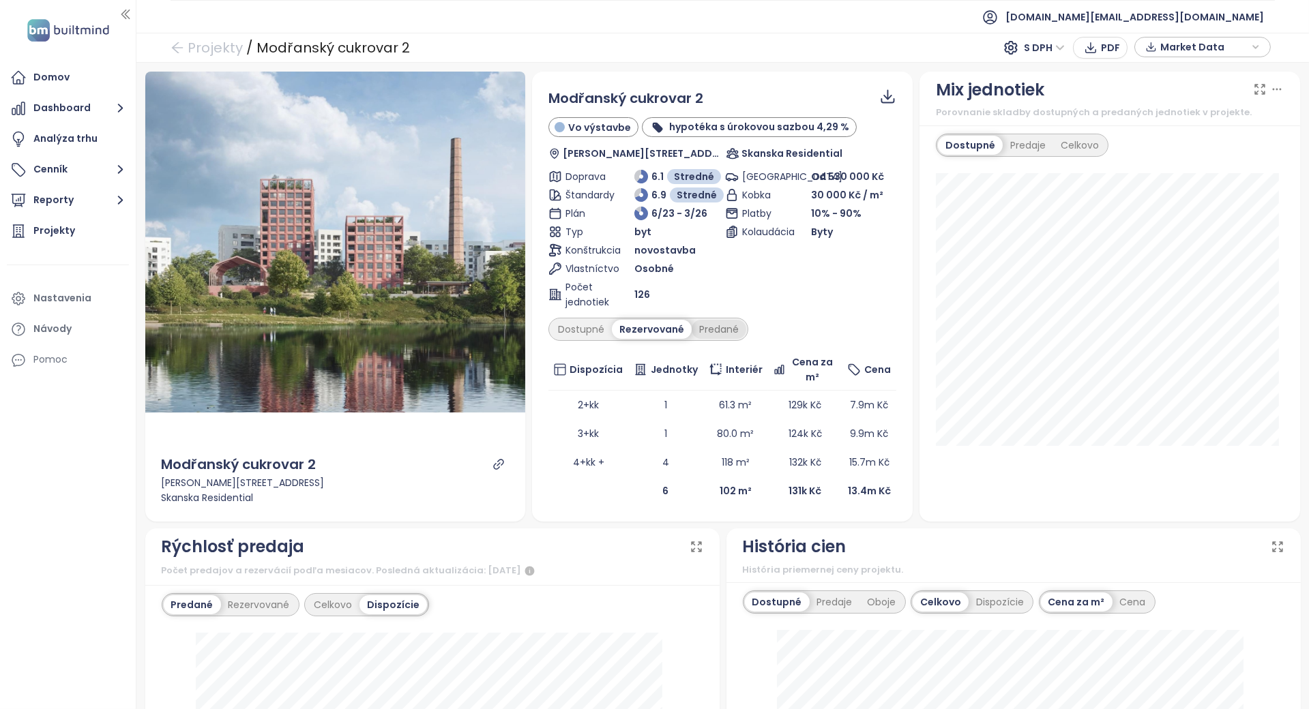
click at [693, 327] on div "Predané" at bounding box center [719, 329] width 55 height 19
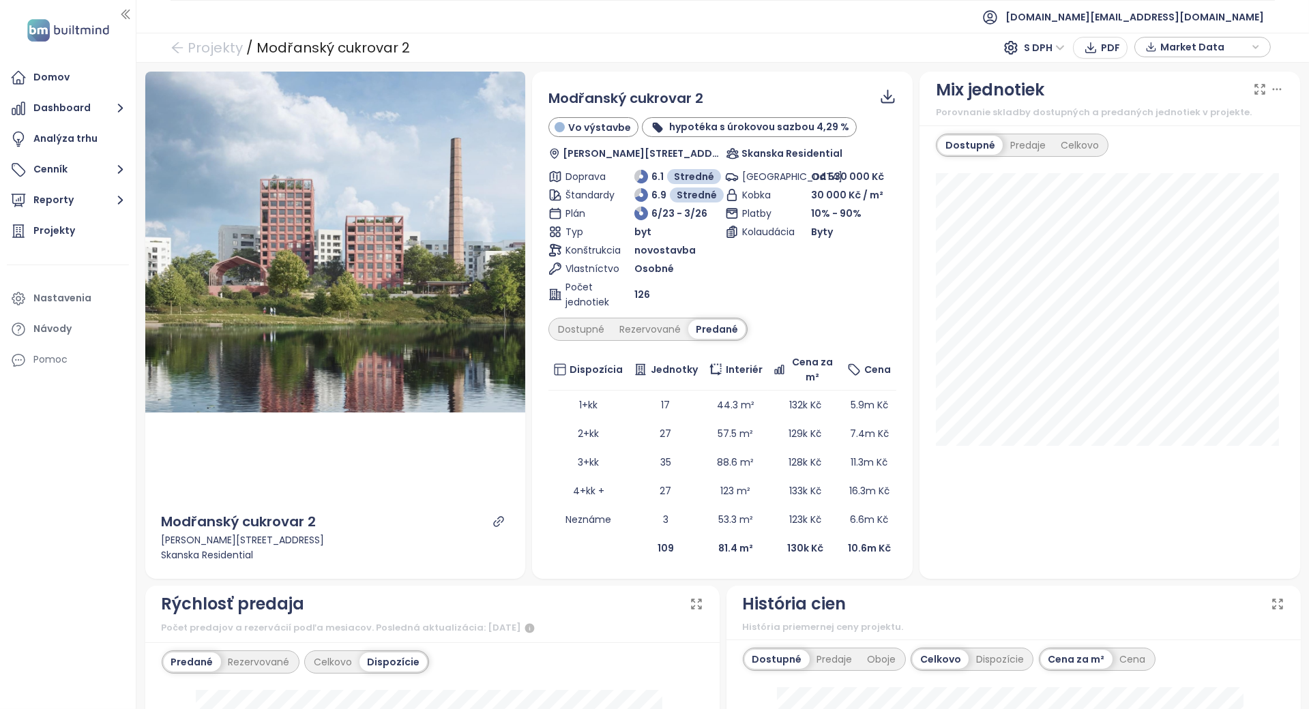
click at [623, 340] on div "Modřanský cukrovar 2 Vo výstavbe hypotéka s úrokovou sazbou 4,29 % Kolmanova 24…" at bounding box center [722, 325] width 348 height 475
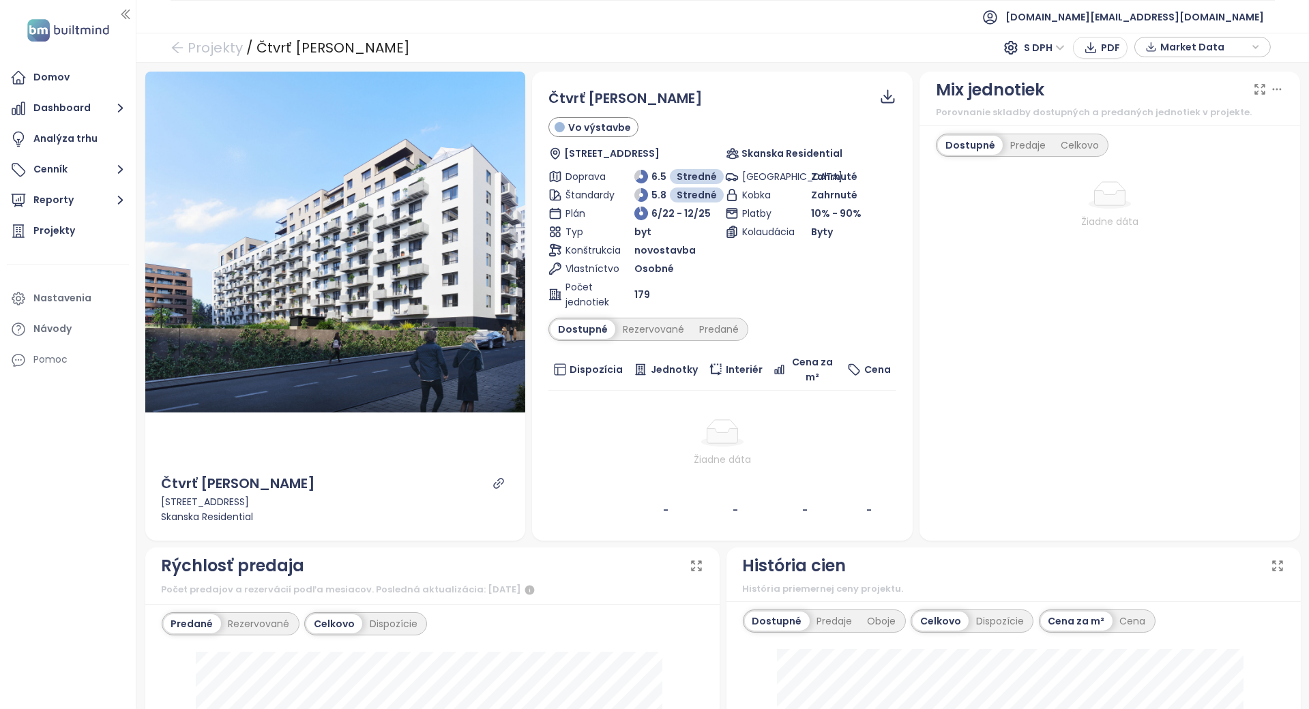
click at [648, 317] on div "Čtvrť Emila Kolbena - Alfred Vo výstavbe Kolbenova 473/36, 190 00 Praha 9, Czec…" at bounding box center [722, 306] width 348 height 437
click at [647, 329] on div "Rezervované" at bounding box center [653, 329] width 76 height 19
click at [701, 325] on div "Predané" at bounding box center [719, 329] width 55 height 19
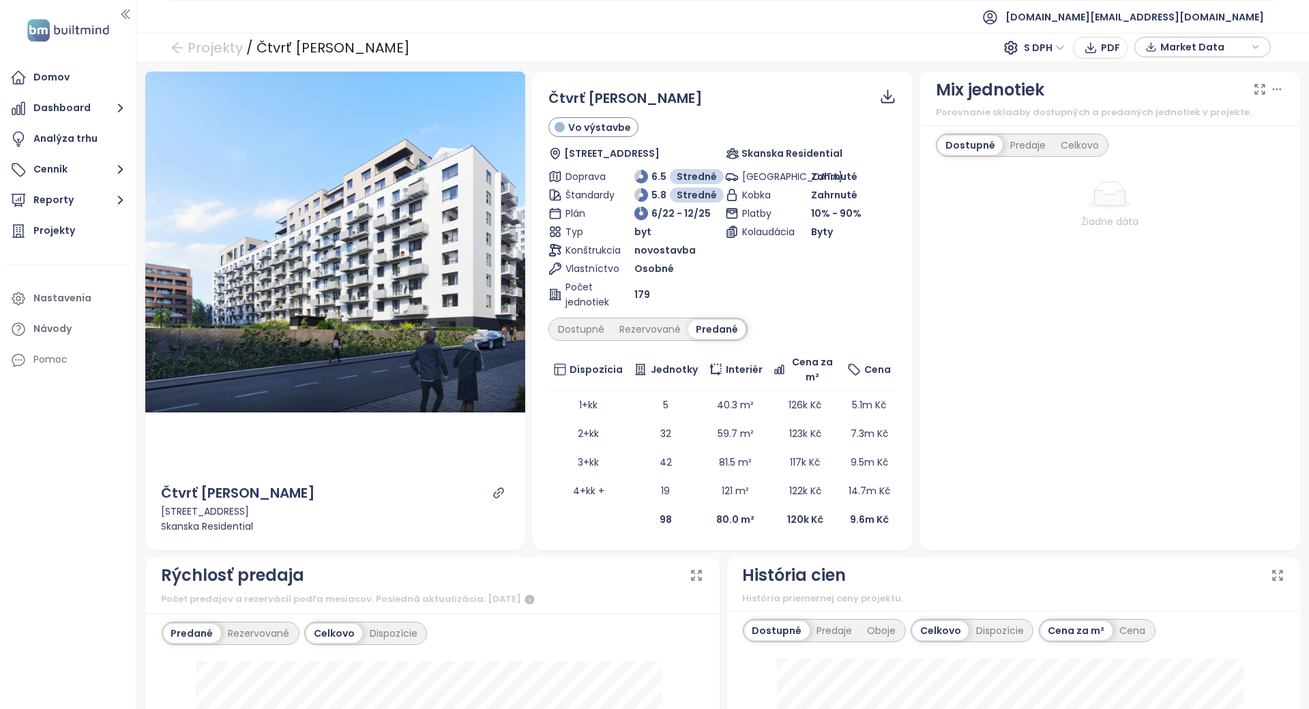
scroll to position [364, 0]
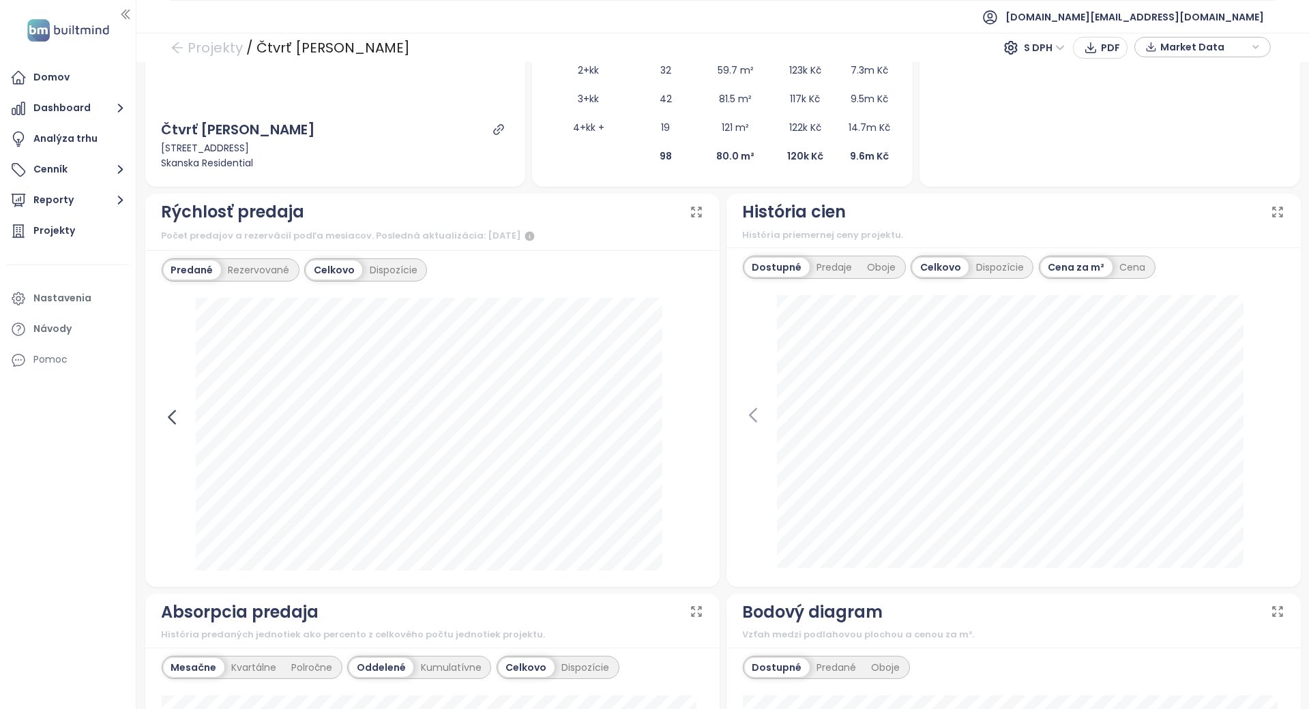
click at [171, 417] on icon at bounding box center [172, 417] width 20 height 20
click at [171, 422] on icon at bounding box center [172, 417] width 20 height 20
click at [690, 408] on icon at bounding box center [693, 417] width 20 height 20
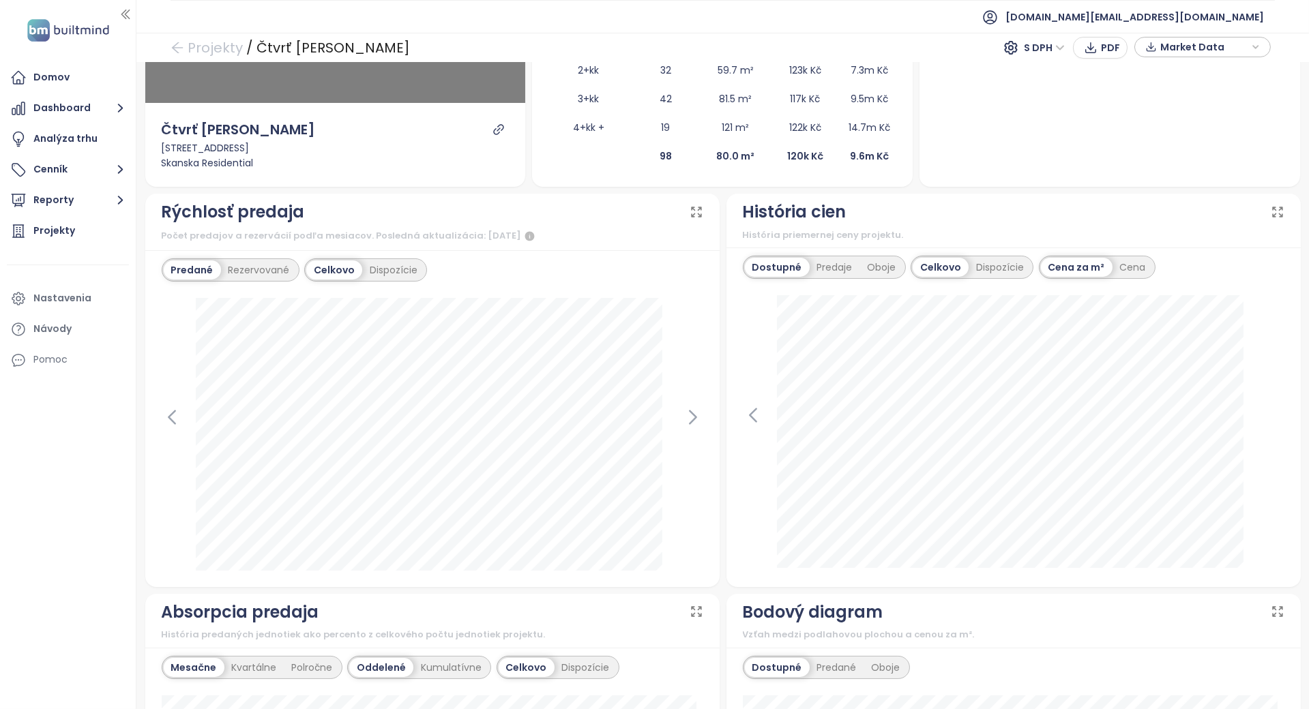
scroll to position [0, 0]
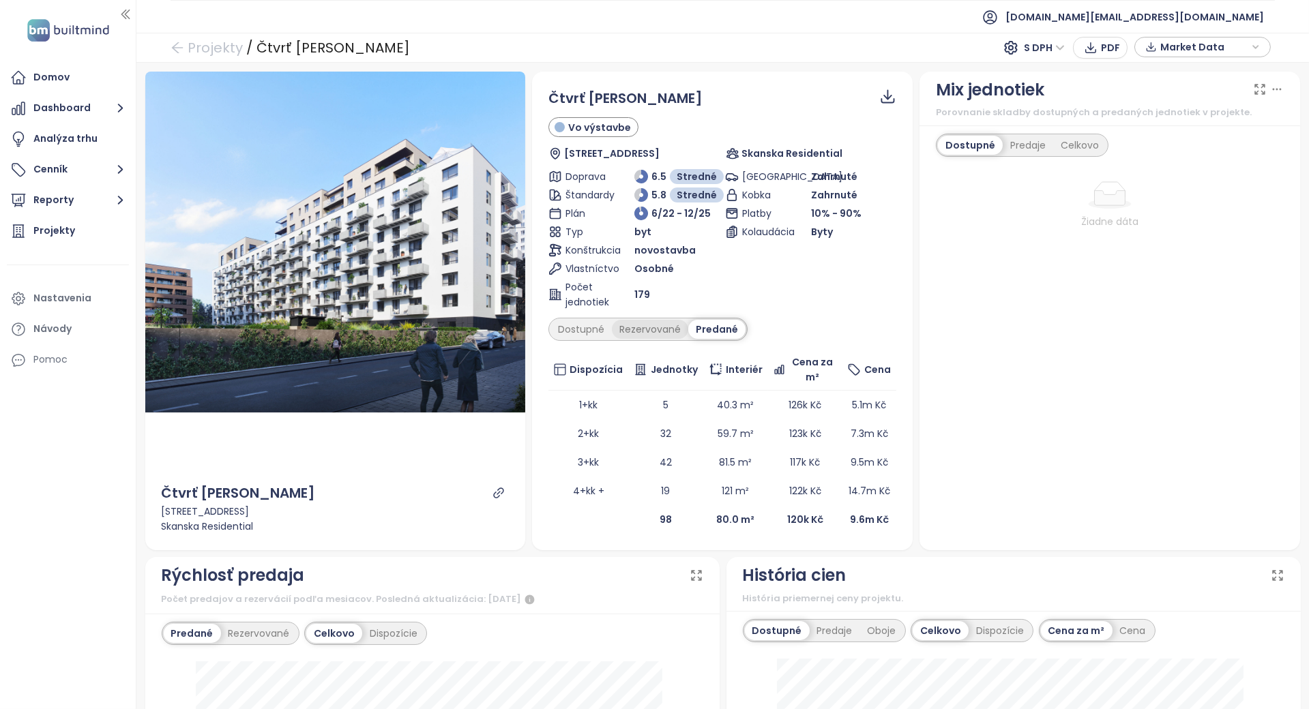
click at [613, 329] on div "Rezervované" at bounding box center [650, 329] width 76 height 19
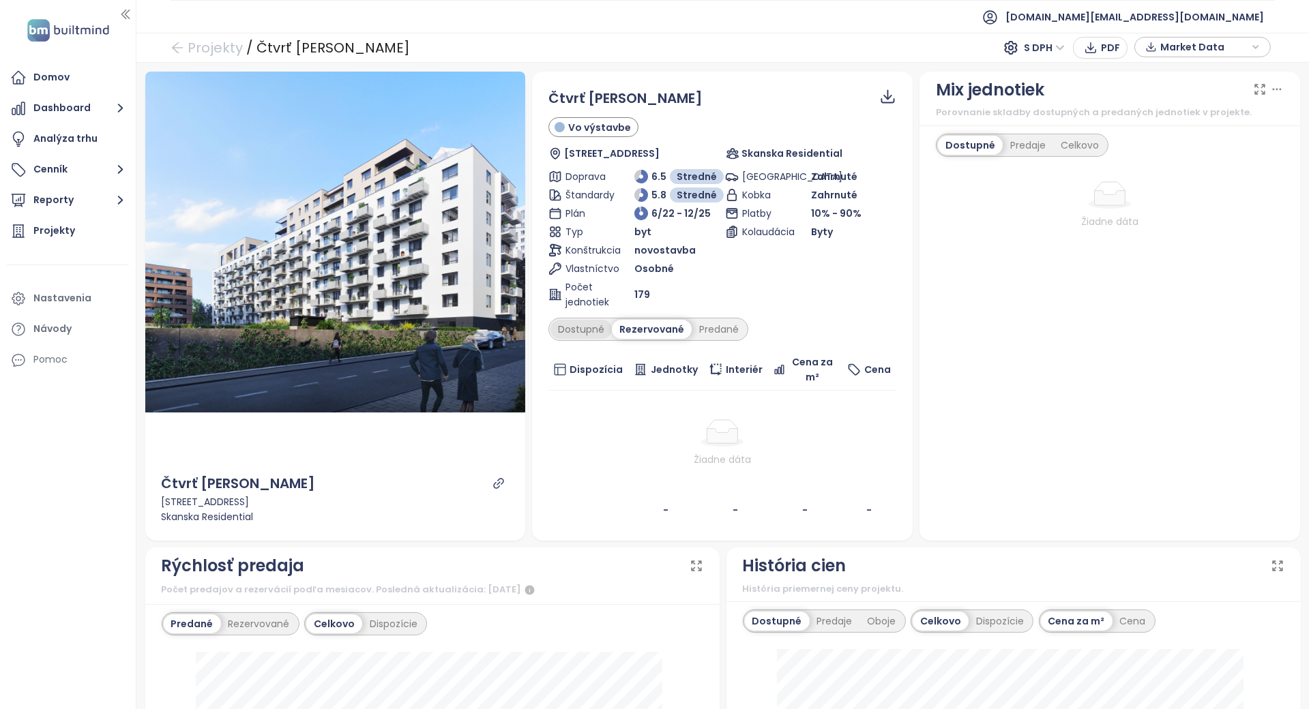
click at [598, 329] on div "Dostupné" at bounding box center [581, 329] width 61 height 19
click at [619, 327] on div "Rezervované" at bounding box center [653, 329] width 76 height 19
click at [717, 335] on div "Predané" at bounding box center [719, 329] width 55 height 19
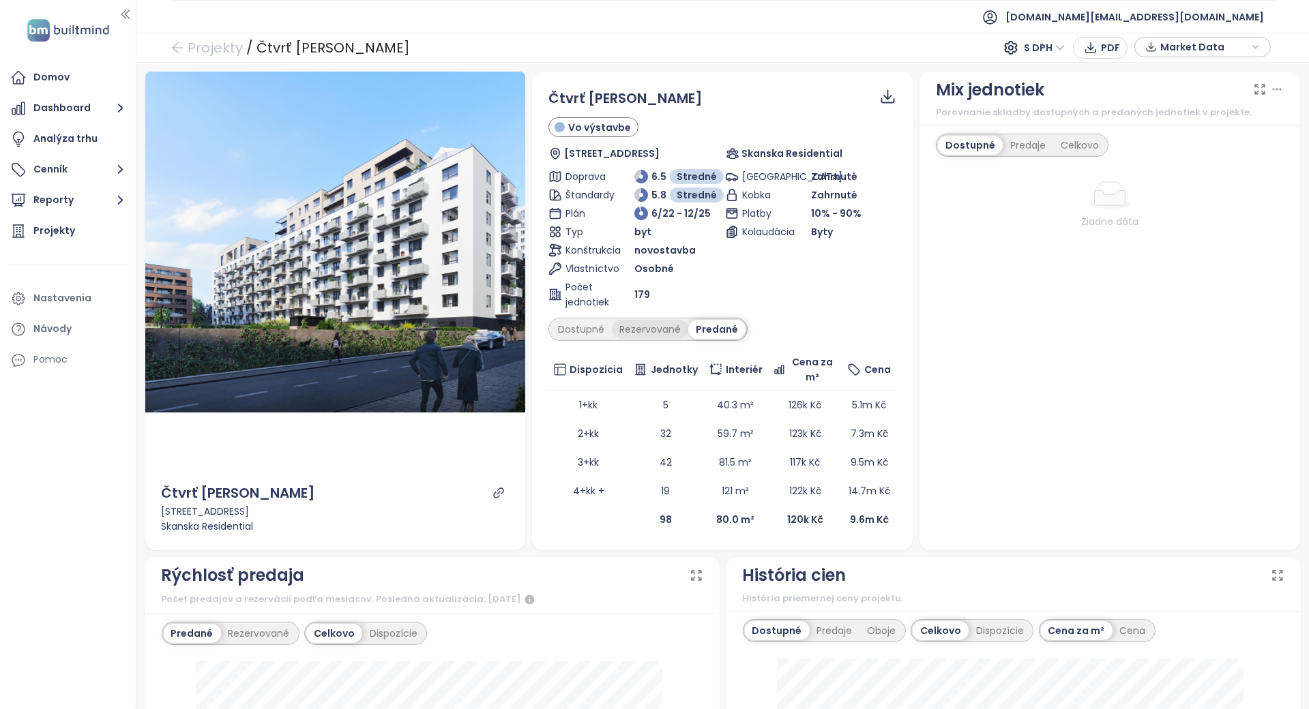
click at [664, 335] on div "Rezervované" at bounding box center [650, 329] width 76 height 19
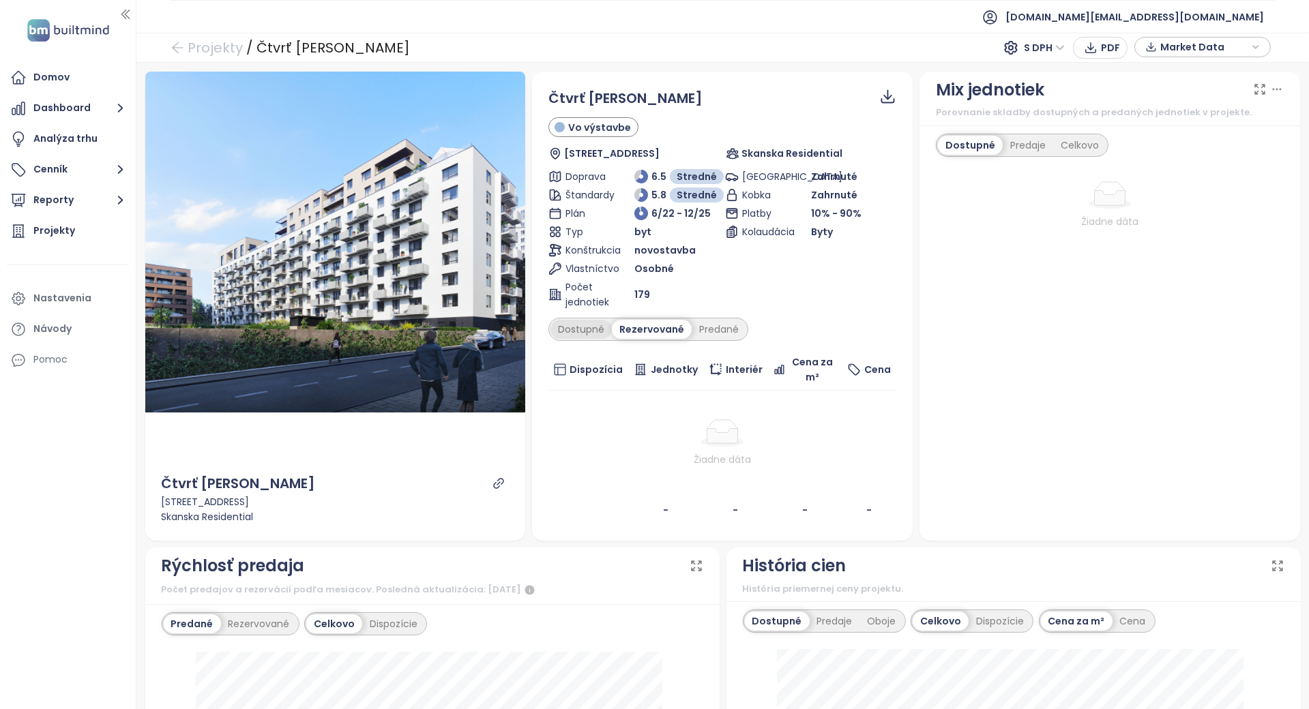
click at [553, 328] on div "Dostupné" at bounding box center [581, 329] width 61 height 19
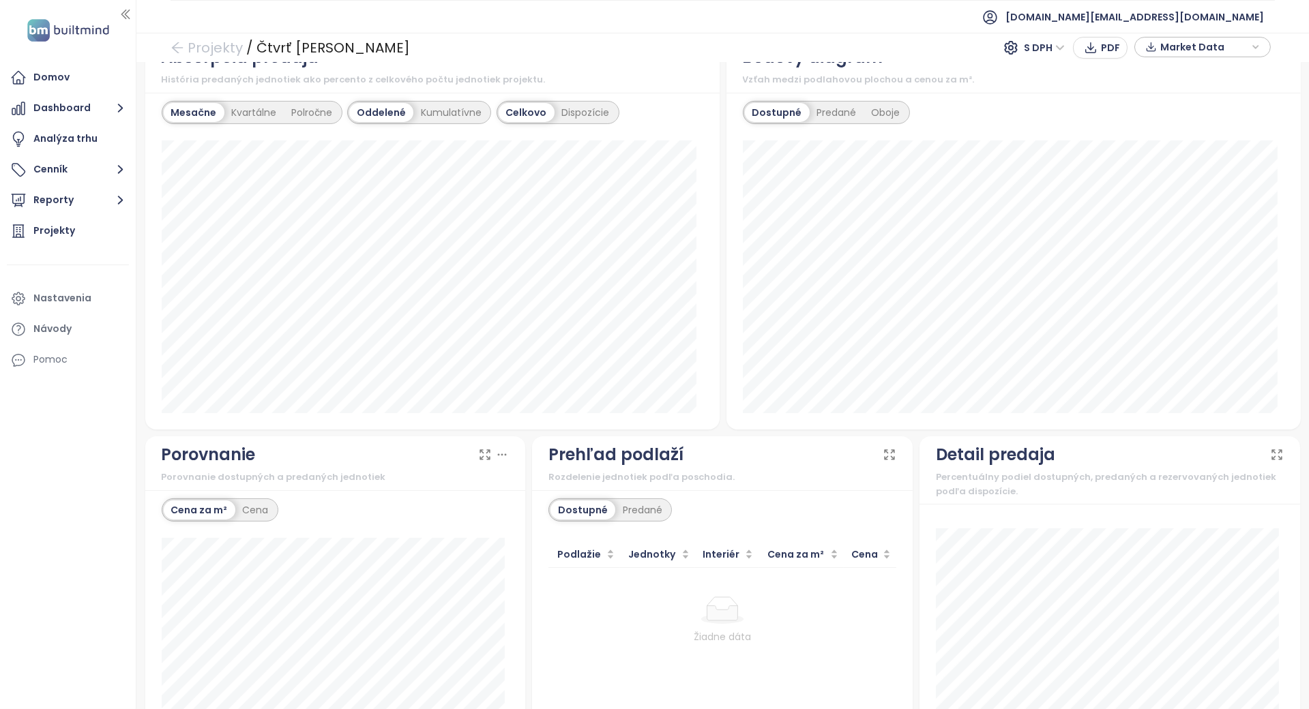
scroll to position [1034, 0]
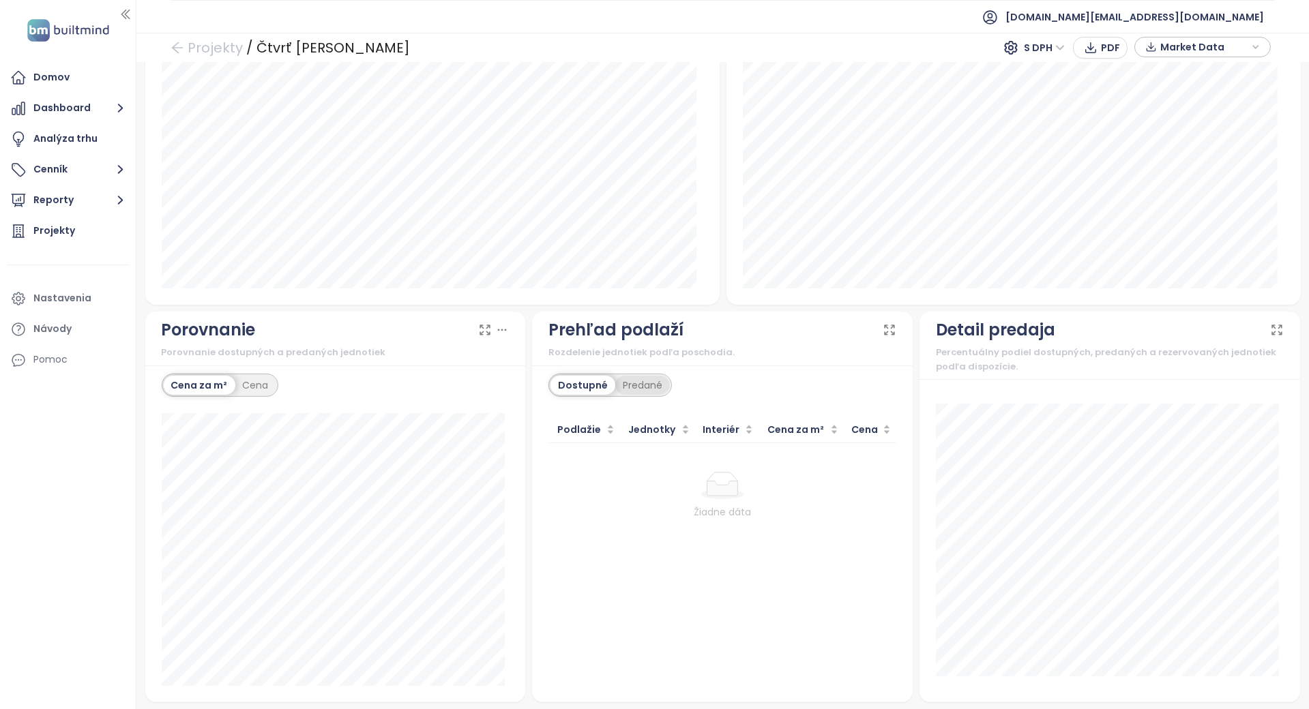
click at [620, 383] on div "Predané" at bounding box center [642, 385] width 55 height 19
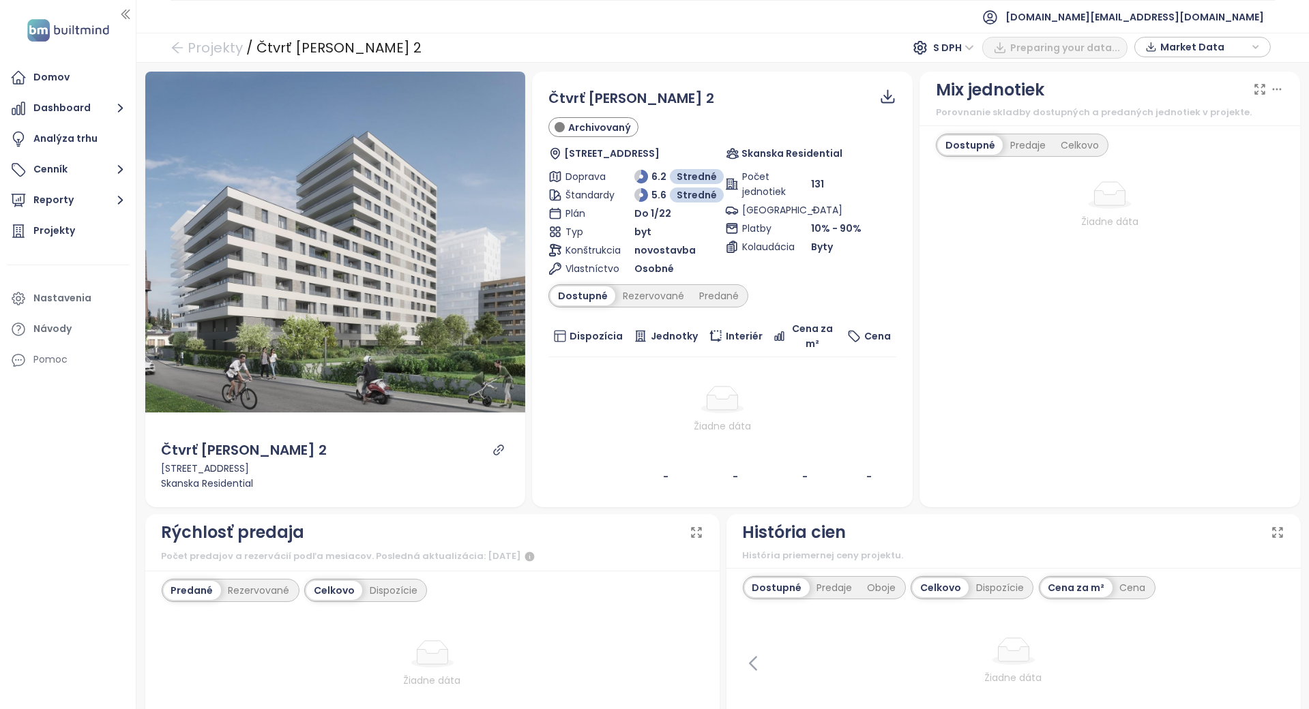
click at [642, 325] on th "Jednotky" at bounding box center [665, 337] width 75 height 42
click at [707, 295] on div "Predané" at bounding box center [719, 296] width 55 height 19
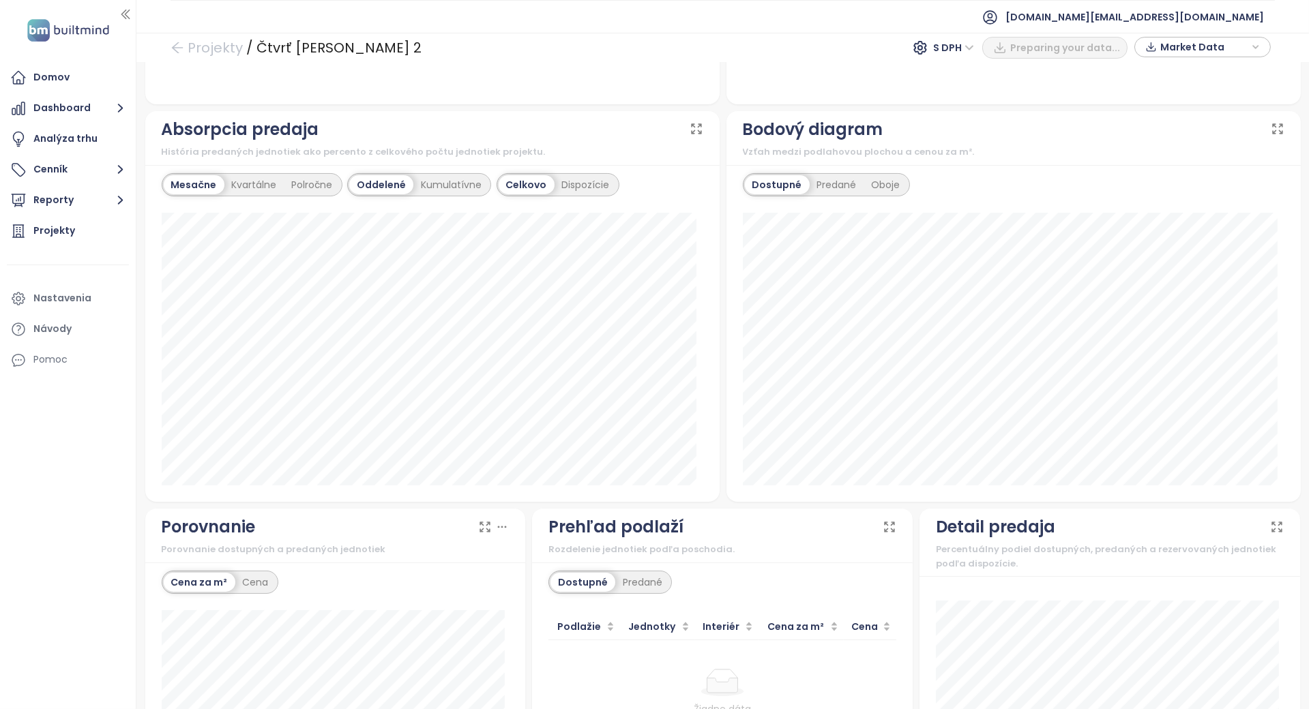
scroll to position [743, 0]
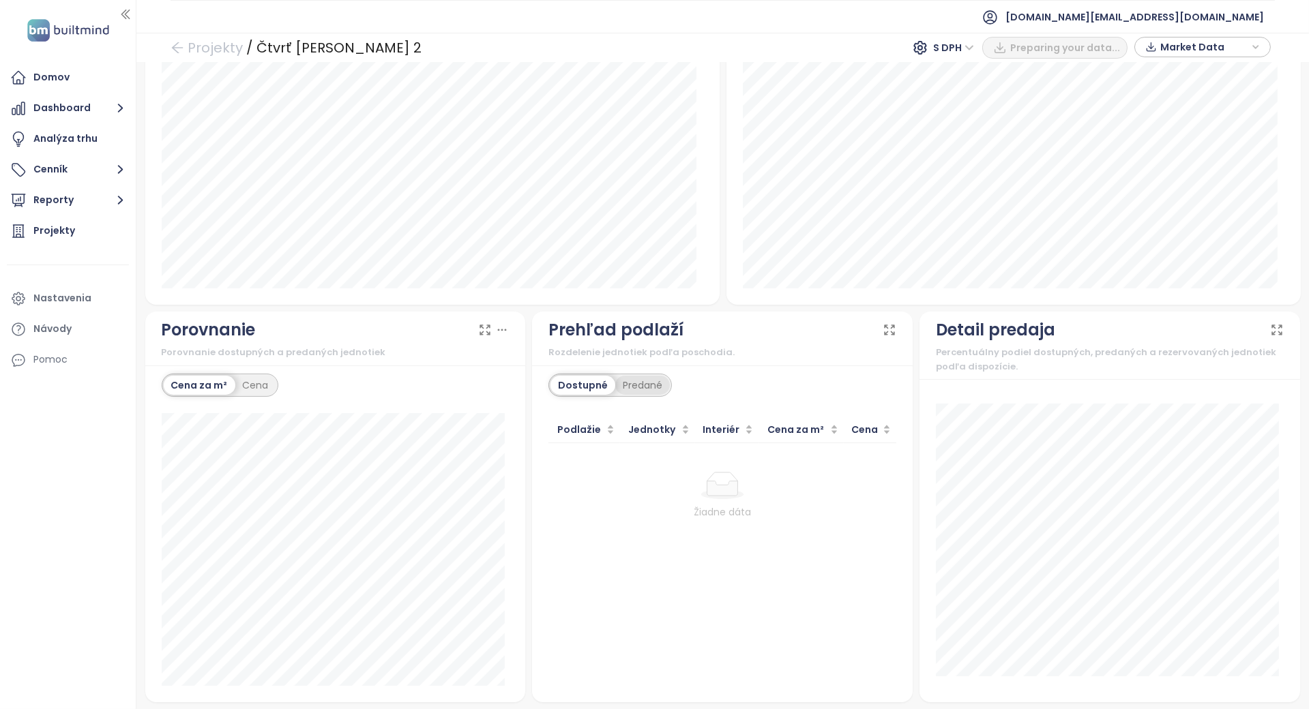
click at [634, 383] on div "Predané" at bounding box center [642, 385] width 55 height 19
click at [613, 489] on ul "1" at bounding box center [722, 491] width 348 height 16
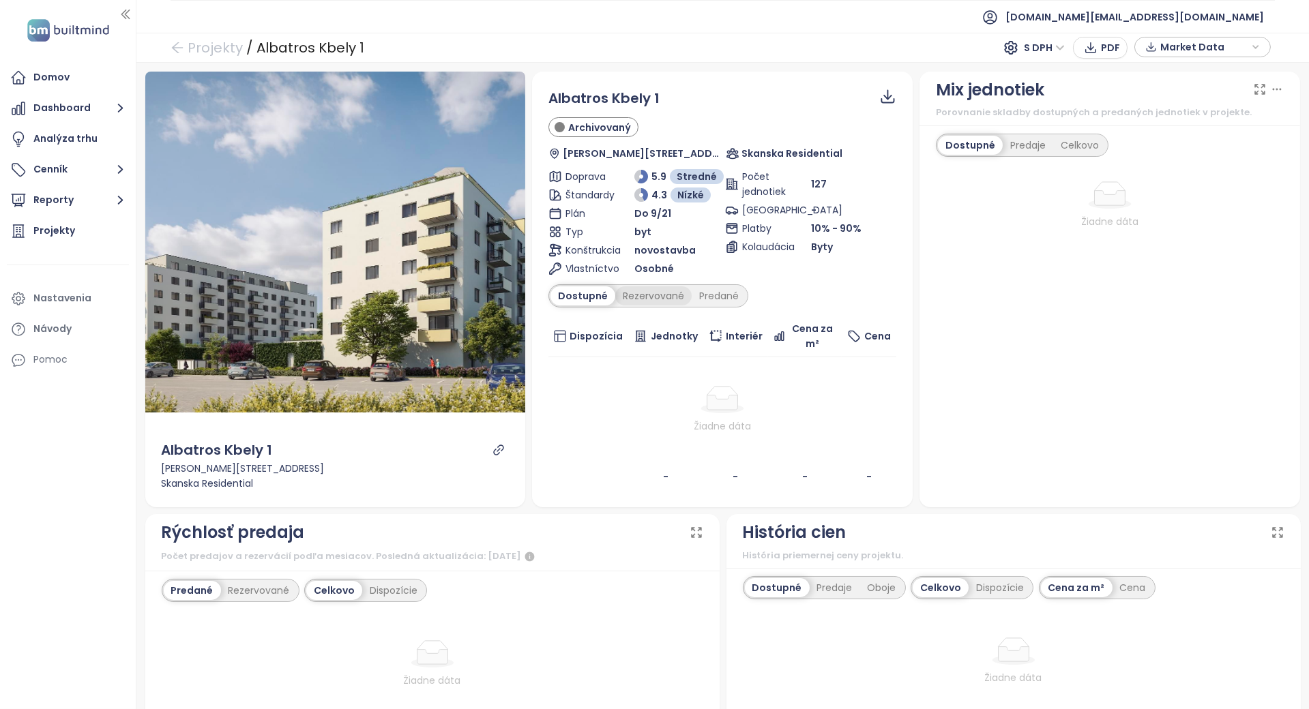
click at [667, 292] on div "Rezervované" at bounding box center [653, 296] width 76 height 19
click at [714, 291] on div "Predané" at bounding box center [719, 296] width 55 height 19
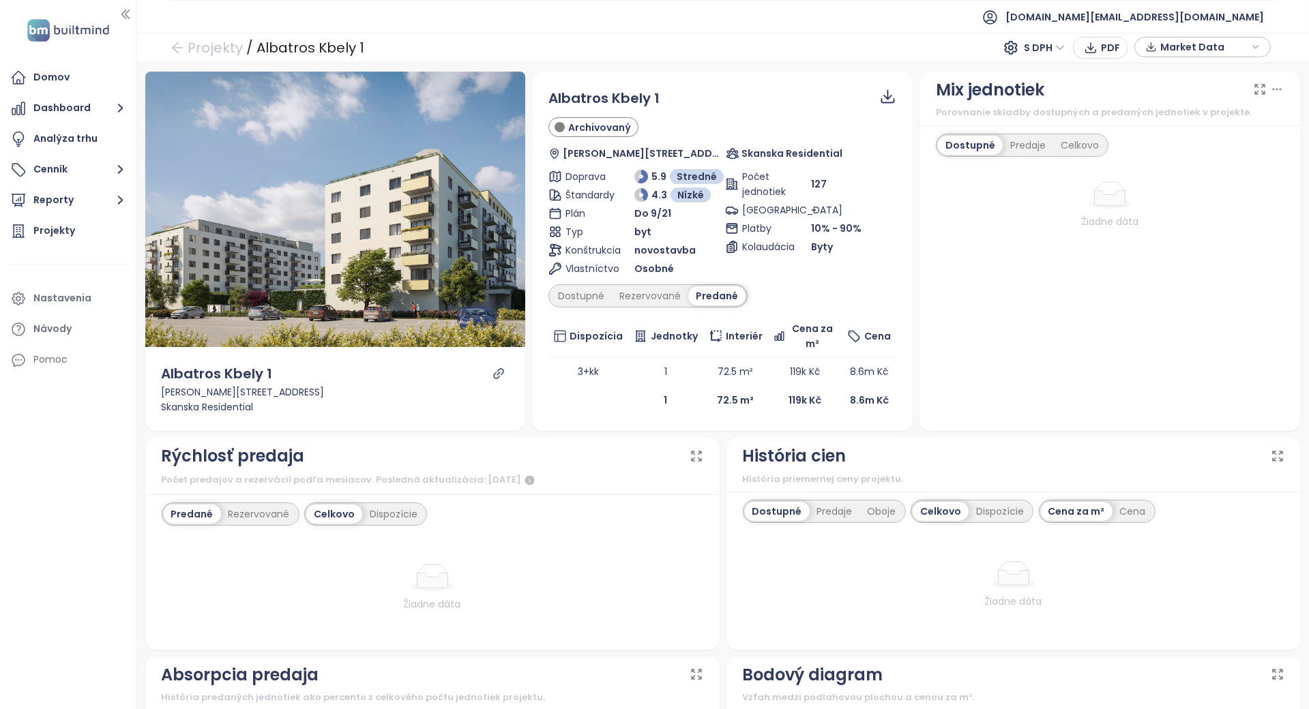
click at [610, 306] on div "Dostupné Rezervované Predané" at bounding box center [647, 295] width 199 height 23
click at [584, 304] on div "Dostupné" at bounding box center [581, 296] width 61 height 19
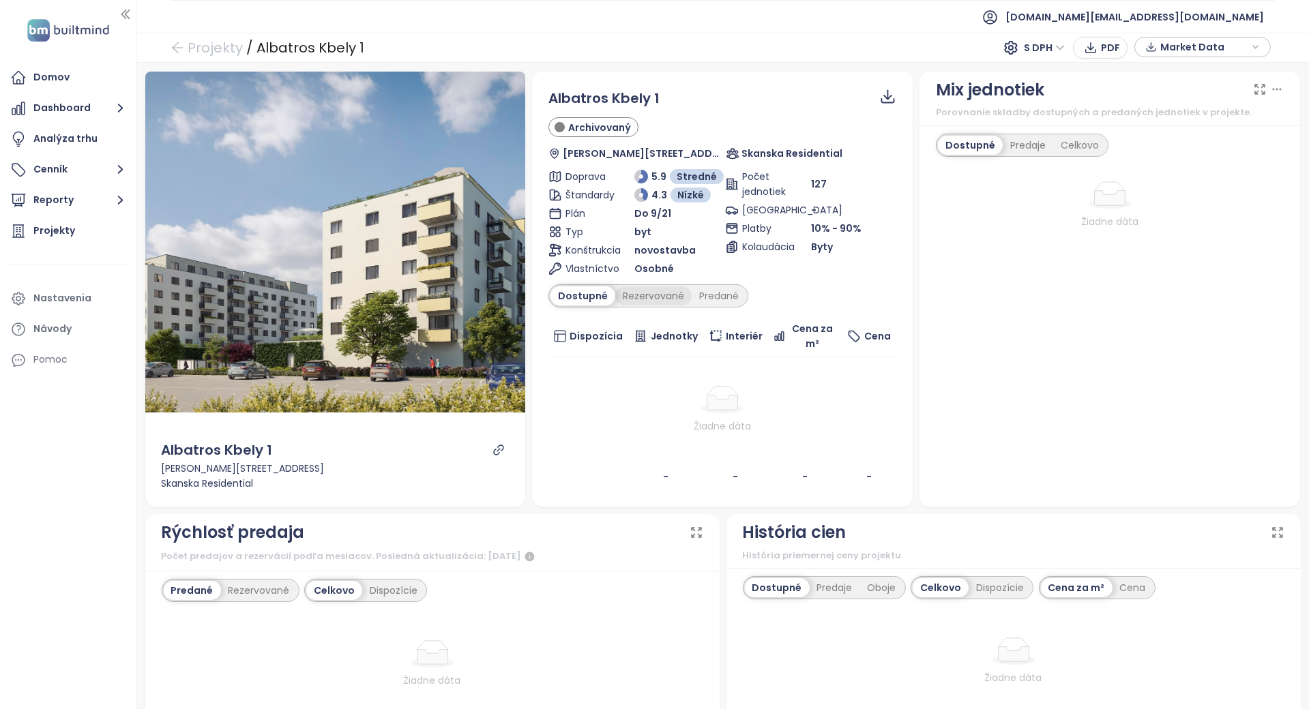
click at [631, 297] on div "Rezervované" at bounding box center [653, 296] width 76 height 19
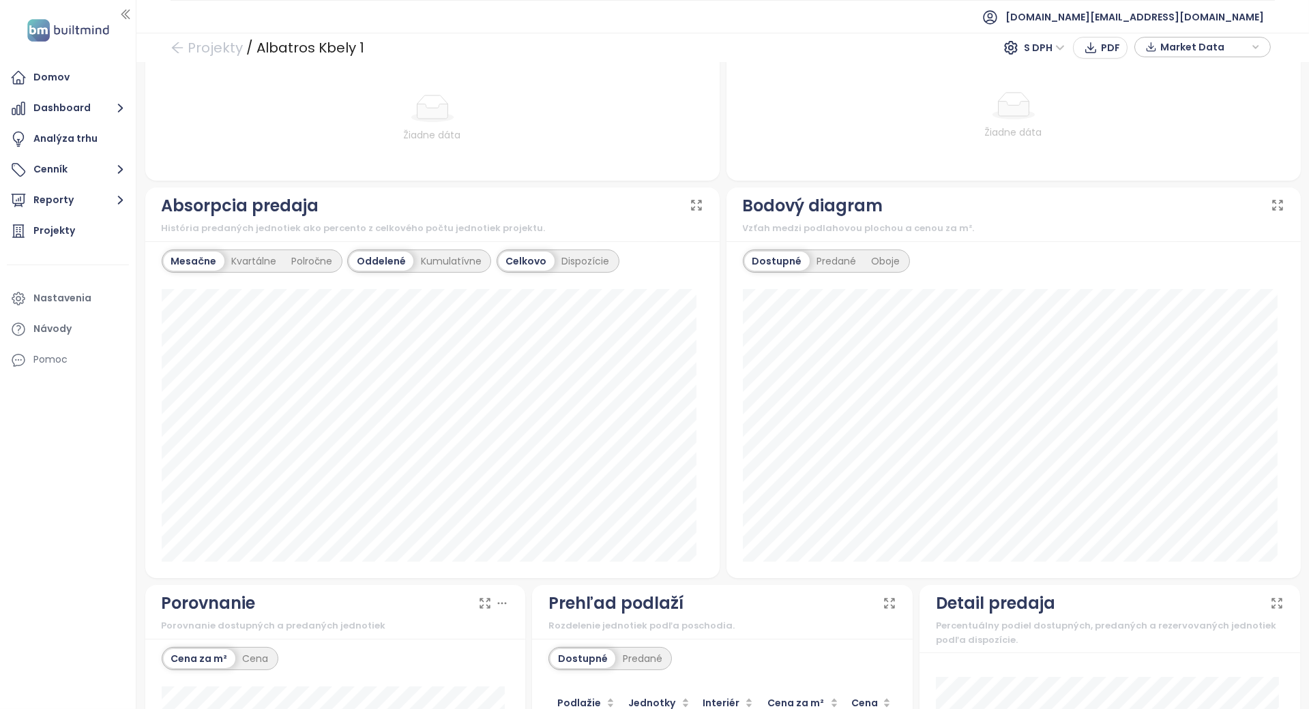
scroll to position [819, 0]
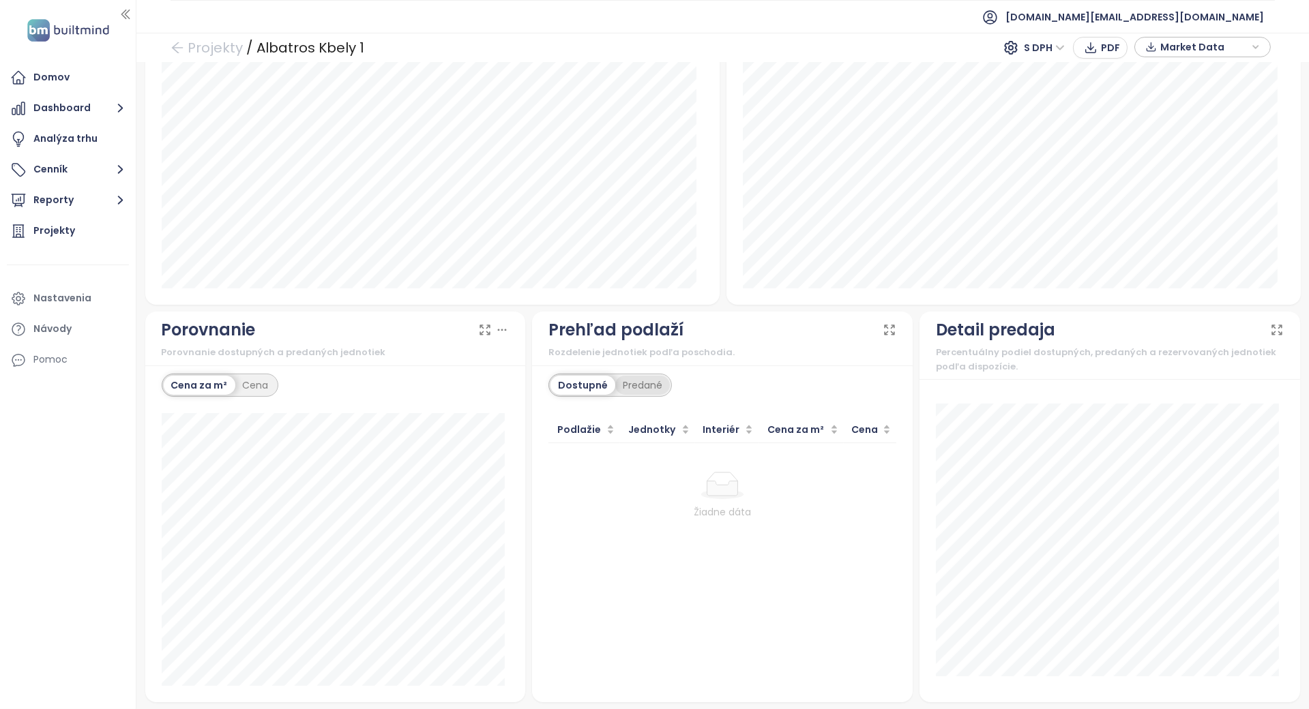
click at [627, 388] on div "Predané" at bounding box center [642, 385] width 55 height 19
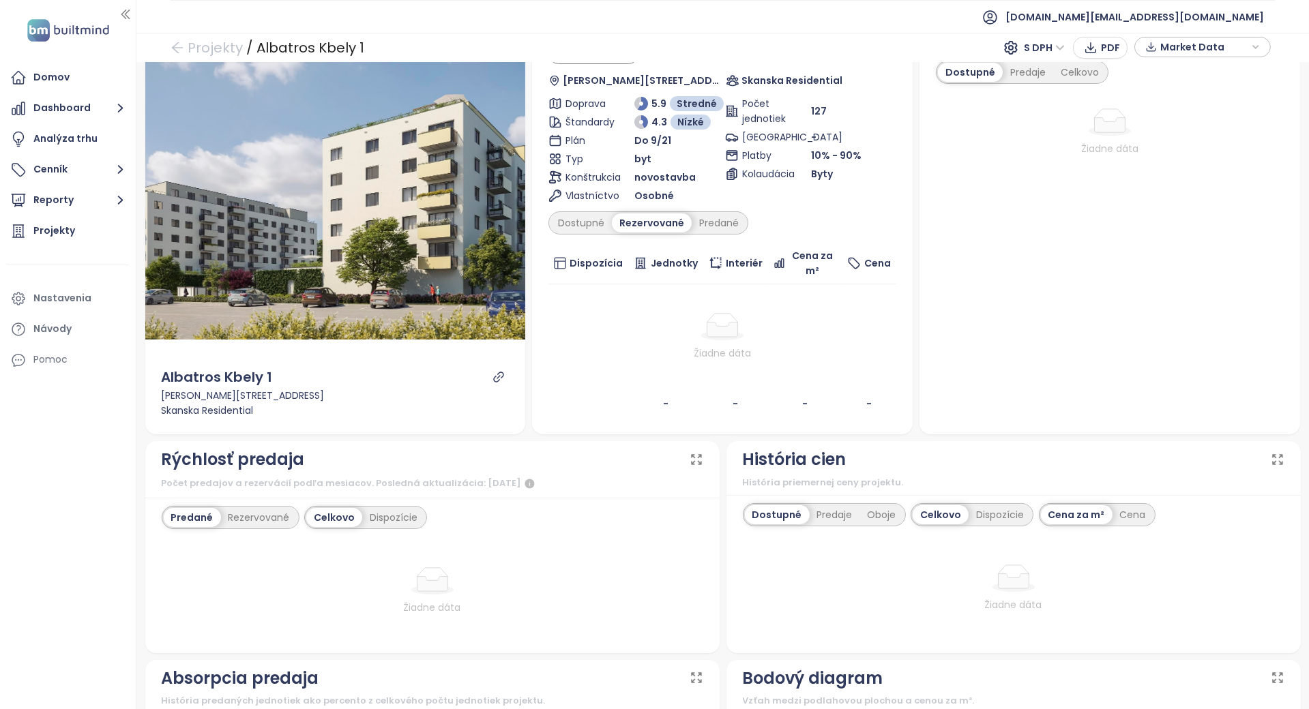
scroll to position [0, 0]
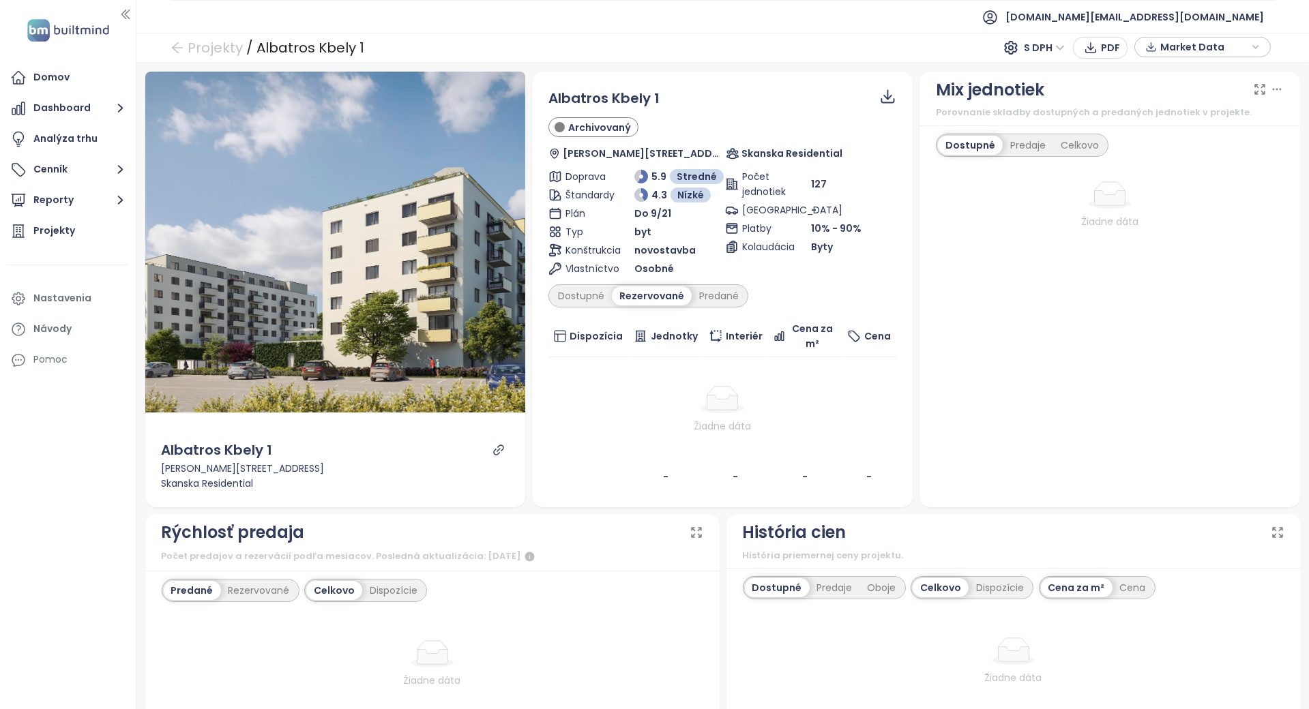
click at [536, 354] on div "Albatros Kbely 1 Archivovaný [PERSON_NAME] 1156/4, 197 00 [GEOGRAPHIC_DATA], Cz…" at bounding box center [722, 290] width 381 height 436
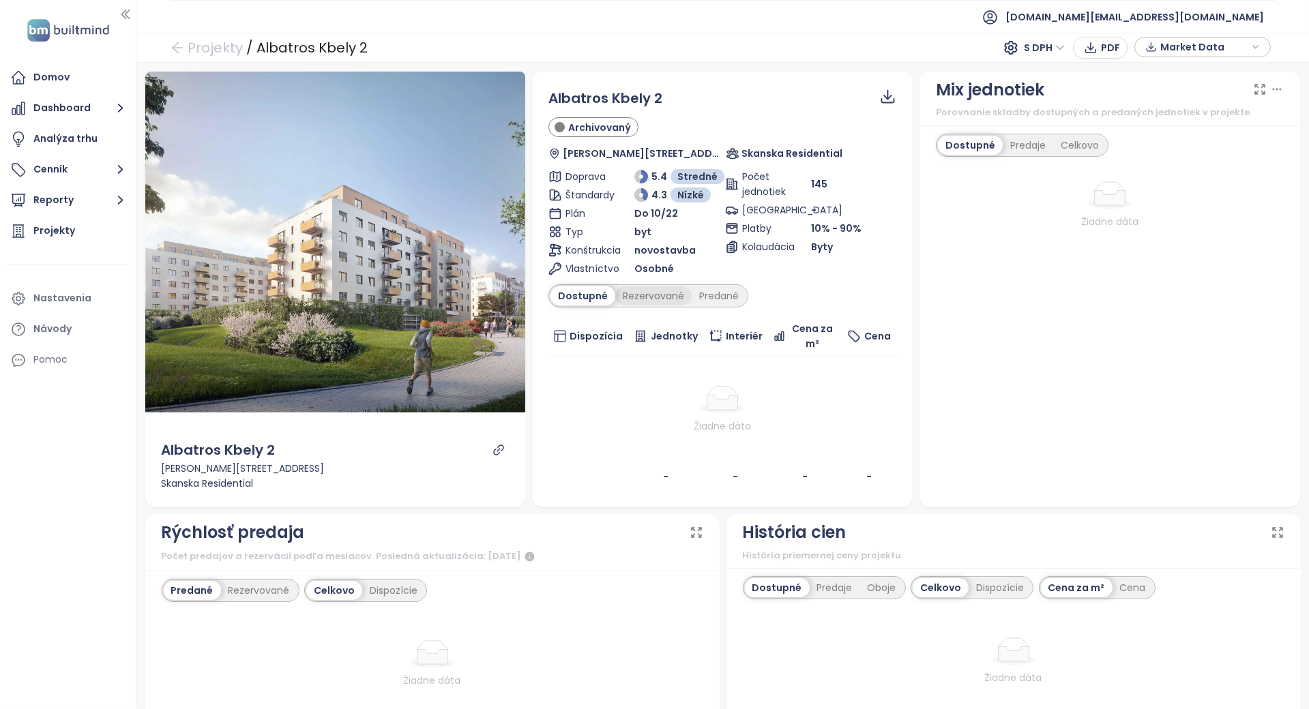
click at [617, 305] on div "Rezervované" at bounding box center [653, 296] width 76 height 19
click at [741, 299] on div "Dostupné Rezervované Predané" at bounding box center [722, 295] width 348 height 23
click at [733, 299] on div "Predané" at bounding box center [719, 296] width 55 height 19
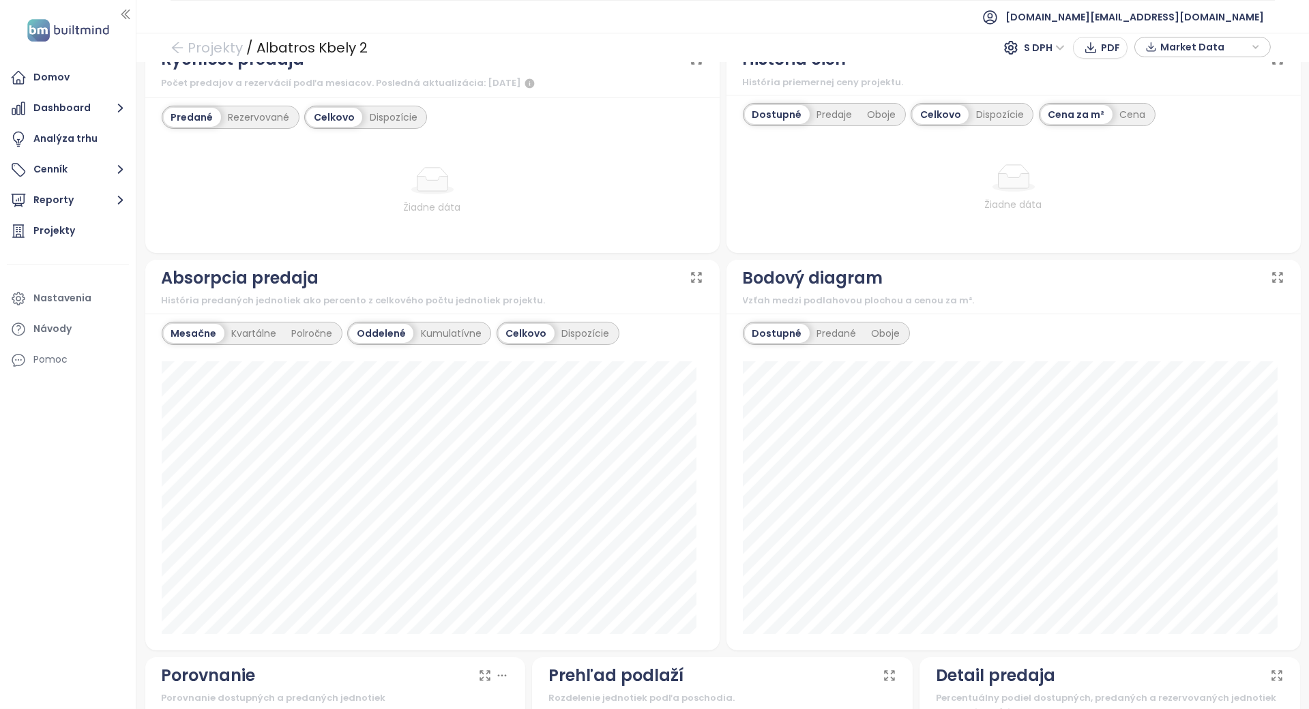
scroll to position [800, 0]
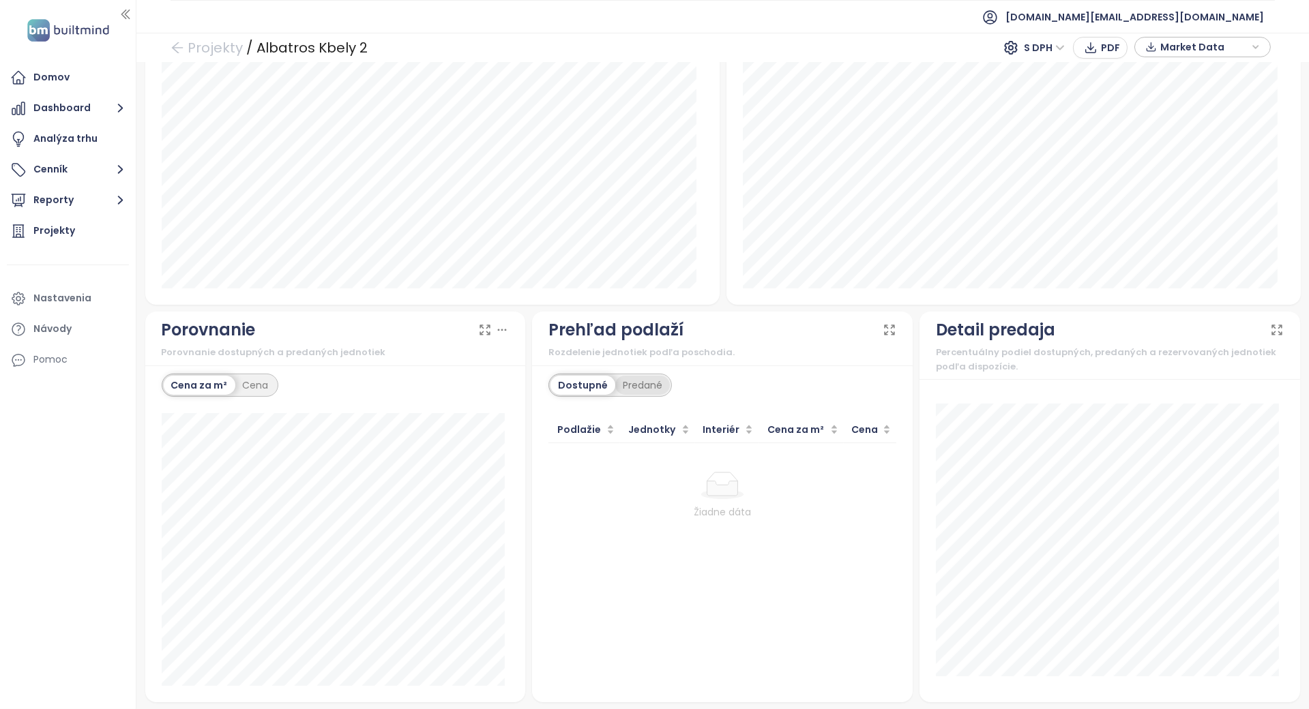
click at [630, 386] on div "Predané" at bounding box center [642, 385] width 55 height 19
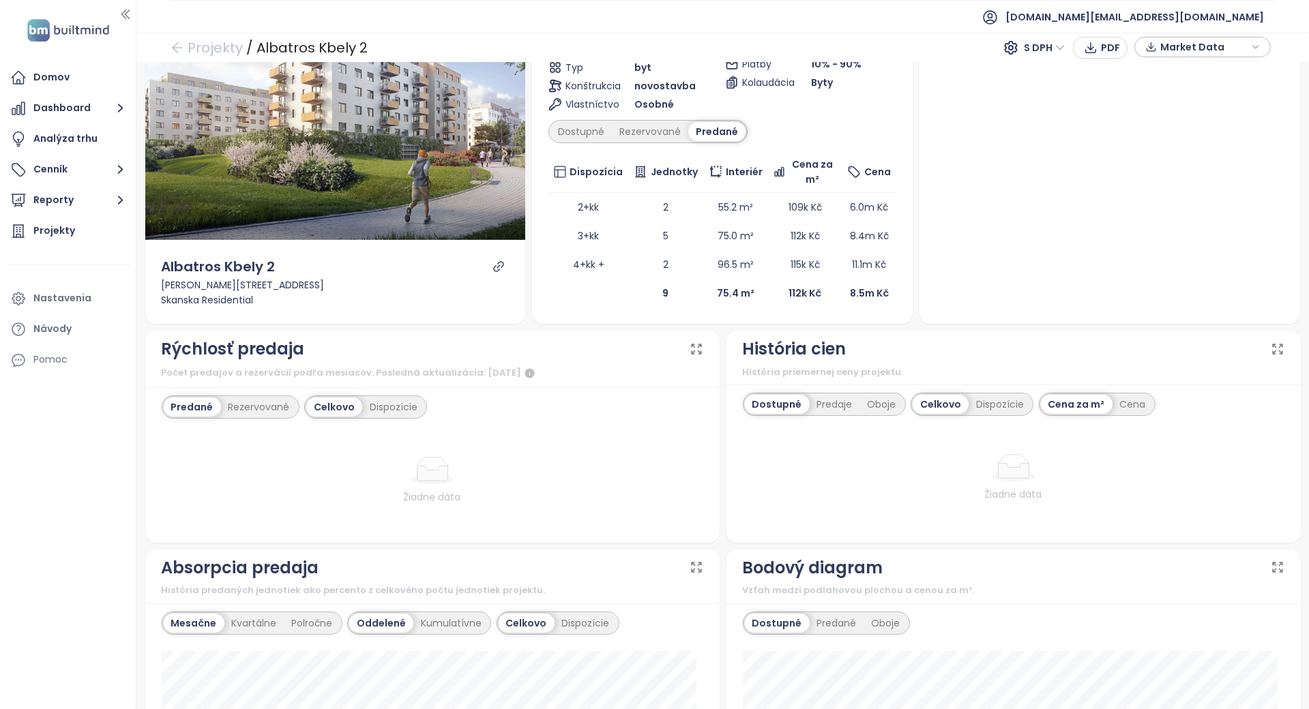
scroll to position [164, 0]
click at [281, 398] on div "Rezervované" at bounding box center [259, 407] width 76 height 19
click at [195, 402] on div "Predané" at bounding box center [191, 407] width 55 height 19
click at [686, 394] on div "Predané Rezervované Celkovo Dispozície Žiadne dáta" at bounding box center [432, 466] width 574 height 156
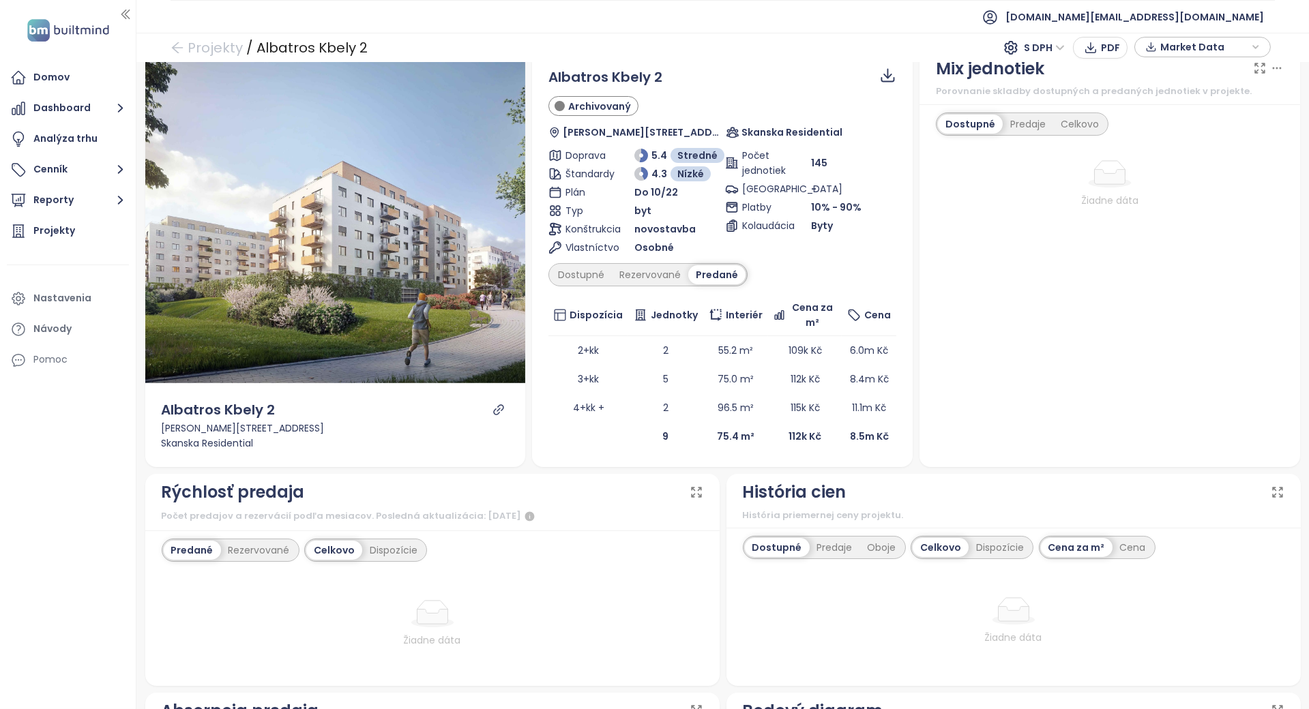
scroll to position [0, 0]
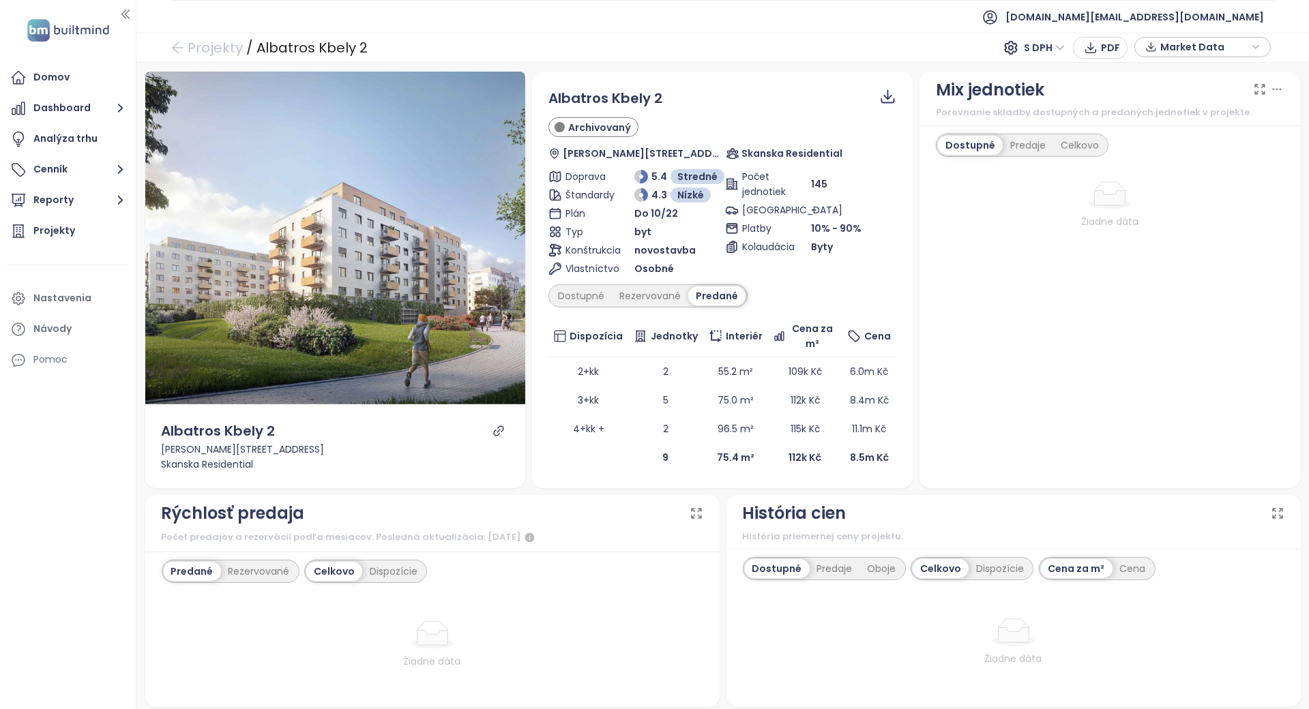
click at [686, 465] on td "9" at bounding box center [665, 457] width 75 height 29
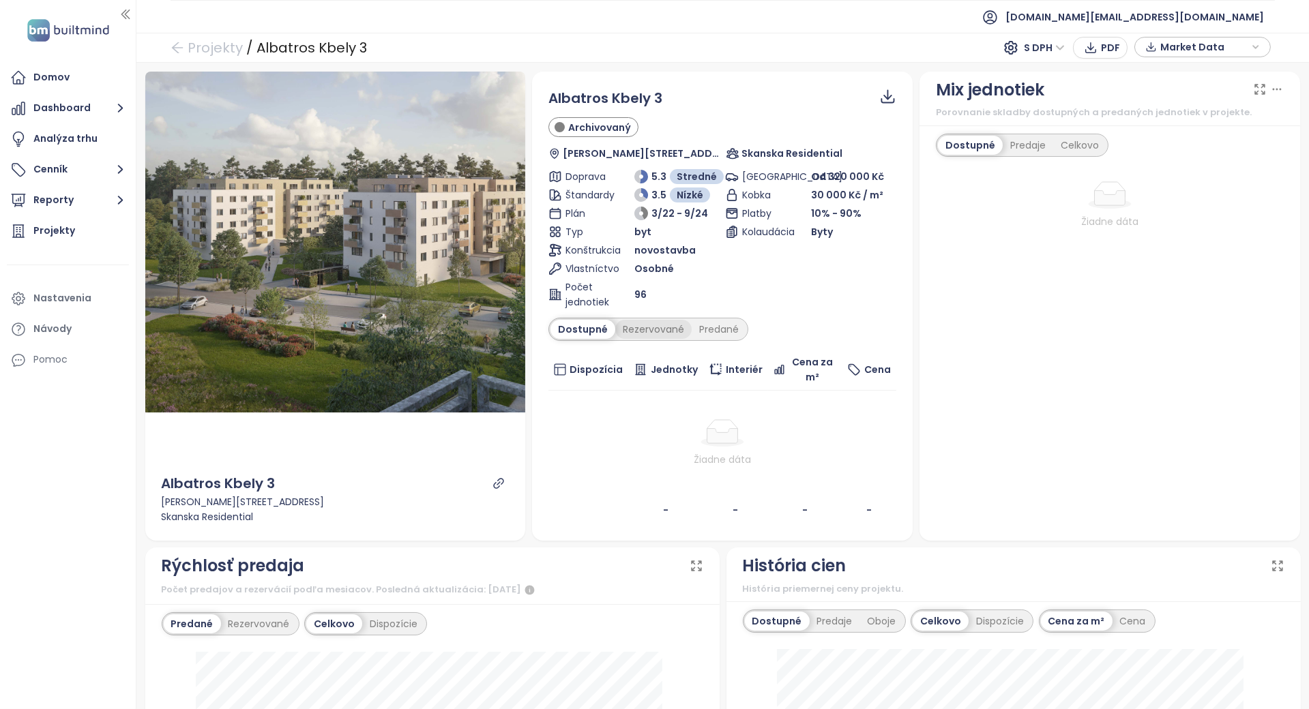
click at [652, 327] on div "Rezervované" at bounding box center [653, 329] width 76 height 19
click at [718, 327] on div "Predané" at bounding box center [719, 329] width 55 height 19
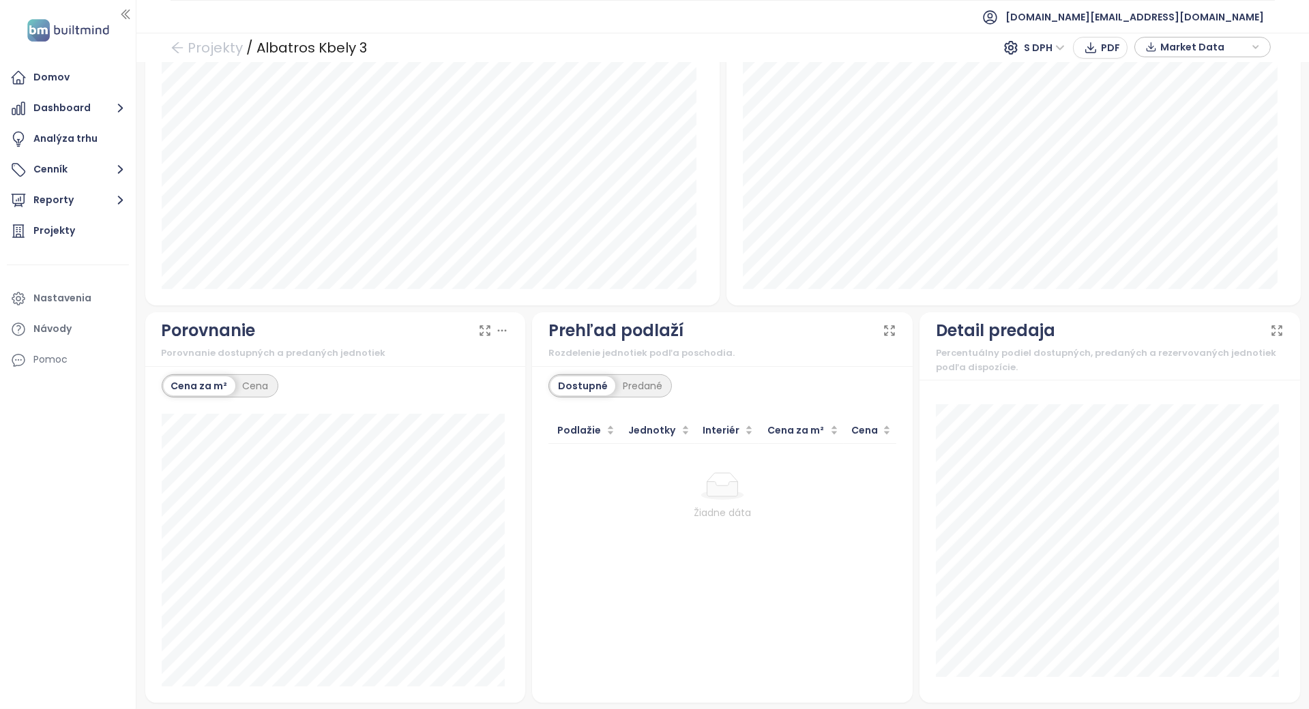
scroll to position [1015, 0]
click at [654, 390] on div "Predané" at bounding box center [642, 385] width 55 height 19
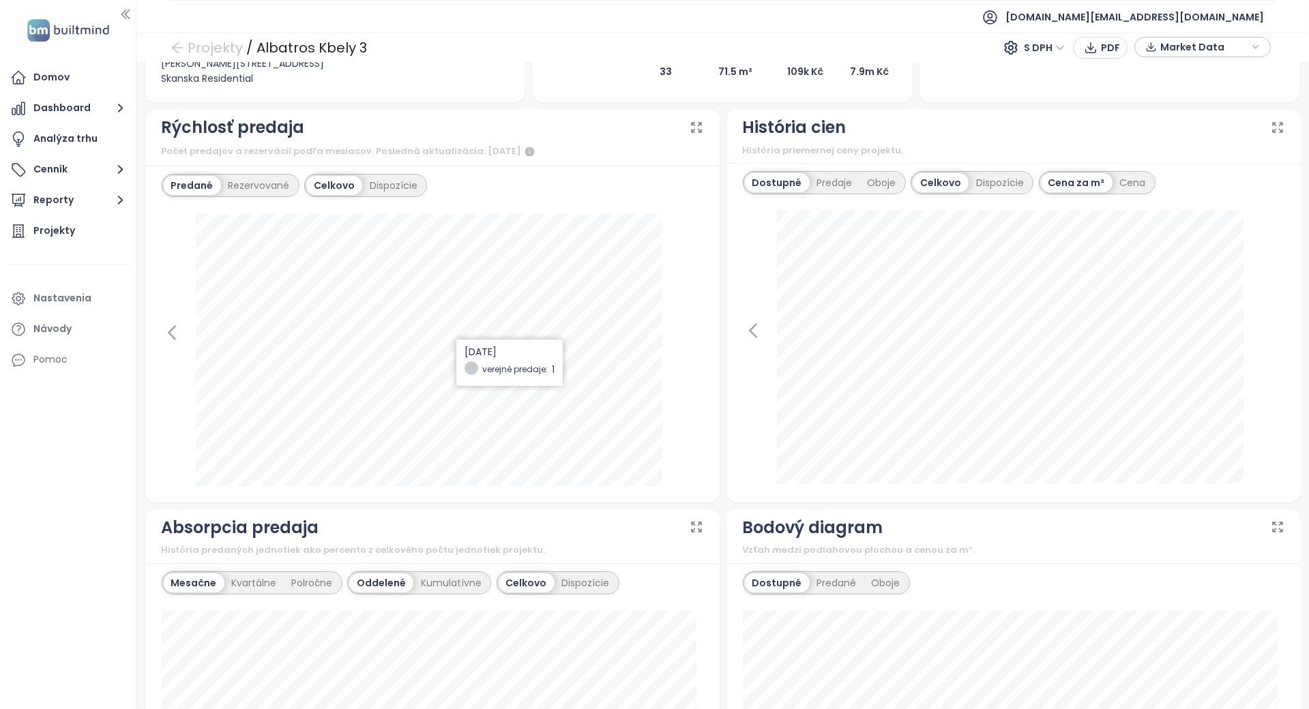
scroll to position [287, 0]
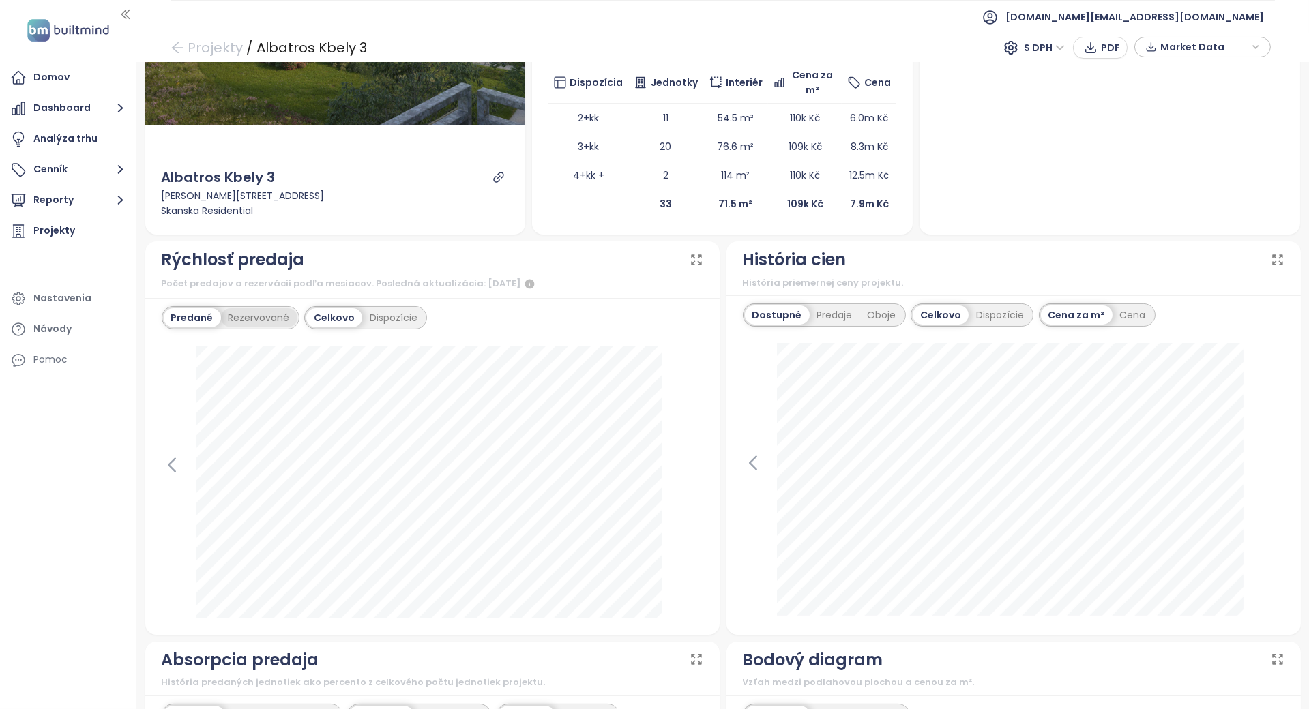
click at [259, 308] on div "Rezervované" at bounding box center [259, 317] width 76 height 19
click at [201, 325] on div "Predané" at bounding box center [191, 317] width 55 height 19
click at [166, 466] on icon at bounding box center [172, 465] width 20 height 20
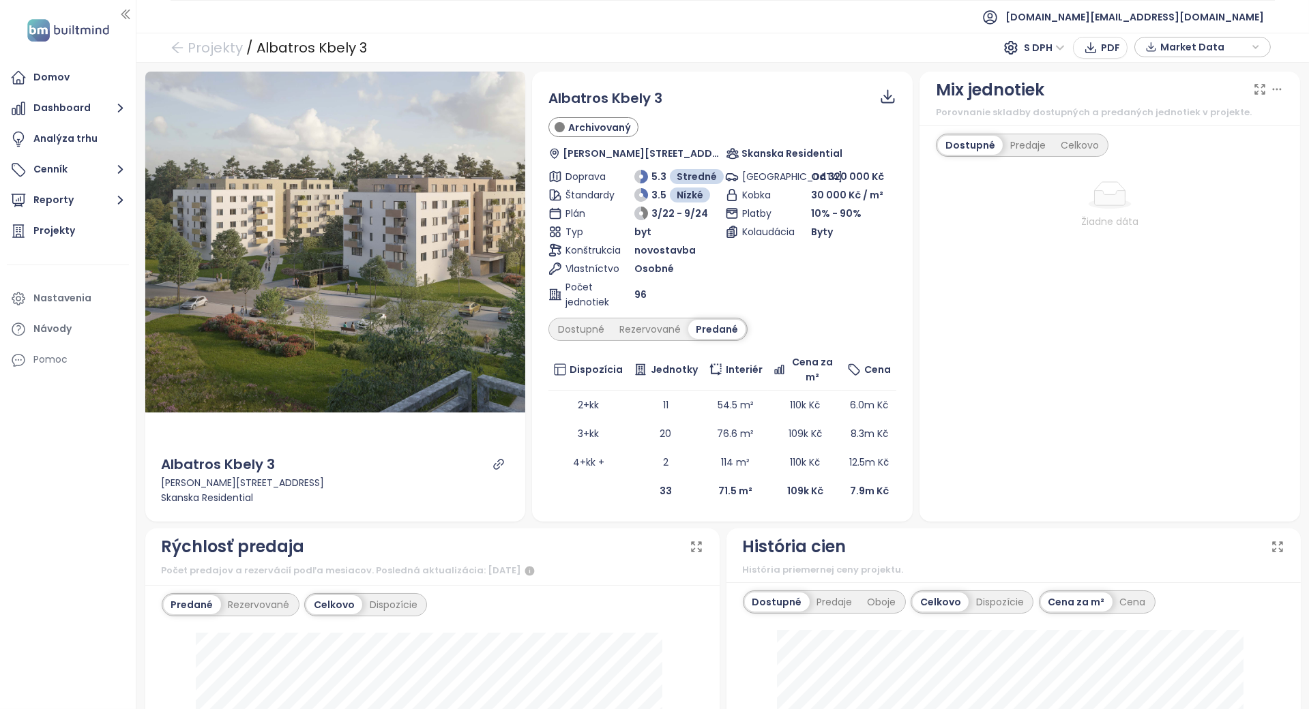
click at [669, 345] on div "Albatros Kbely 3 Archivovaný [PERSON_NAME][STREET_ADDRESS] Skanska Residential …" at bounding box center [722, 297] width 348 height 418
click at [658, 335] on div "Rezervované" at bounding box center [650, 329] width 76 height 19
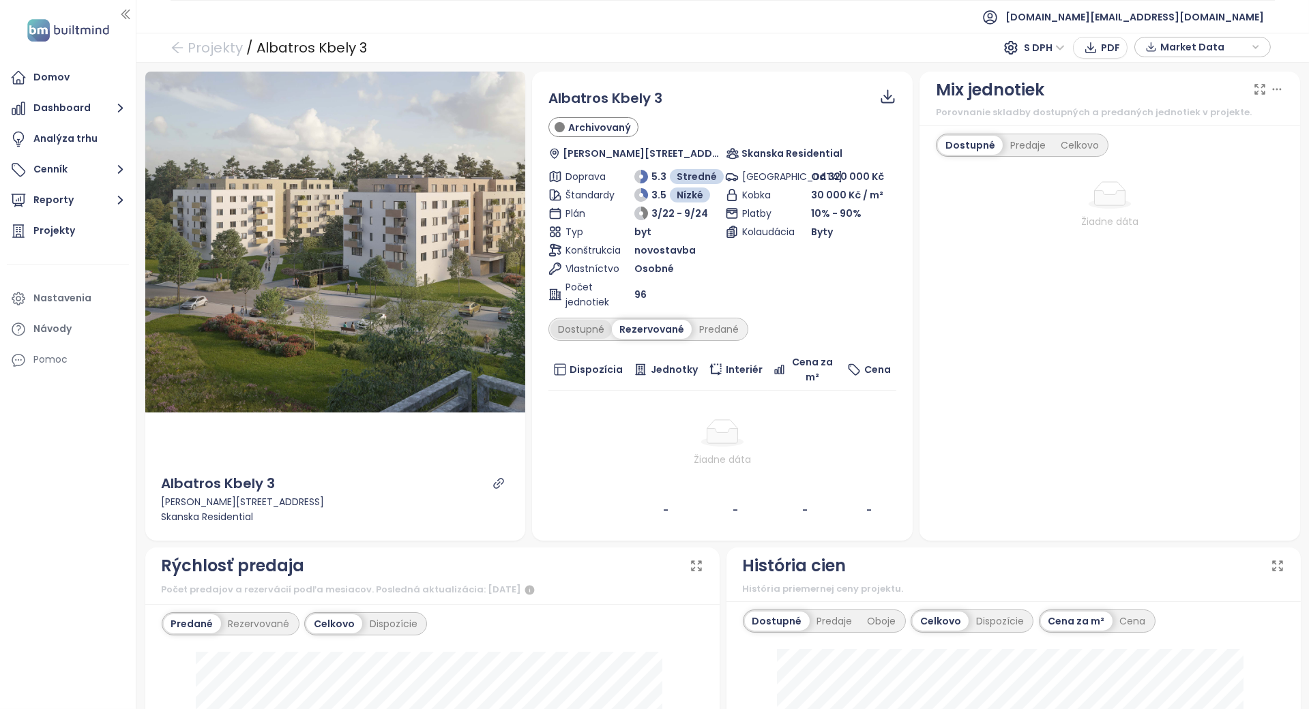
click at [586, 329] on div "Dostupné" at bounding box center [581, 329] width 61 height 19
click at [610, 420] on div at bounding box center [722, 433] width 337 height 27
click at [641, 316] on div "Albatros Kbely 3 Archivovaný [PERSON_NAME][STREET_ADDRESS] Skanska Residential …" at bounding box center [722, 306] width 348 height 437
click at [707, 320] on div "Predané" at bounding box center [719, 329] width 55 height 19
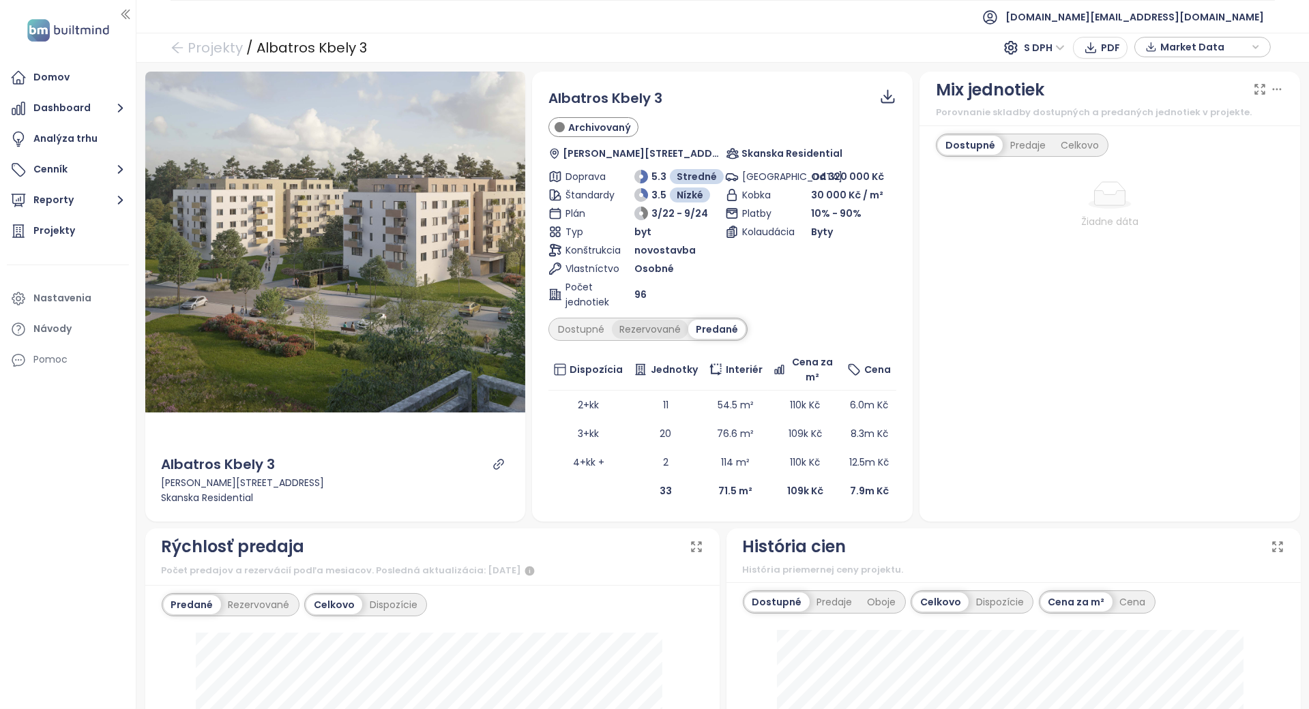
click at [671, 327] on div "Rezervované" at bounding box center [650, 329] width 76 height 19
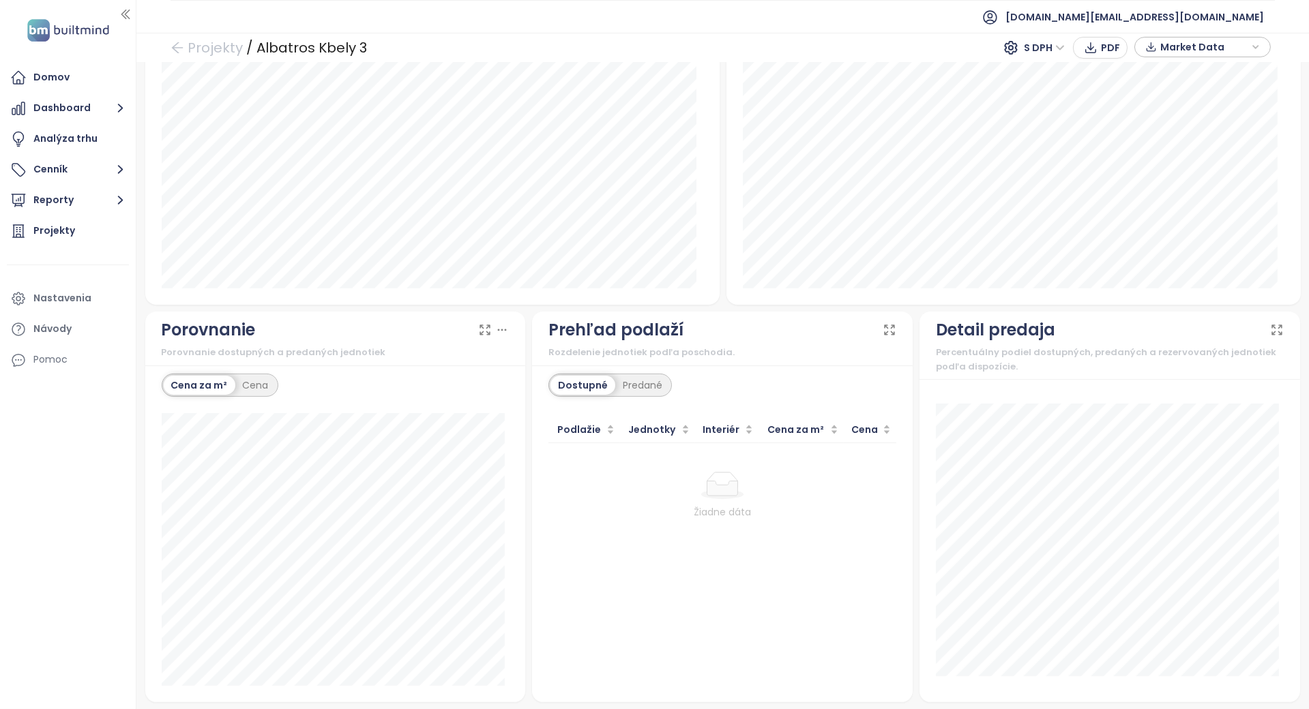
scroll to position [398, 0]
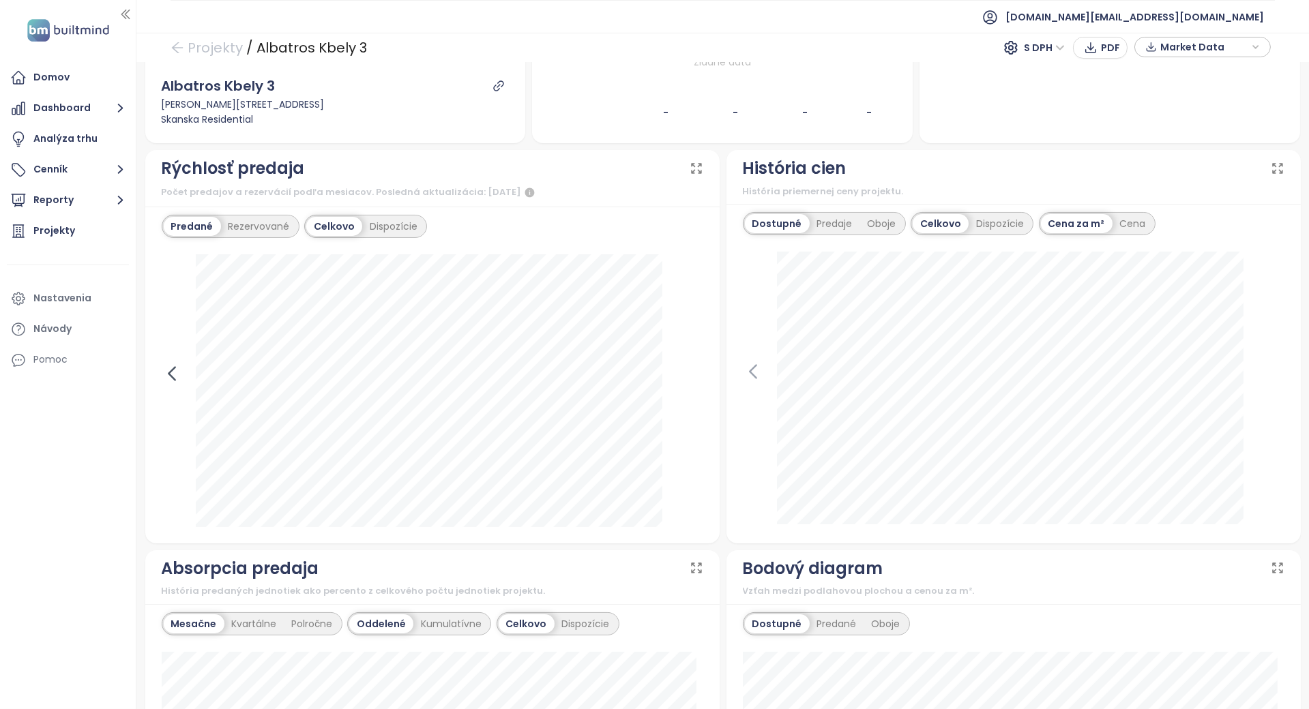
click at [178, 373] on icon at bounding box center [172, 374] width 20 height 20
click at [277, 223] on div "Rezervované" at bounding box center [259, 226] width 76 height 19
click at [191, 224] on div "Predané" at bounding box center [191, 226] width 55 height 19
click at [259, 229] on div "Rezervované" at bounding box center [259, 226] width 76 height 19
click at [195, 284] on div "Žiadne dáta" at bounding box center [433, 389] width 542 height 270
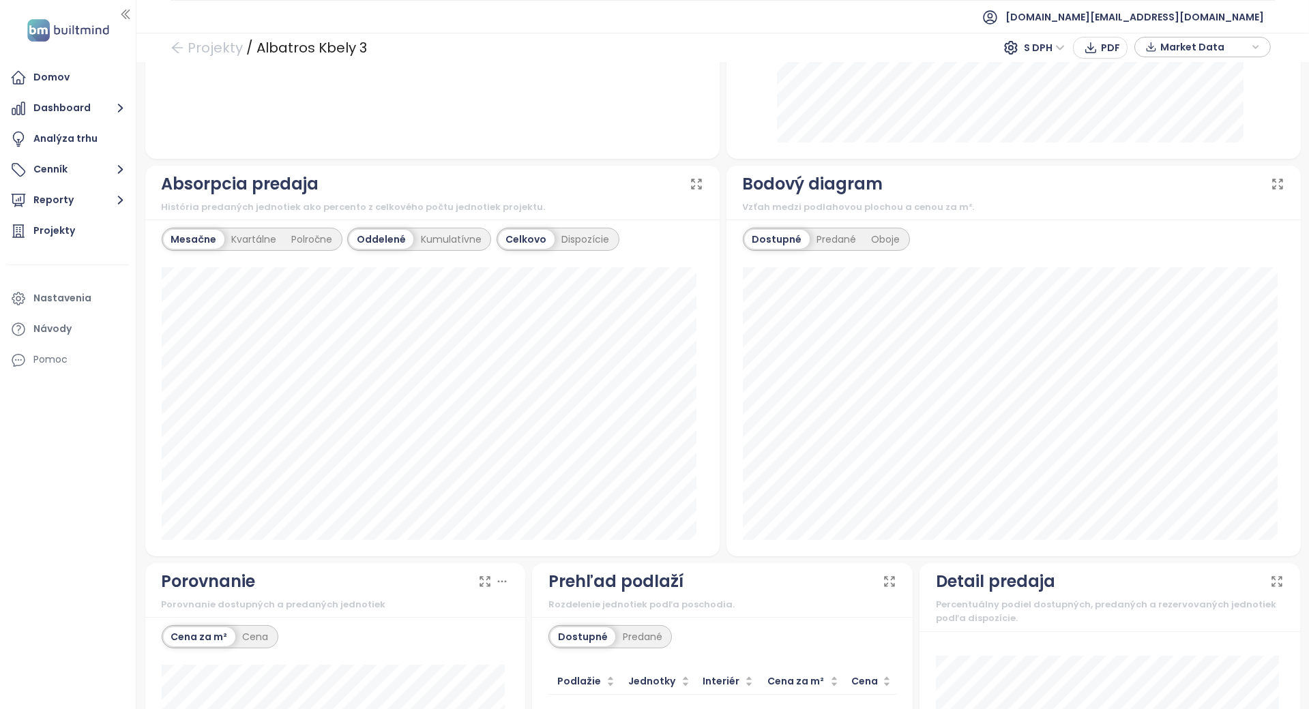
scroll to position [1031, 0]
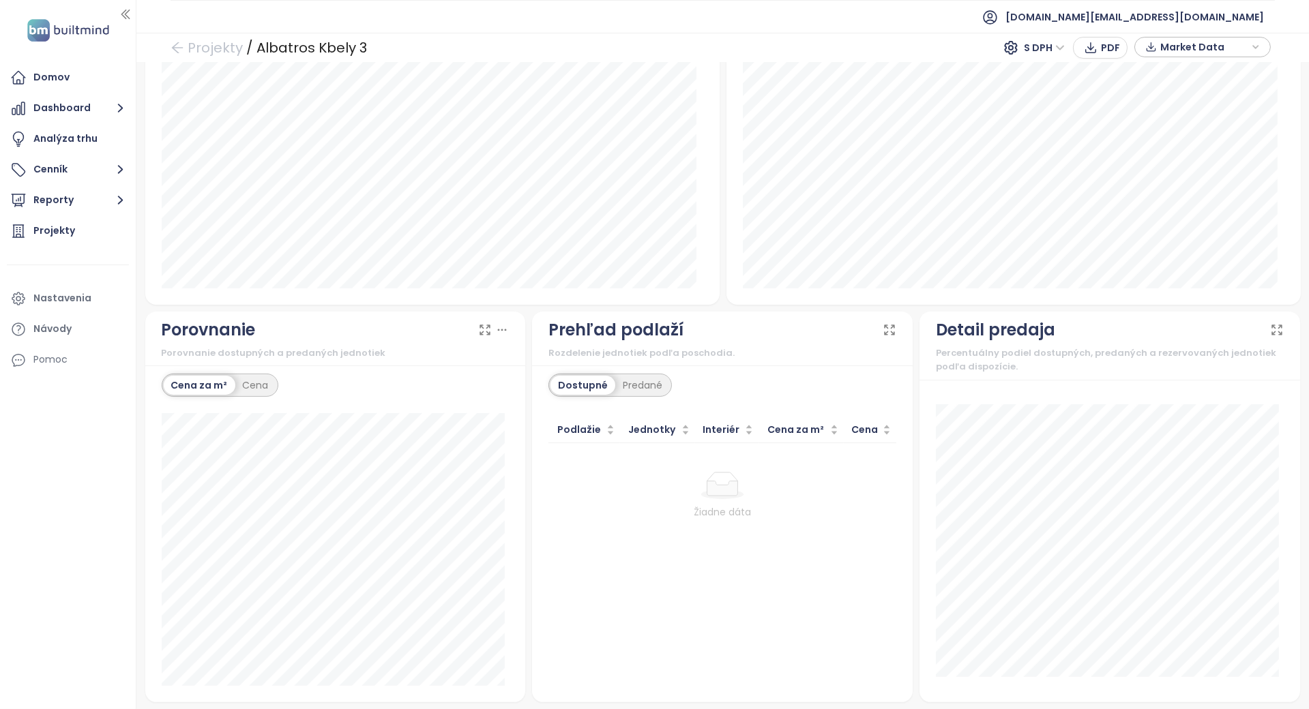
click at [613, 393] on div "Dostupné Predané" at bounding box center [609, 385] width 123 height 23
click at [624, 387] on div "Predané" at bounding box center [642, 385] width 55 height 19
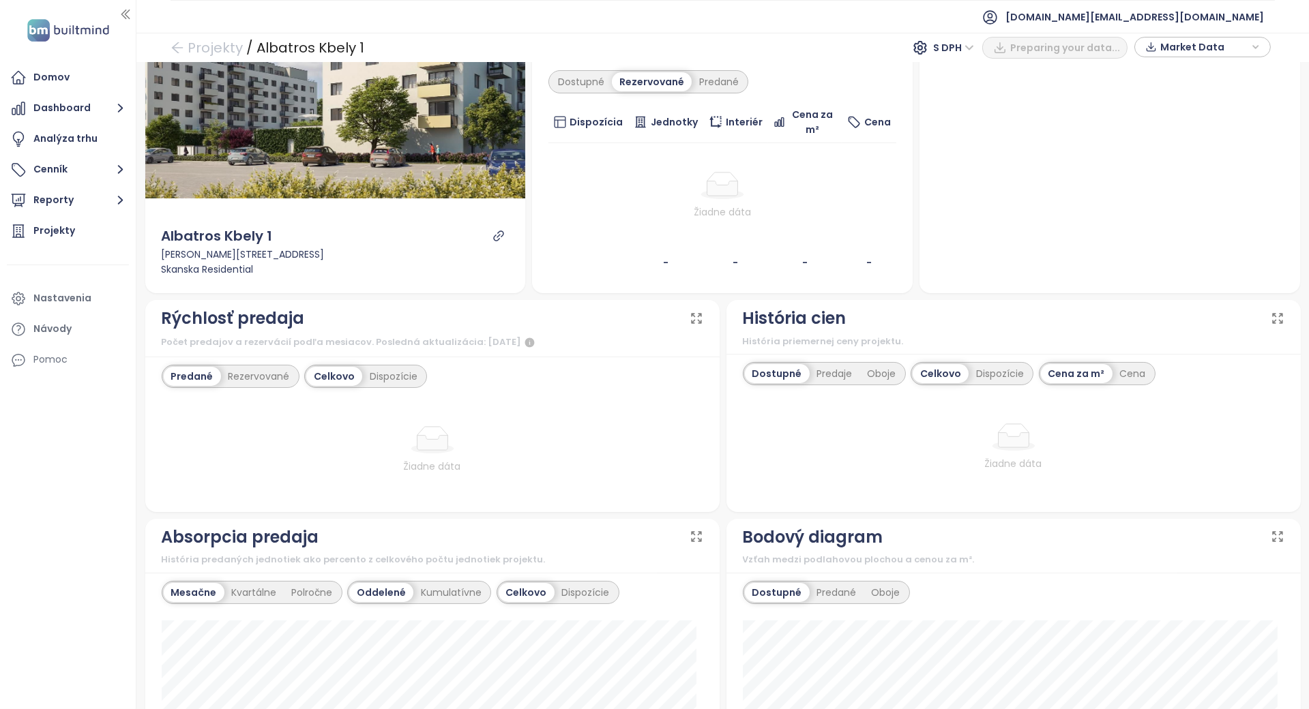
scroll to position [273, 0]
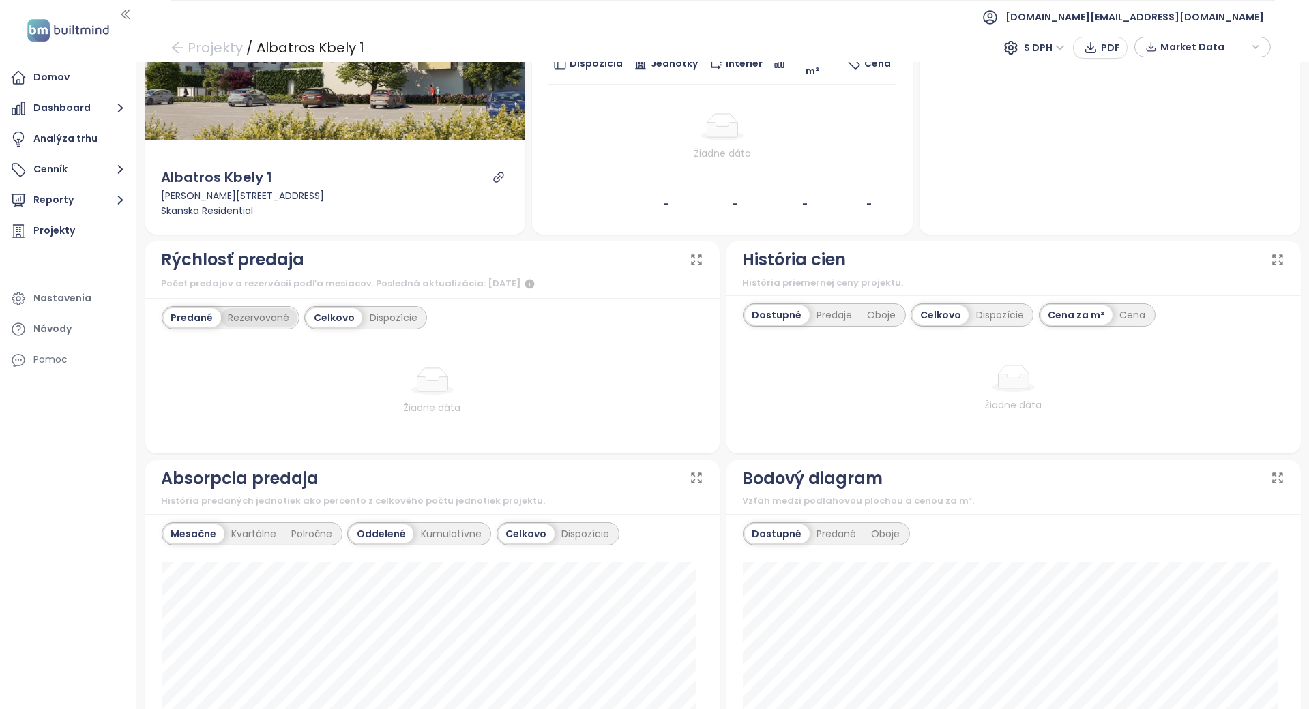
click at [273, 322] on div "Rezervované" at bounding box center [259, 317] width 76 height 19
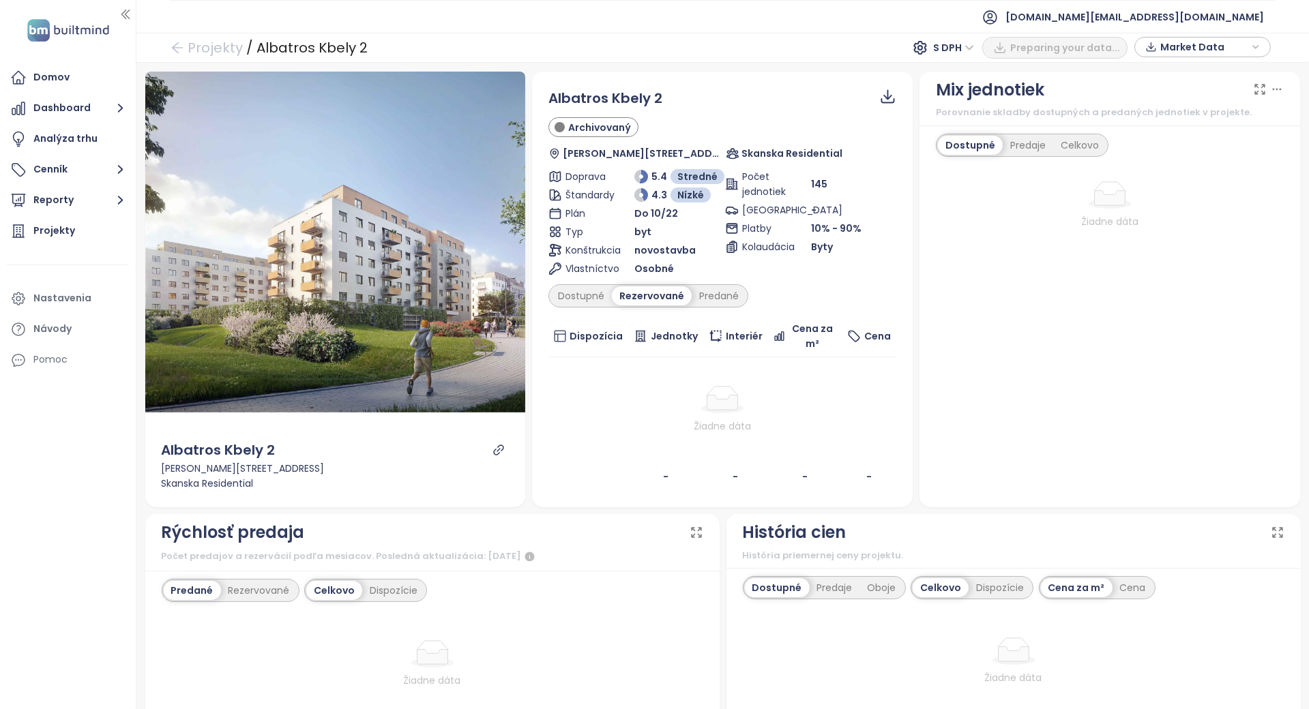
scroll to position [273, 0]
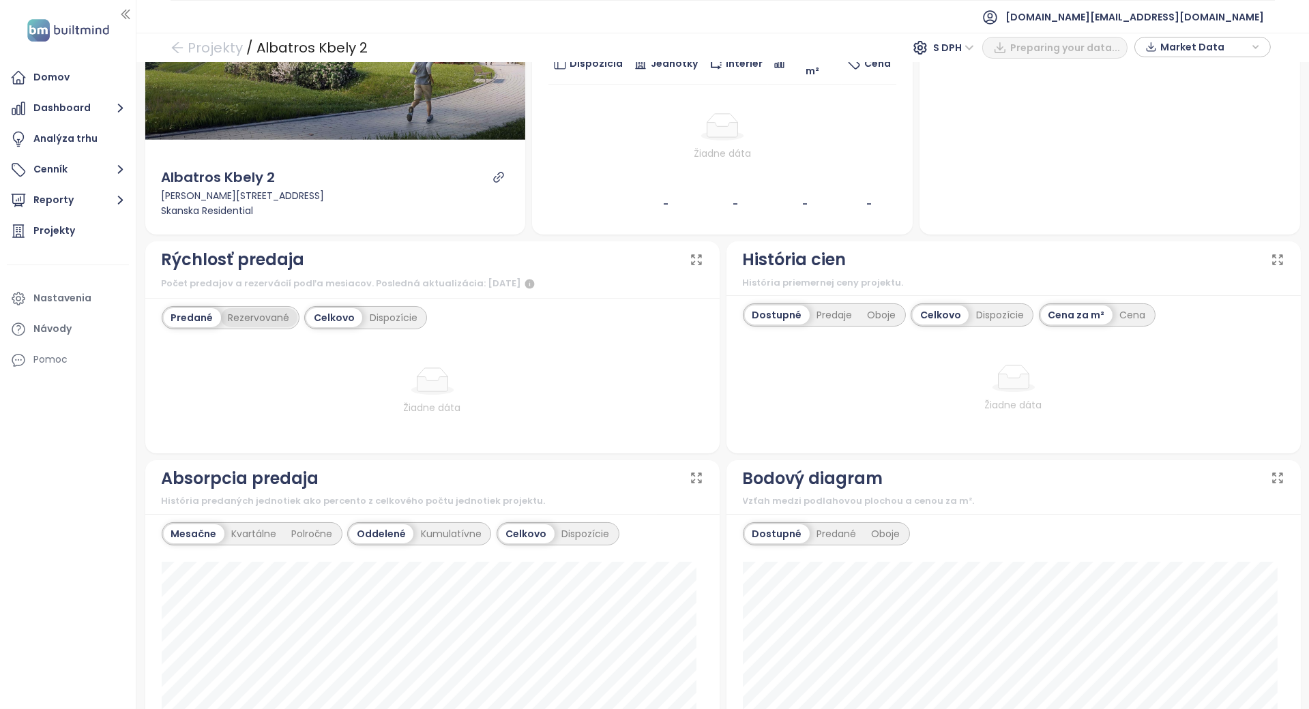
click at [269, 315] on div "Rezervované" at bounding box center [259, 317] width 76 height 19
click at [287, 284] on div "Počet predajov a rezervácií podľa mesiacov. Posledná aktualizácia: [DATE]" at bounding box center [433, 284] width 542 height 16
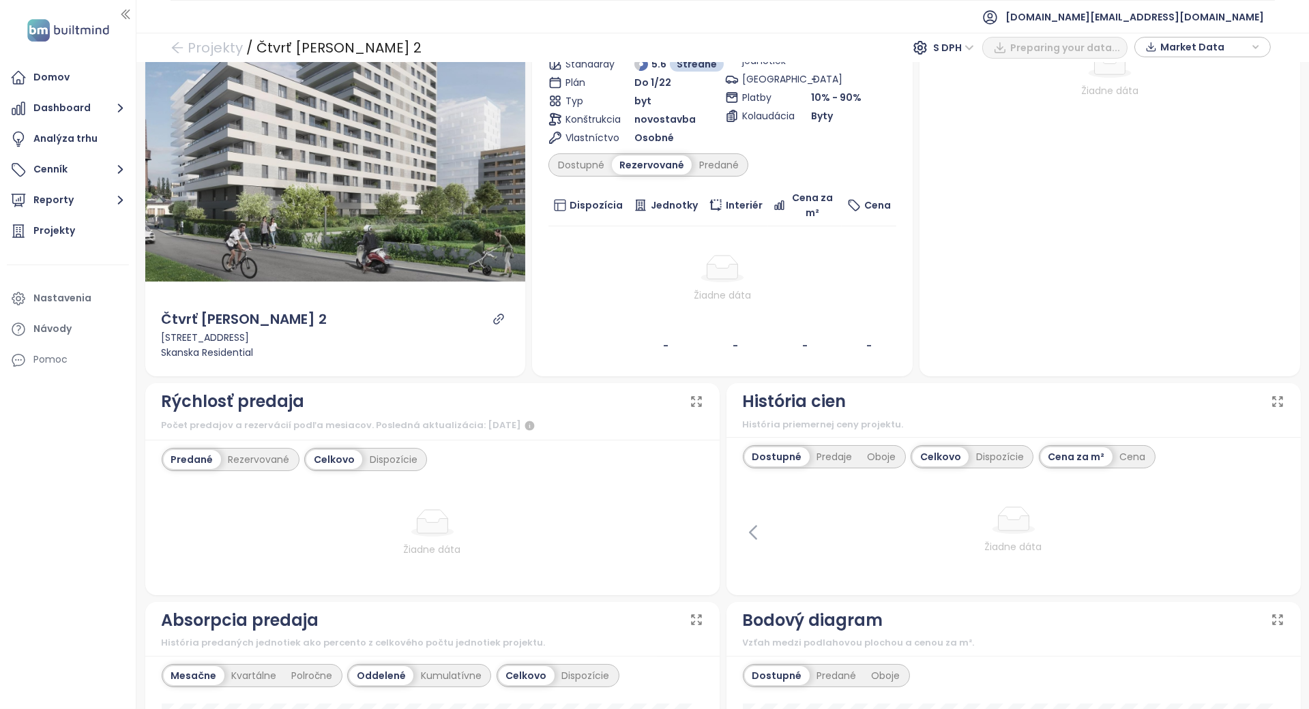
scroll to position [273, 0]
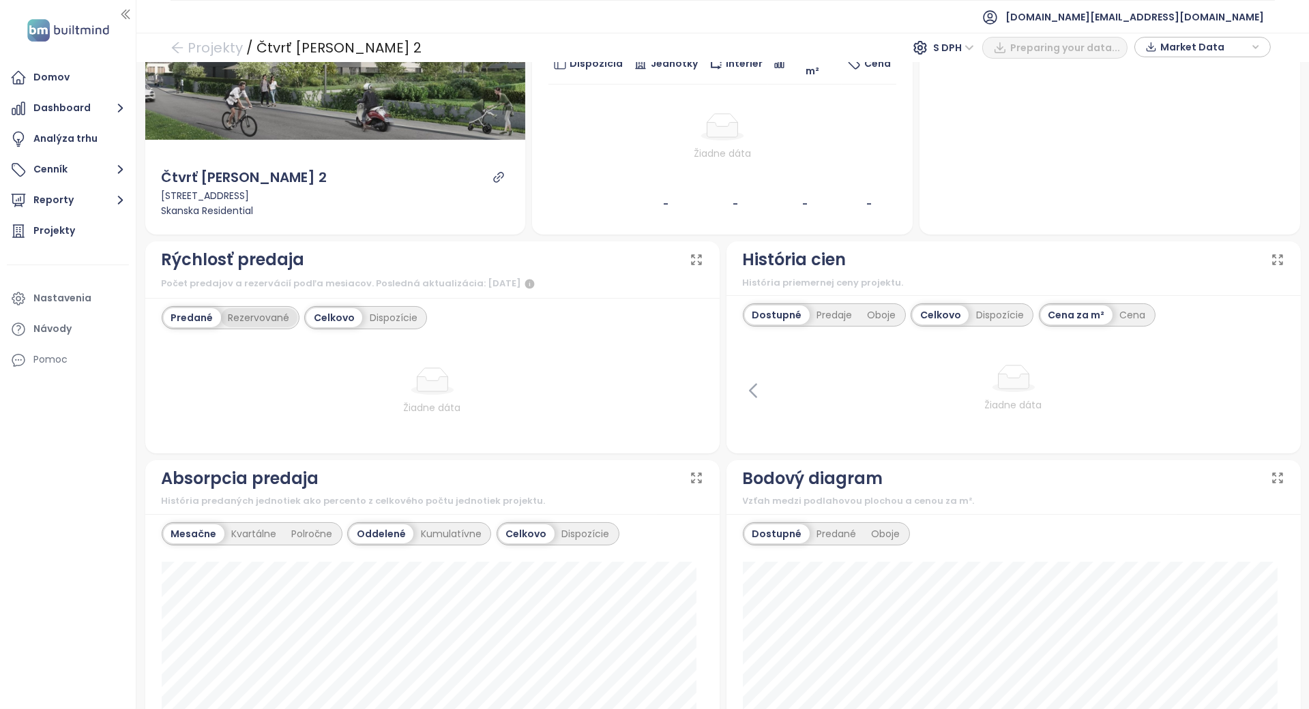
click at [270, 317] on div "Rezervované" at bounding box center [259, 317] width 76 height 19
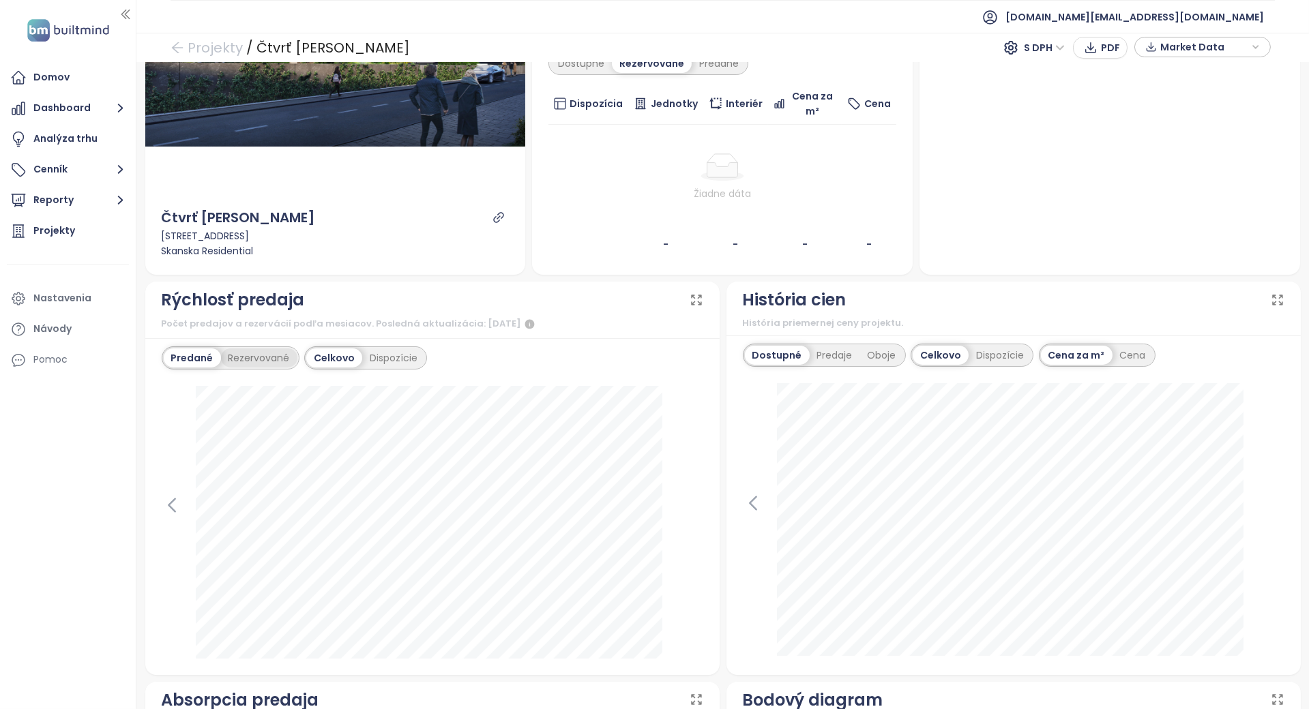
scroll to position [364, 0]
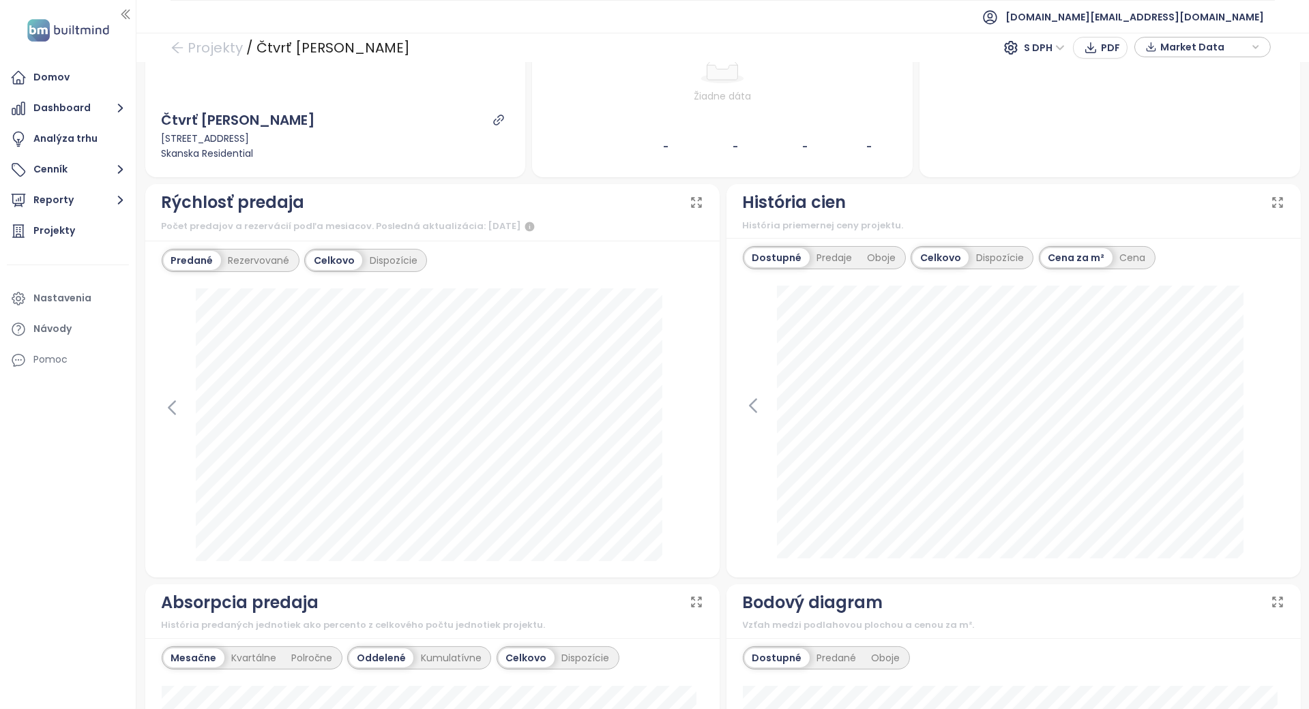
click at [265, 272] on div "Predané Rezervované Celkovo Dispozície [DATE] verejné predaje: 2" at bounding box center [432, 409] width 574 height 337
click at [265, 270] on div "Predané Rezervované" at bounding box center [231, 260] width 138 height 23
click at [272, 259] on div "Rezervované" at bounding box center [259, 260] width 76 height 19
click at [176, 405] on icon at bounding box center [172, 408] width 20 height 20
click at [456, 259] on div "Predané Rezervované Celkovo Dispozície" at bounding box center [433, 260] width 542 height 23
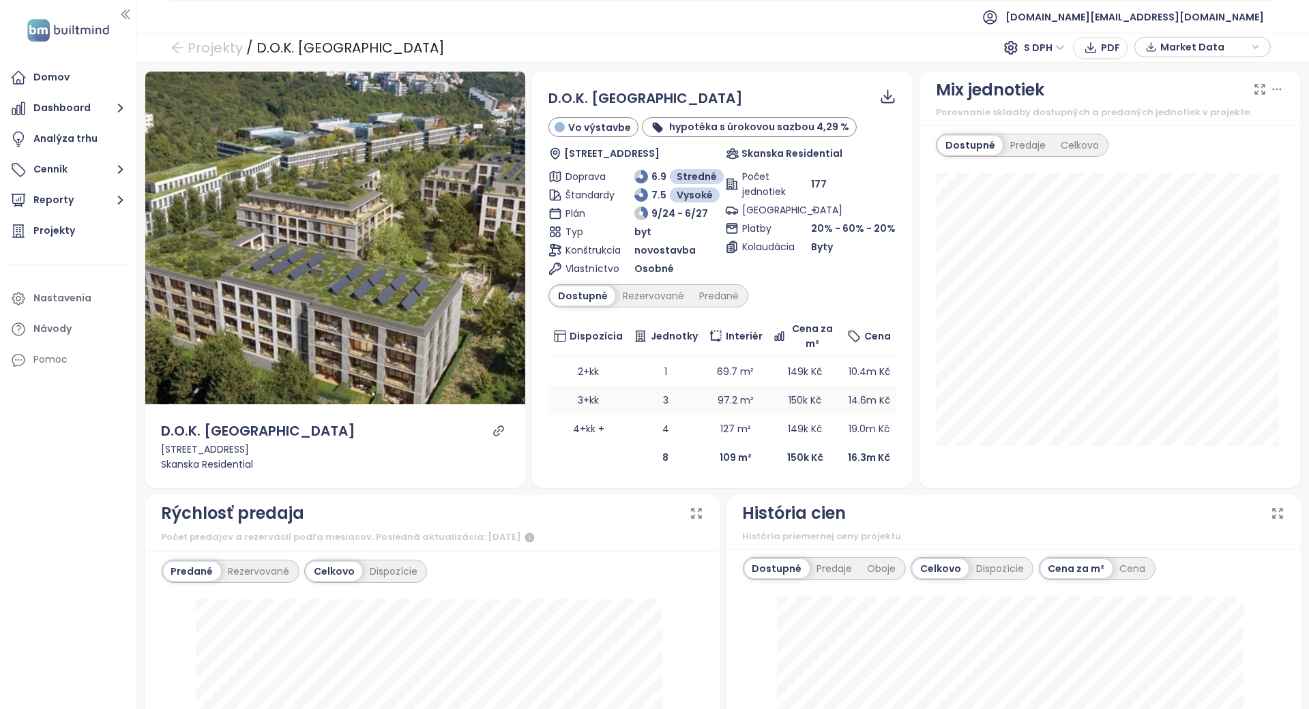
scroll to position [273, 0]
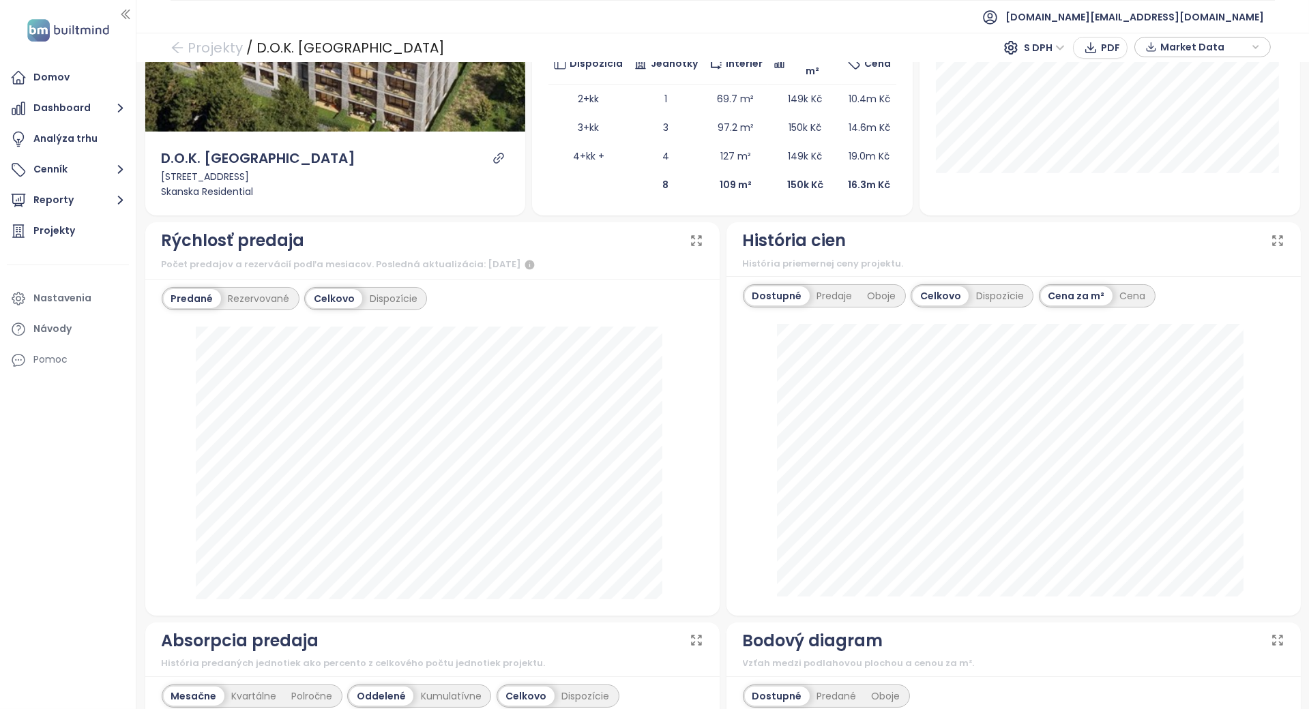
click at [727, 418] on div "Dostupné Predaje Oboje Celkovo Dispozície Cena za m² Cena" at bounding box center [1014, 446] width 574 height 340
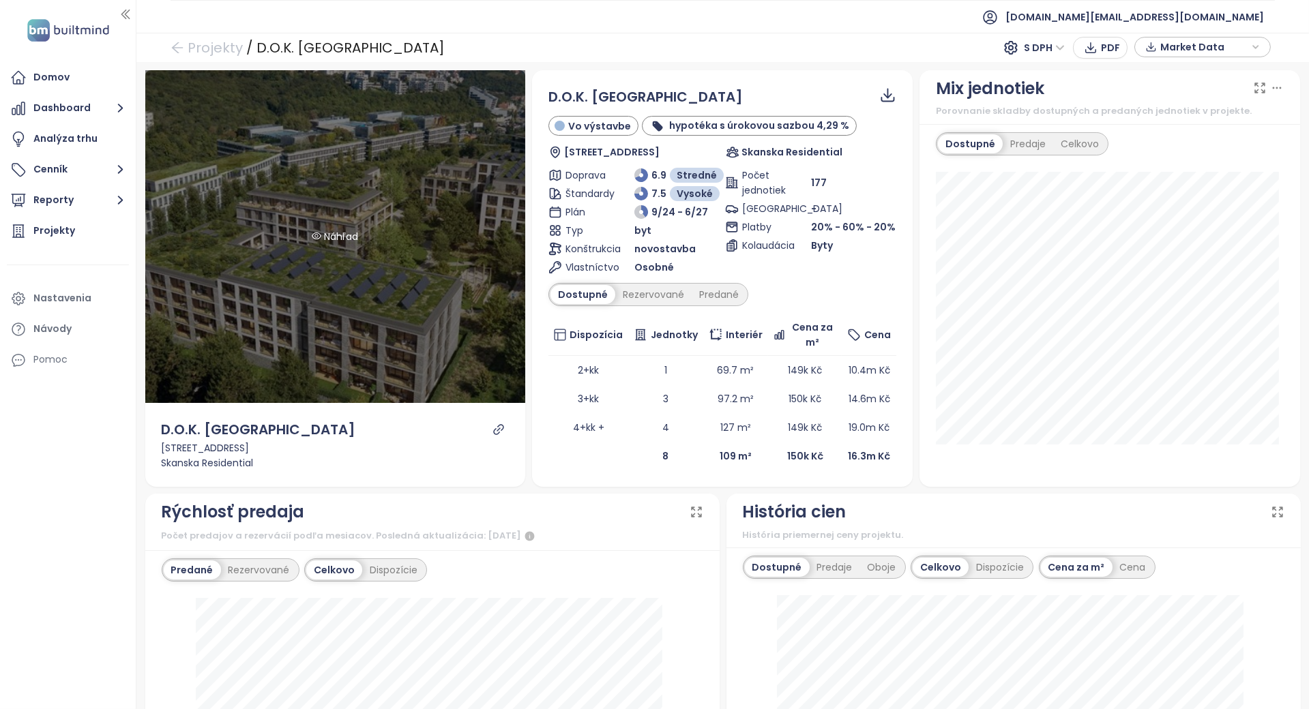
scroll to position [0, 0]
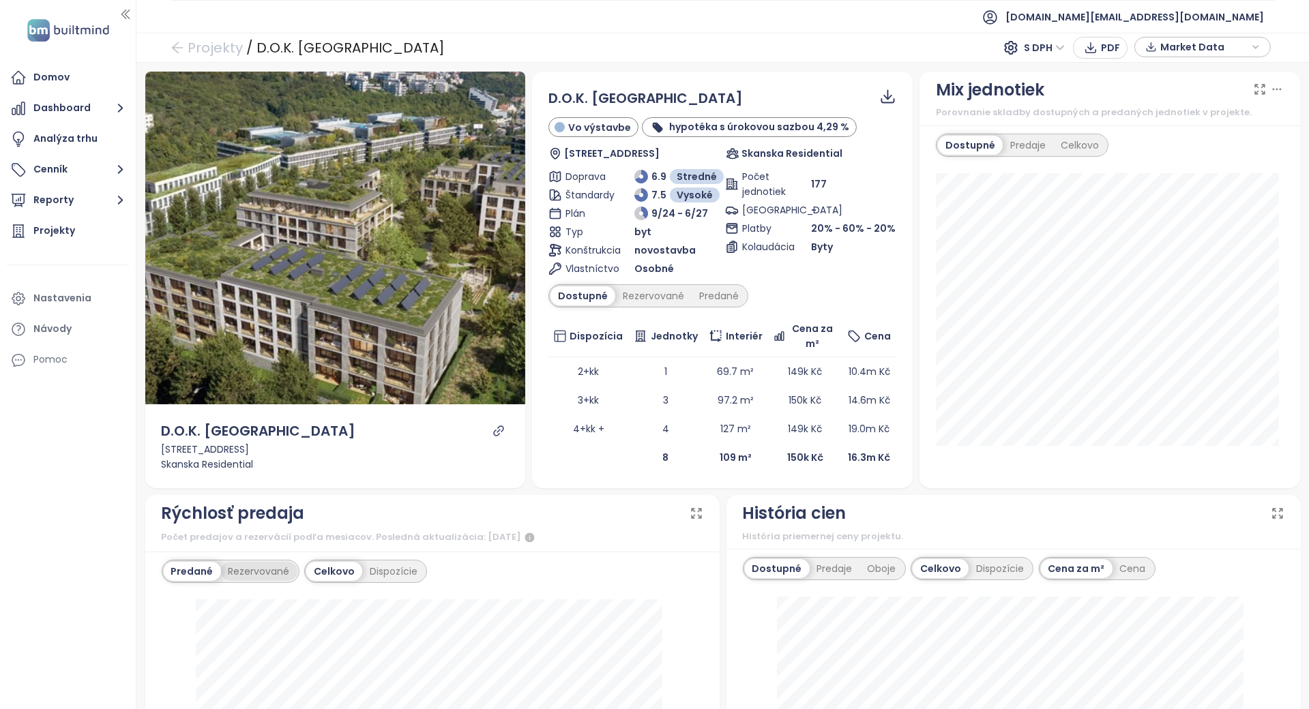
click at [272, 566] on div "Rezervované" at bounding box center [259, 571] width 76 height 19
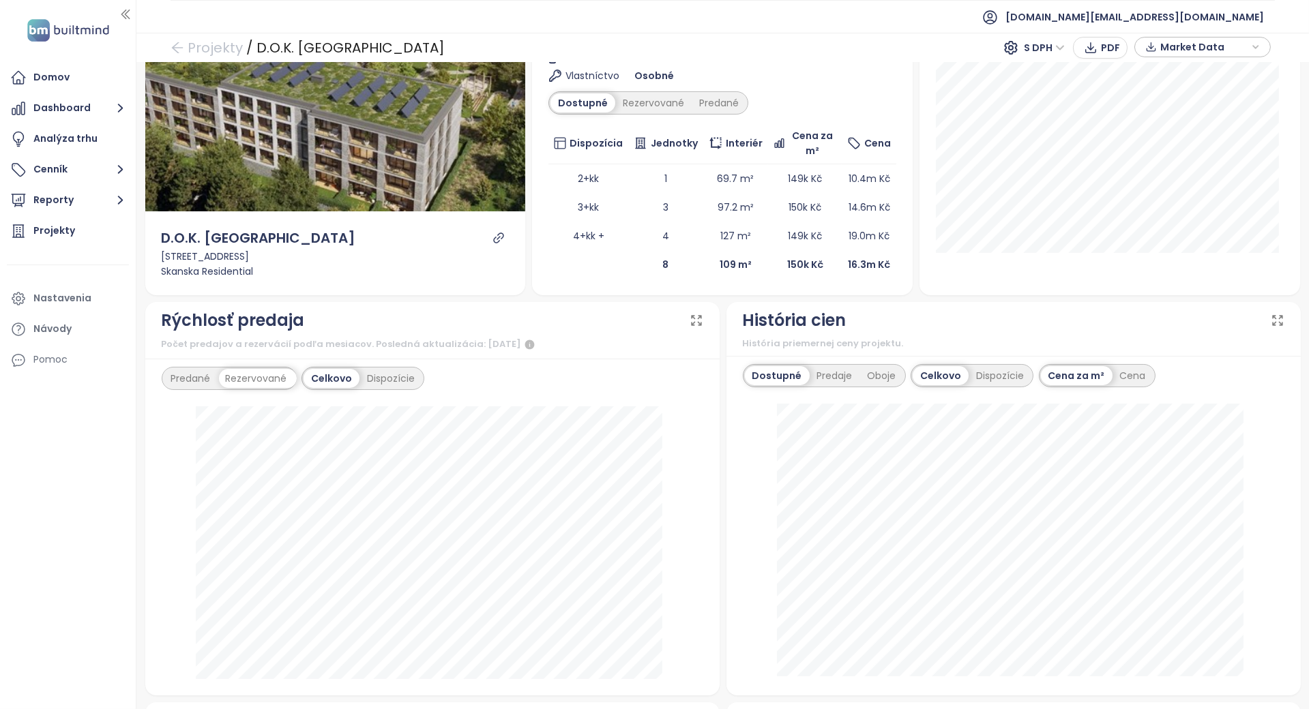
scroll to position [364, 0]
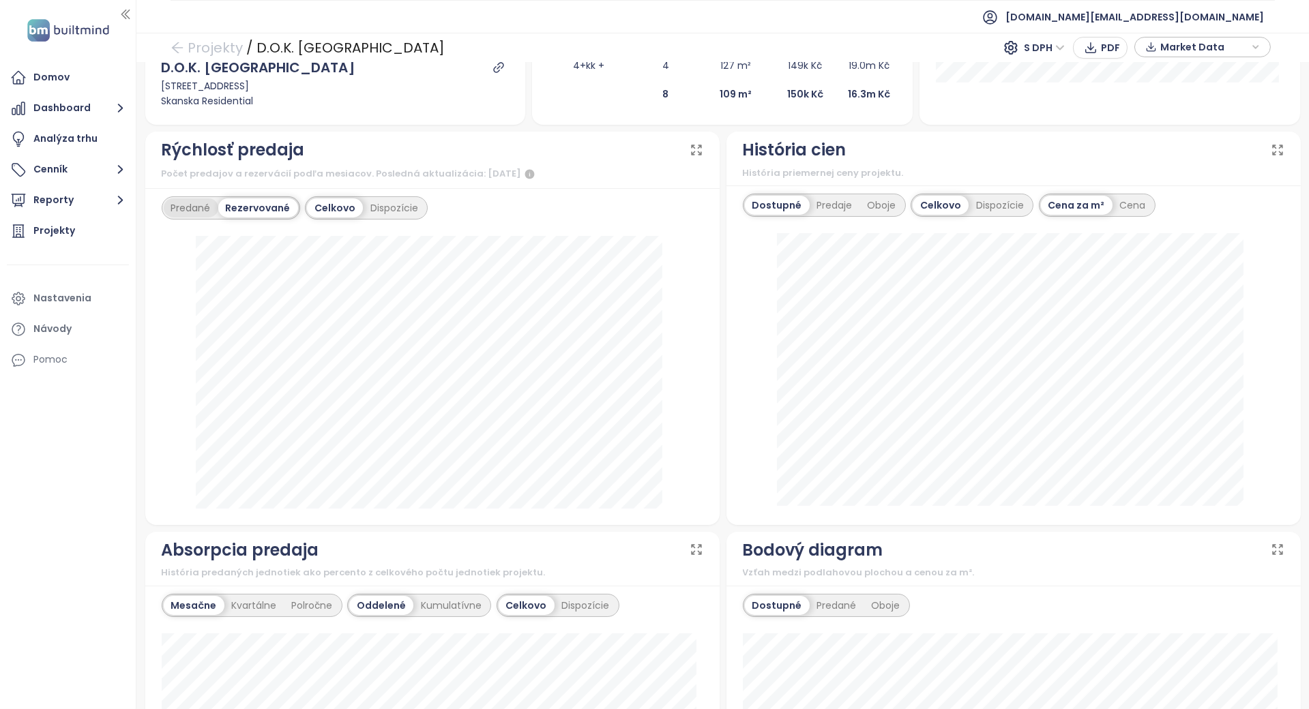
click at [205, 213] on div "Predané" at bounding box center [191, 208] width 55 height 19
click at [235, 207] on div "Rezervované" at bounding box center [256, 208] width 76 height 19
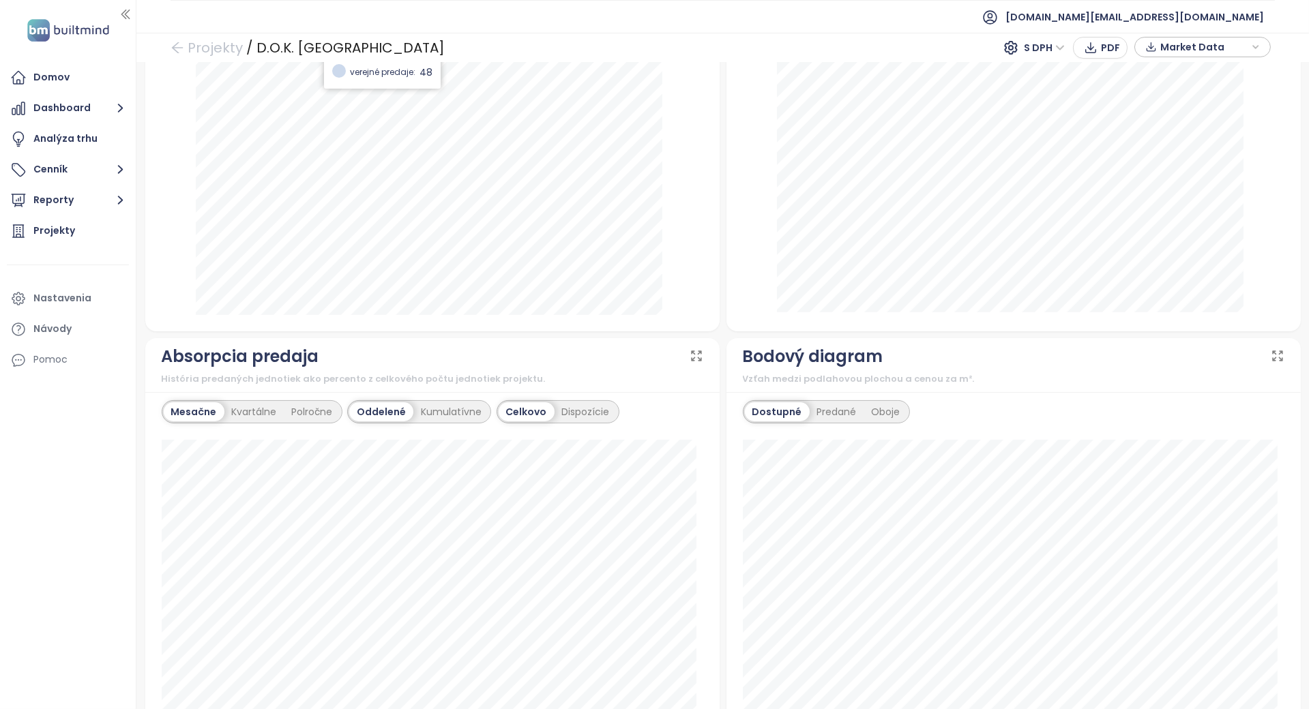
scroll to position [636, 0]
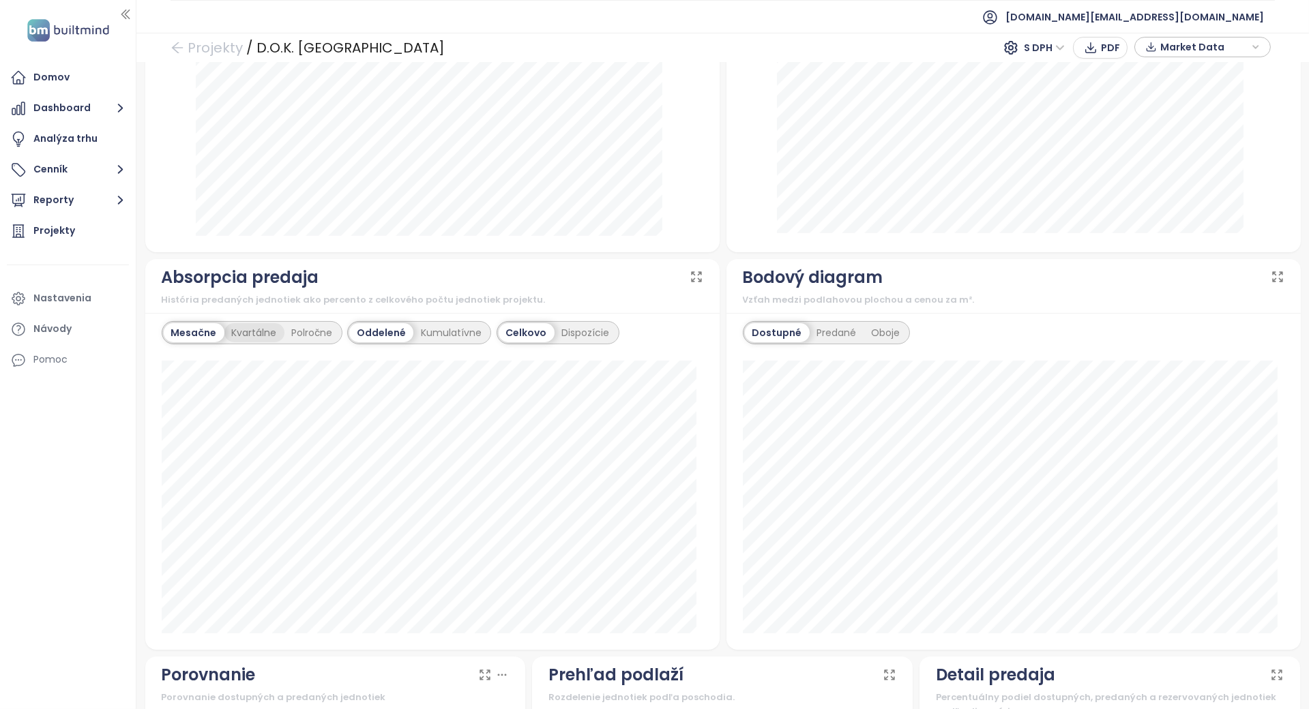
click at [259, 332] on div "Kvartálne" at bounding box center [254, 332] width 60 height 19
click at [215, 329] on div "Mesačne" at bounding box center [193, 332] width 58 height 19
click at [428, 327] on div "Kumulatívne" at bounding box center [451, 332] width 76 height 19
click at [321, 331] on div "Polročne" at bounding box center [312, 332] width 56 height 19
click at [249, 335] on div "Kvartálne" at bounding box center [252, 332] width 60 height 19
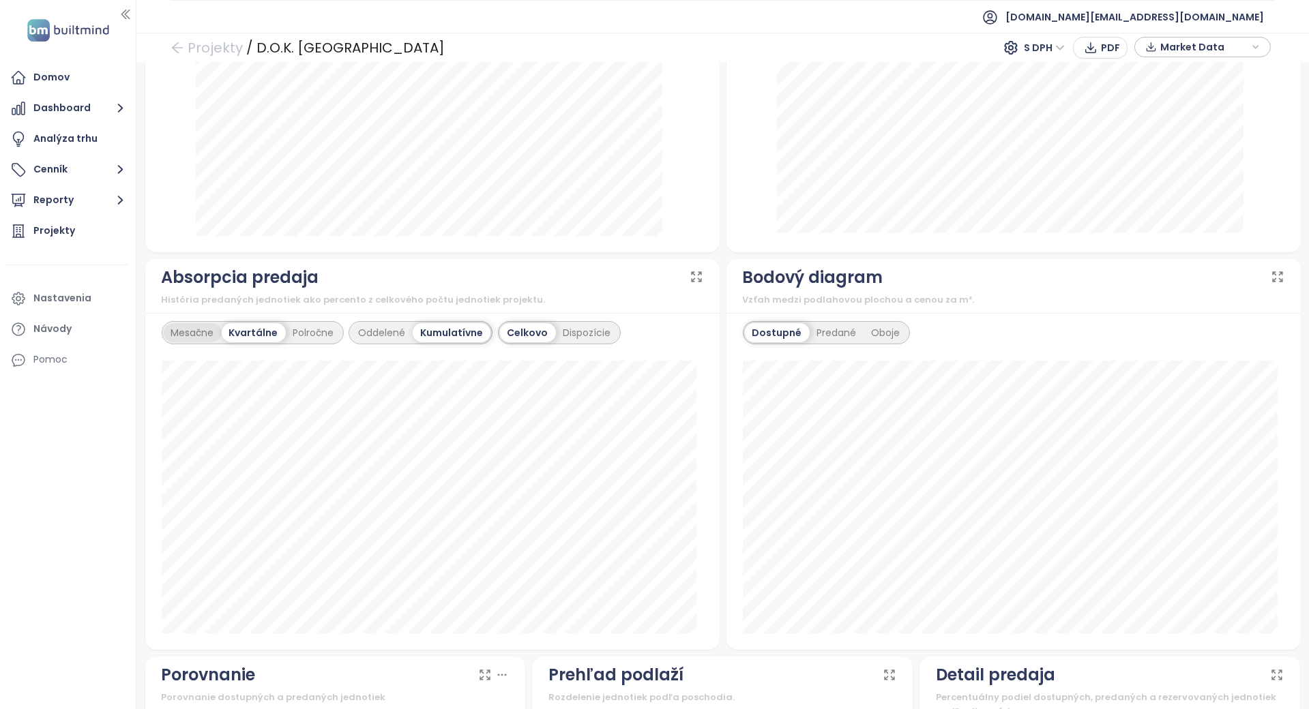
click at [213, 328] on div "Mesačne" at bounding box center [193, 332] width 58 height 19
click at [396, 330] on div "Oddelené" at bounding box center [380, 332] width 62 height 19
click at [556, 328] on div "Dispozície" at bounding box center [586, 332] width 63 height 19
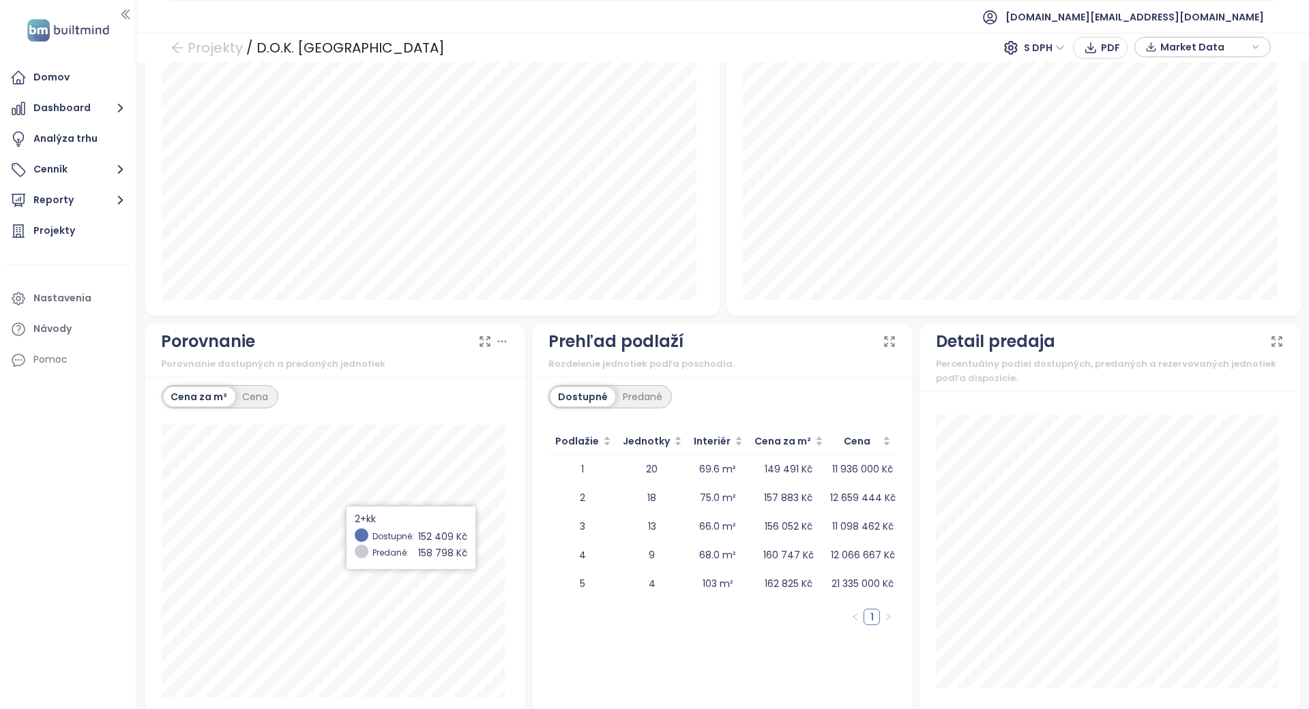
scroll to position [982, 0]
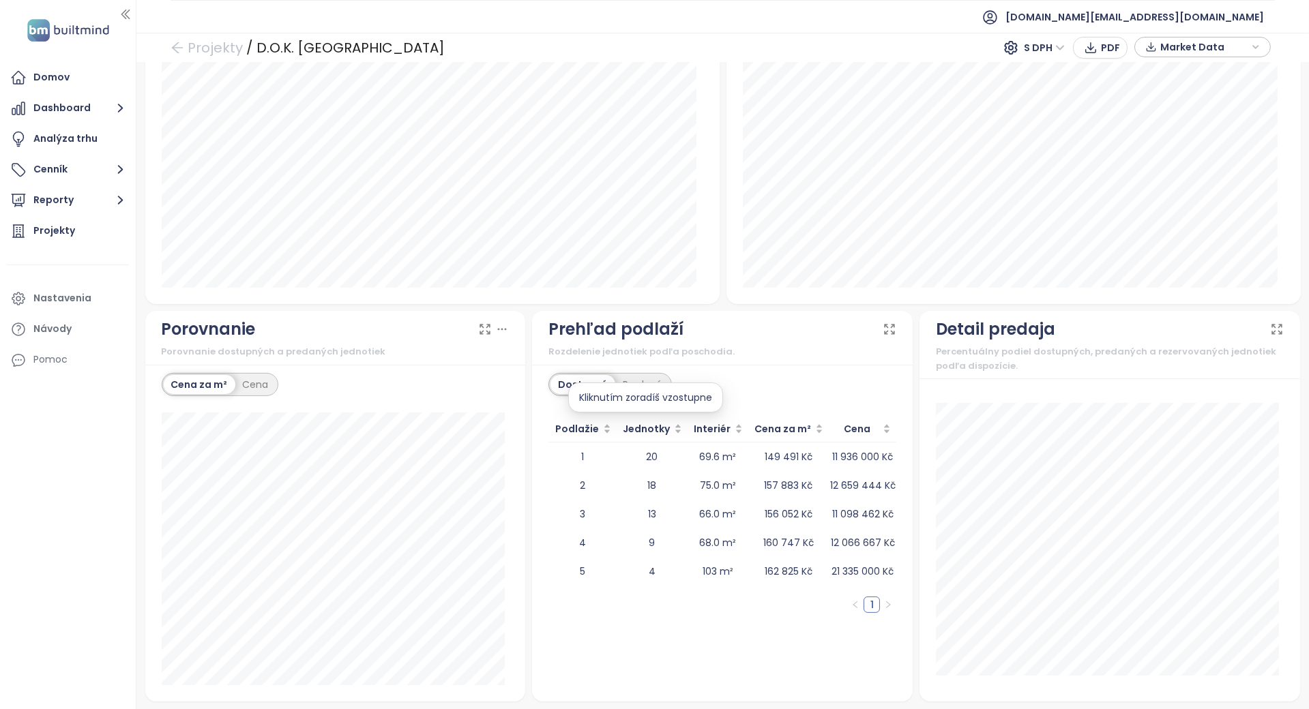
click at [628, 387] on div "Kliknutím zoradíš vzostupne" at bounding box center [645, 398] width 155 height 30
click at [639, 378] on div "Predané" at bounding box center [642, 384] width 55 height 19
click at [669, 373] on div "Dostupné Predané" at bounding box center [722, 386] width 348 height 27
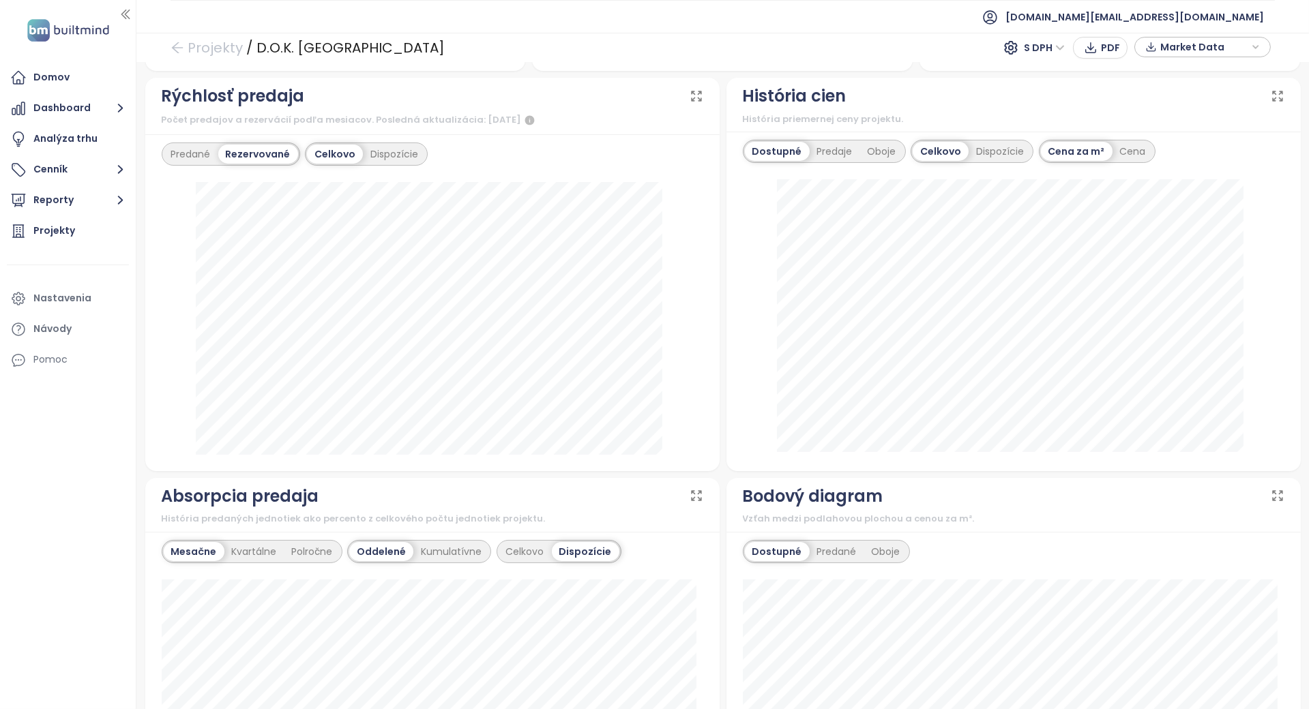
scroll to position [0, 0]
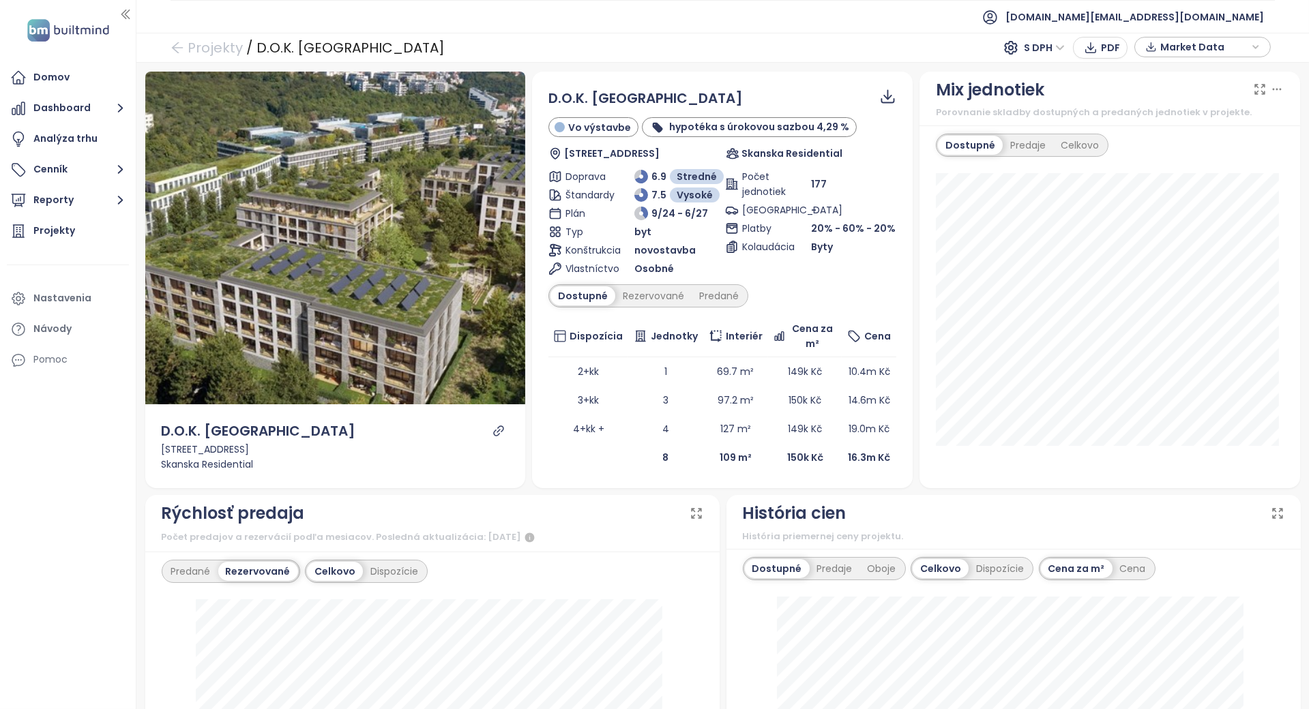
click at [793, 263] on div "Počet jednotiek 177 Parkovanie - Platby 20% - 60% - 20% Kolaudácia Byty" at bounding box center [810, 222] width 171 height 107
click at [778, 283] on div "D.O.K. Radlice Vo výstavbe hypotéka s úrokovou sazbou 4,29 % Radlická 108/188, …" at bounding box center [722, 280] width 348 height 384
click at [582, 287] on div "Dostupné" at bounding box center [583, 296] width 65 height 19
click at [631, 293] on div "Rezervované" at bounding box center [653, 296] width 76 height 19
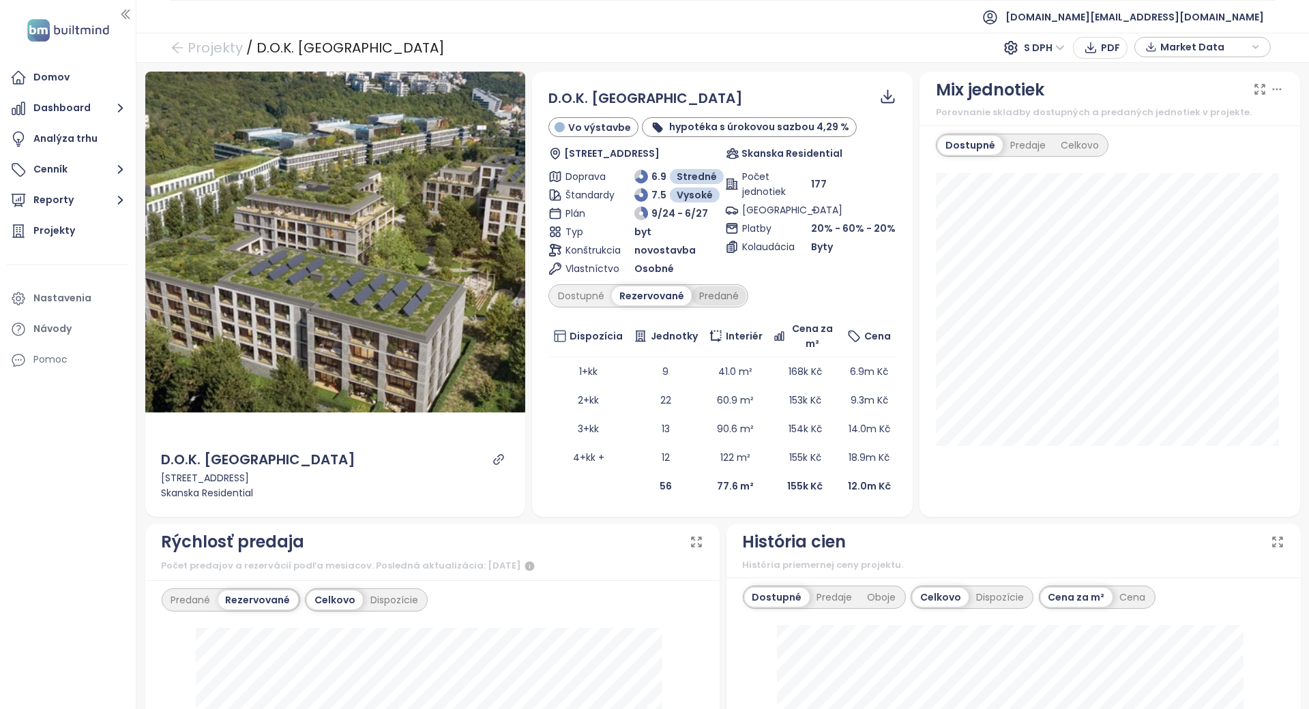
click at [694, 293] on div "Predané" at bounding box center [719, 296] width 55 height 19
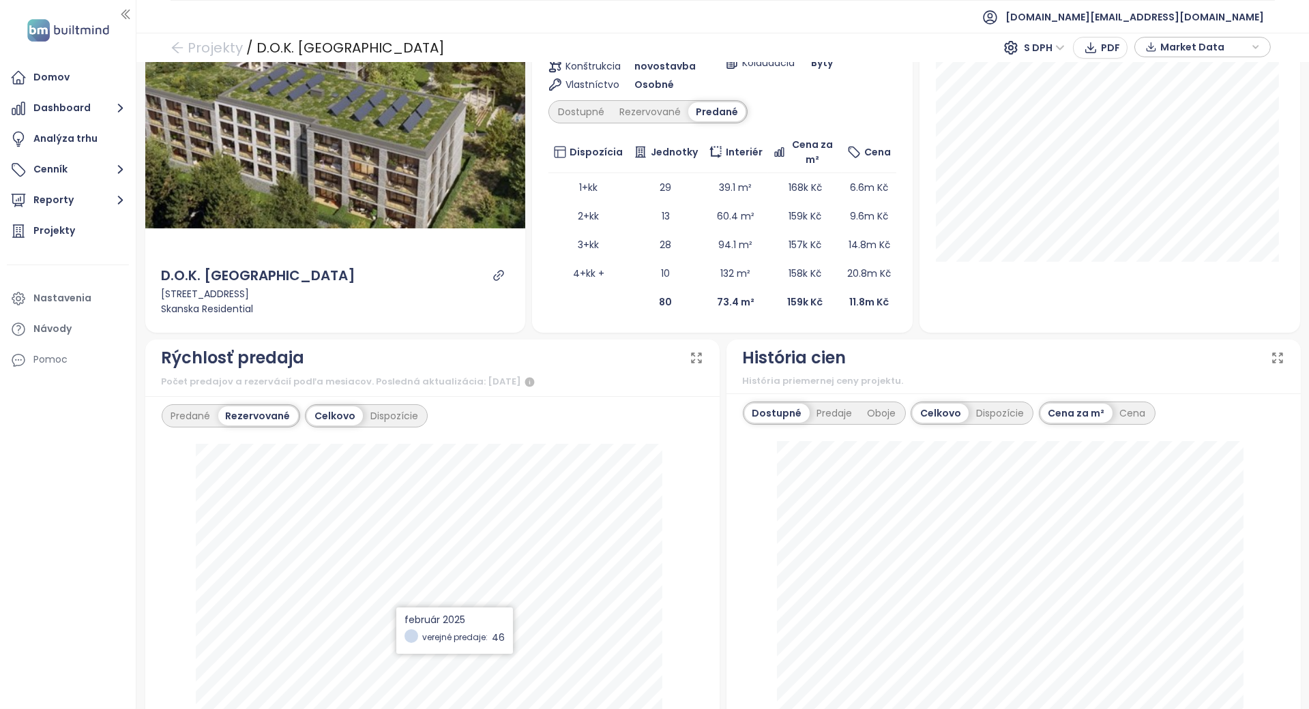
scroll to position [181, 0]
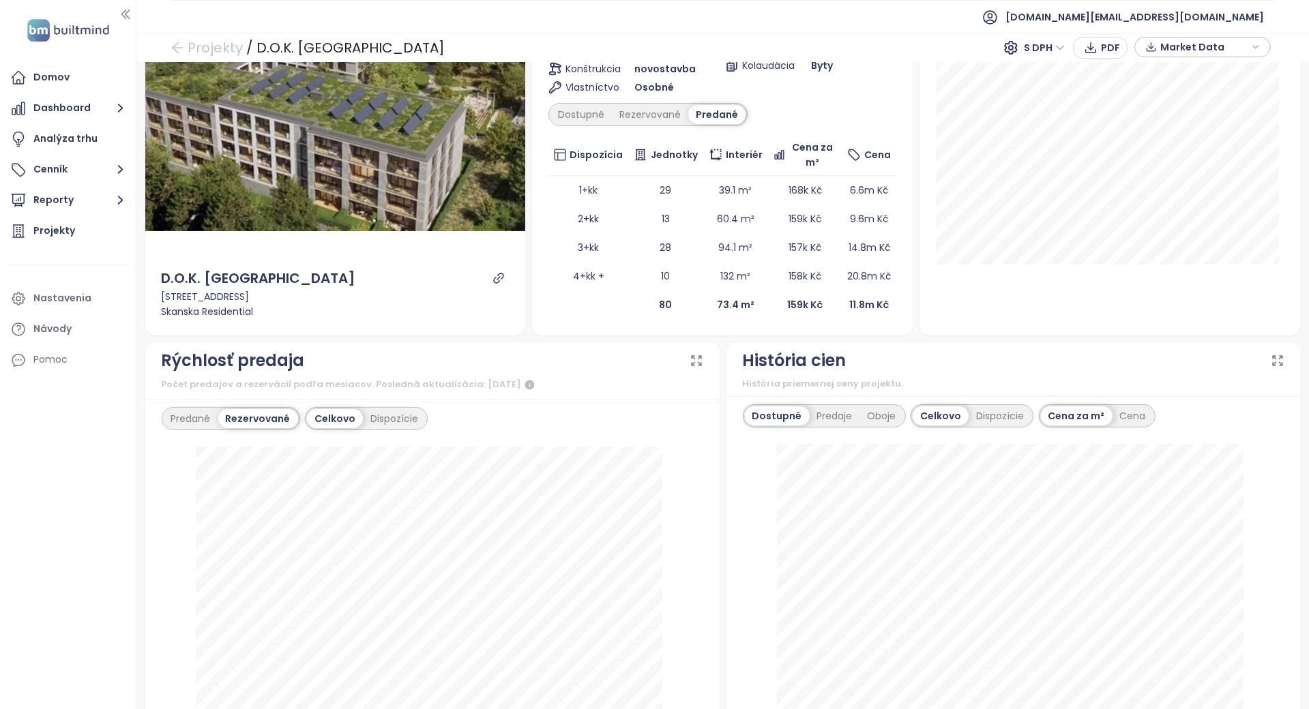
click at [822, 392] on div "História cien História priemernej ceny projektu." at bounding box center [1014, 369] width 574 height 55
click at [822, 420] on div "Predaje" at bounding box center [835, 416] width 50 height 19
click at [860, 418] on div "Oboje" at bounding box center [882, 416] width 44 height 19
click at [793, 365] on div "História cien" at bounding box center [795, 361] width 104 height 26
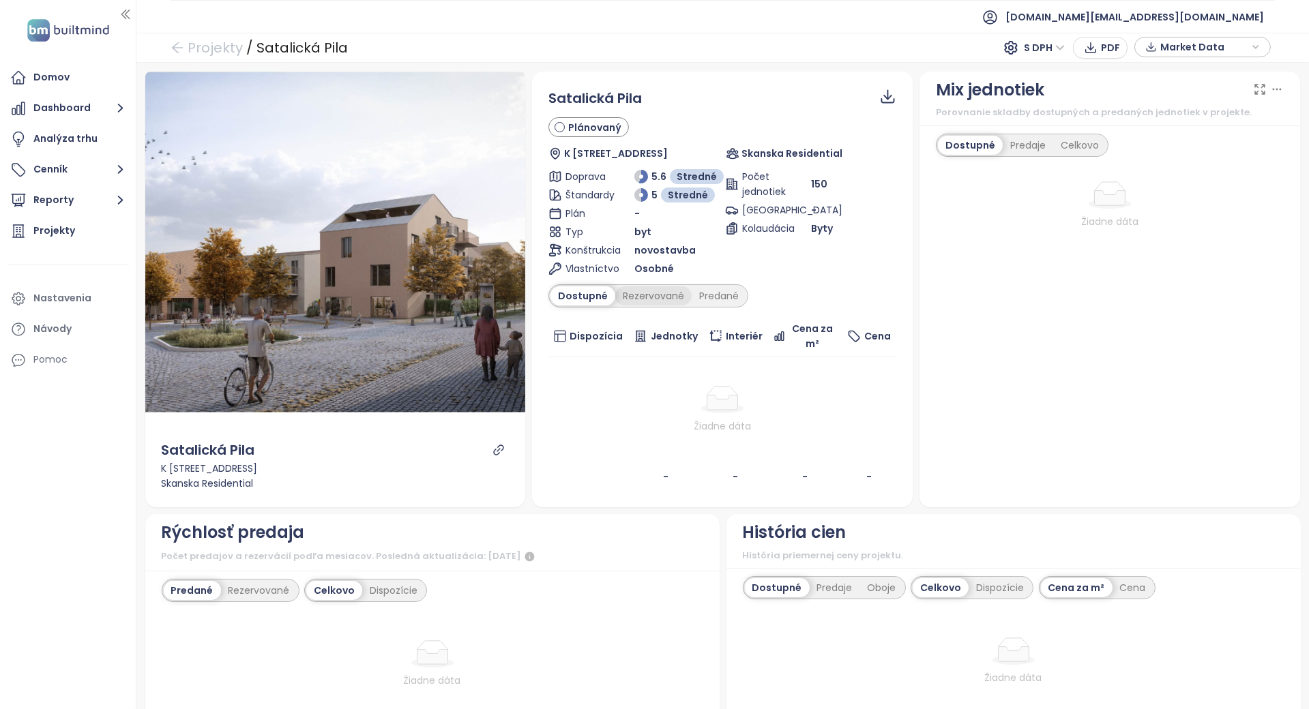
click at [654, 302] on div "Rezervované" at bounding box center [653, 296] width 76 height 19
click at [723, 297] on div "Predané" at bounding box center [719, 296] width 55 height 19
click at [660, 401] on div at bounding box center [722, 399] width 337 height 27
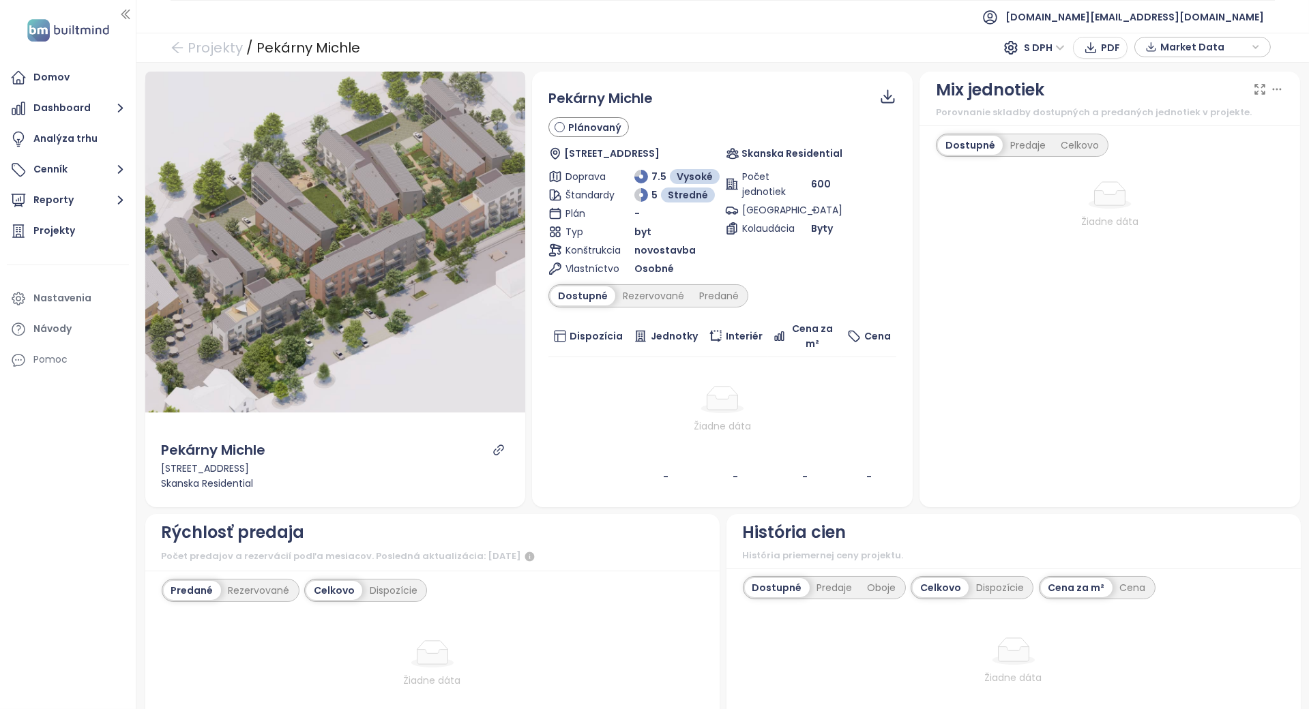
scroll to position [609, 0]
